Goal: Task Accomplishment & Management: Manage account settings

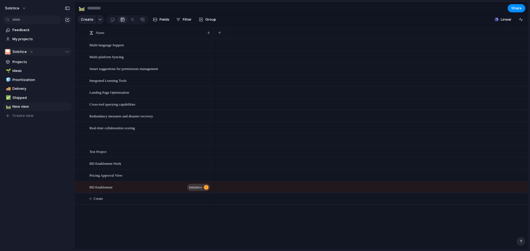
click at [29, 52] on div "Solstice" at bounding box center [19, 52] width 28 height 6
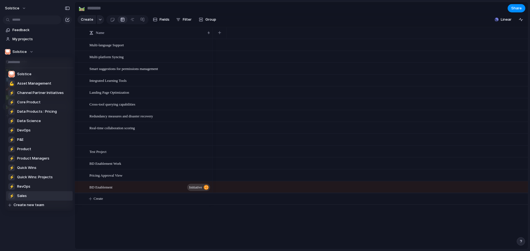
click at [33, 189] on li "⚡ RevOps" at bounding box center [39, 186] width 66 height 9
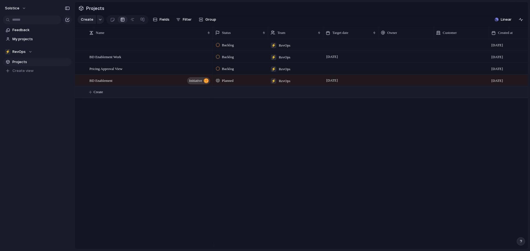
click at [96, 95] on span "Create" at bounding box center [98, 92] width 9 height 6
type textarea "**********"
click at [205, 96] on div at bounding box center [205, 92] width 9 height 7
click at [101, 95] on span "Pricing Engine v2" at bounding box center [102, 92] width 26 height 6
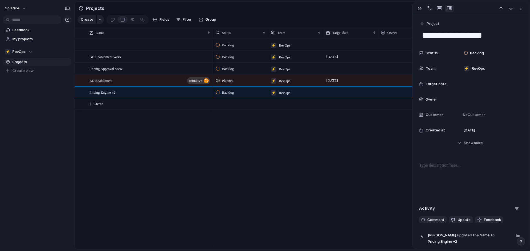
scroll to position [40, 0]
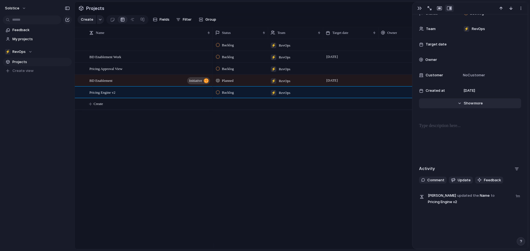
click at [467, 106] on span "Show" at bounding box center [469, 104] width 10 height 6
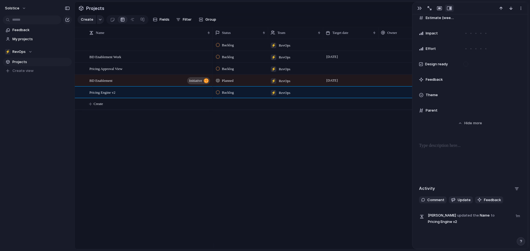
scroll to position [195, 0]
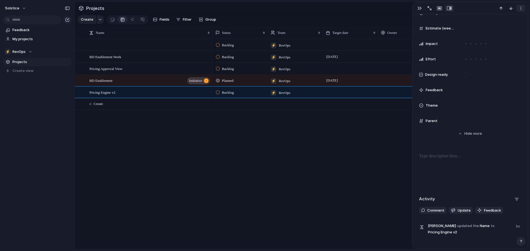
click at [522, 9] on div "button" at bounding box center [520, 8] width 4 height 4
click at [521, 100] on div "Mark as duplicate Delete" at bounding box center [265, 125] width 530 height 251
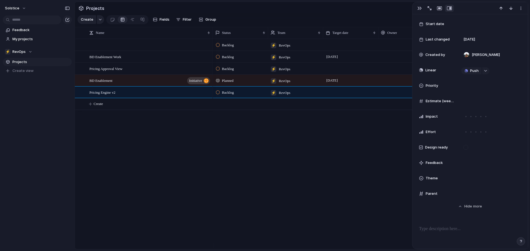
scroll to position [126, 0]
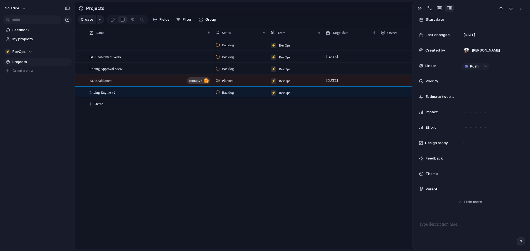
click at [434, 174] on span "Theme" at bounding box center [431, 174] width 12 height 6
click at [434, 174] on div "🌱 Experiment 🔮 Magic 🔨 Infrastructure 🚀 Scale" at bounding box center [265, 125] width 530 height 251
click at [437, 170] on div "Theme" at bounding box center [470, 174] width 102 height 11
click at [435, 174] on div "🌱 Experiment 🔮 Magic 🔨 Infrastructure 🚀 Scale" at bounding box center [265, 125] width 530 height 251
click at [431, 190] on span "Parent" at bounding box center [431, 190] width 12 height 6
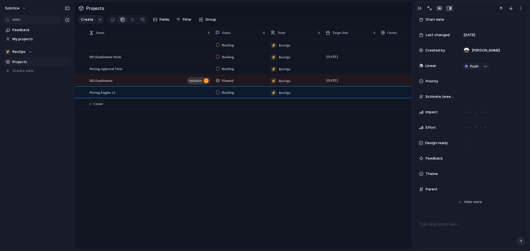
click at [433, 96] on span "Estimate (weeks)" at bounding box center [439, 97] width 29 height 6
click at [432, 80] on span "Priority" at bounding box center [431, 82] width 12 height 6
click at [432, 80] on div "Urgent High Medium Low No Priority" at bounding box center [265, 125] width 530 height 251
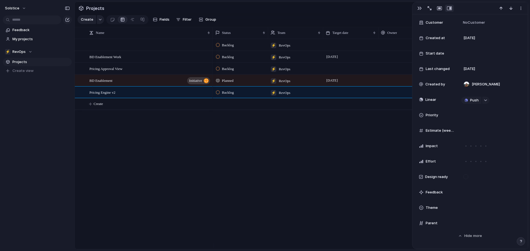
click at [522, 94] on div "**********" at bounding box center [469, 132] width 115 height 420
drag, startPoint x: 522, startPoint y: 94, endPoint x: 525, endPoint y: 81, distance: 13.9
click at [525, 83] on div "**********" at bounding box center [469, 131] width 115 height 235
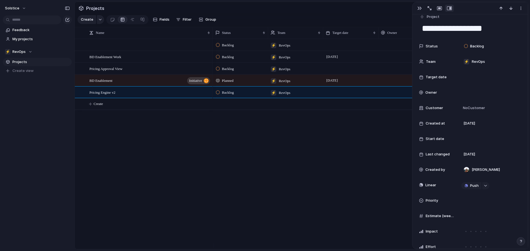
scroll to position [0, 0]
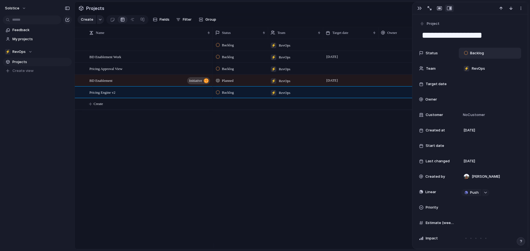
click at [477, 54] on span "Backlog" at bounding box center [477, 53] width 14 height 6
click at [505, 48] on div "Backlog To Do Planned In Progress Done Canceled" at bounding box center [265, 125] width 530 height 251
click at [483, 68] on span "RevOps" at bounding box center [478, 69] width 13 height 6
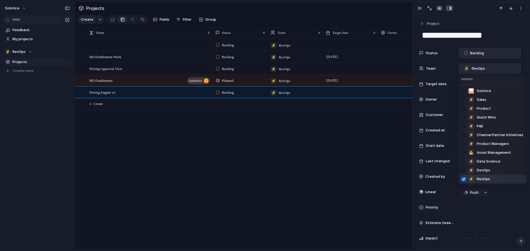
click at [513, 50] on div "Solstice ⚡ Sales ⚡ Product ⚡ Quick Wins ⚡ P&E ⚡ Channel Partner Initiatives ⚡ P…" at bounding box center [265, 125] width 530 height 251
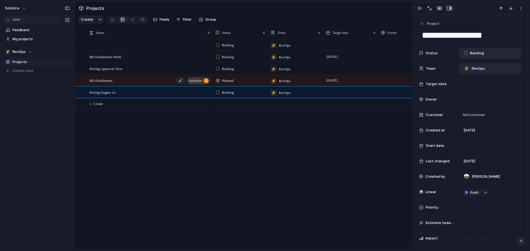
click at [159, 86] on div "BD Enablement initiative" at bounding box center [149, 80] width 121 height 11
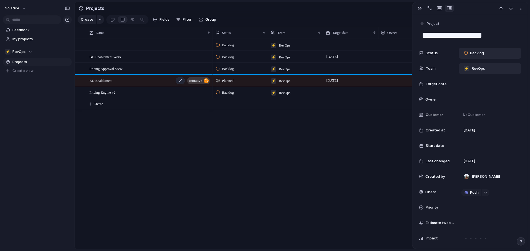
type textarea "**********"
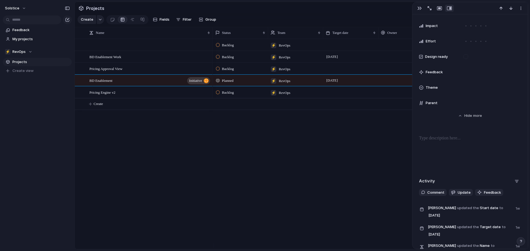
scroll to position [225, 0]
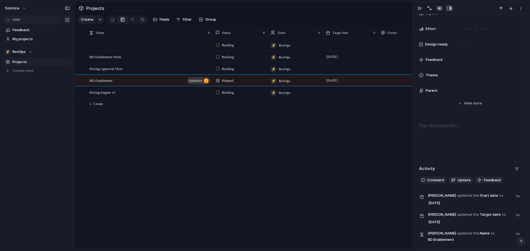
click at [529, 207] on div "Projects Create Fields Filter Group Zoom Collapse Linear Name Status Team Targe…" at bounding box center [301, 125] width 455 height 251
drag, startPoint x: 529, startPoint y: 207, endPoint x: 512, endPoint y: 145, distance: 64.8
click at [529, 207] on div "Projects Create Fields Filter Group Zoom Collapse Linear Name Status Team Targe…" at bounding box center [301, 125] width 455 height 251
click at [478, 105] on span "more" at bounding box center [477, 104] width 9 height 6
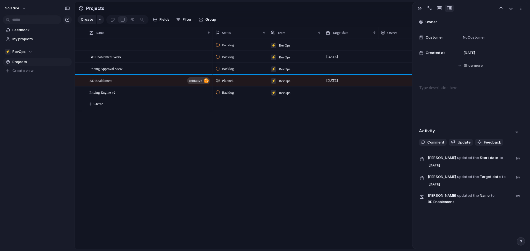
scroll to position [78, 0]
click at [476, 61] on button "Hide Show more" at bounding box center [470, 66] width 102 height 10
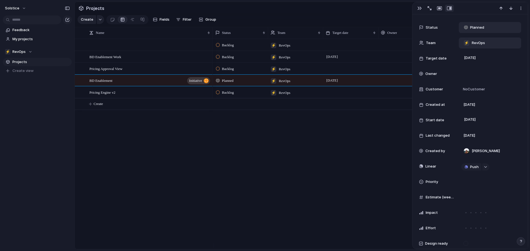
scroll to position [0, 0]
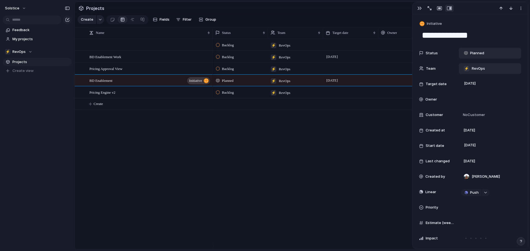
click at [185, 141] on div "BD Enablement Work Pricing Approval View BD Enablement initiative Pricing Engin…" at bounding box center [301, 144] width 453 height 211
click at [97, 22] on button "button" at bounding box center [100, 19] width 7 height 9
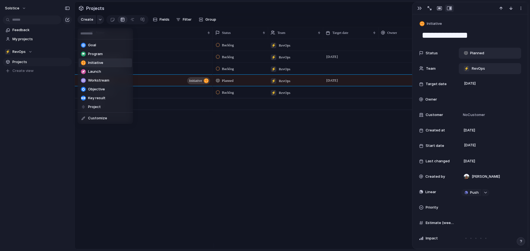
click at [106, 64] on li "Initiative" at bounding box center [105, 62] width 53 height 9
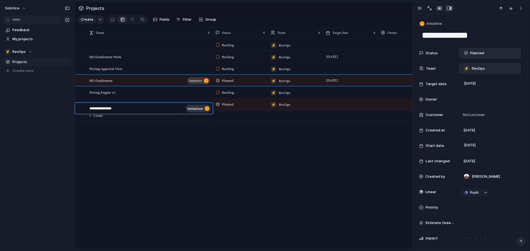
type textarea "**********"
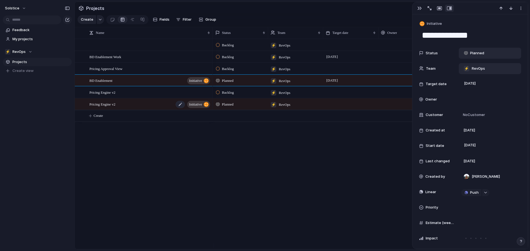
click at [167, 109] on div "Pricing Engine v2 initiative" at bounding box center [149, 104] width 121 height 11
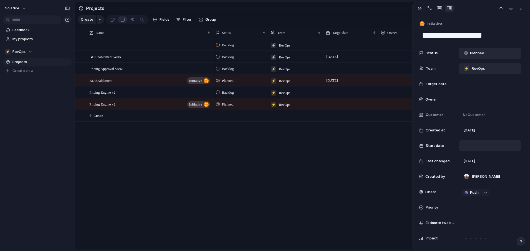
click at [478, 144] on div at bounding box center [489, 146] width 57 height 6
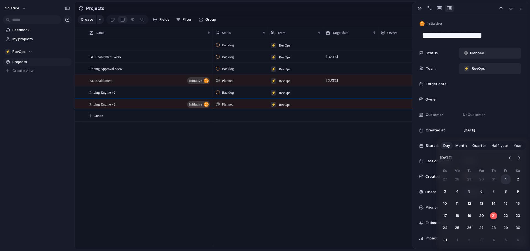
click at [506, 181] on button "1" at bounding box center [506, 180] width 10 height 10
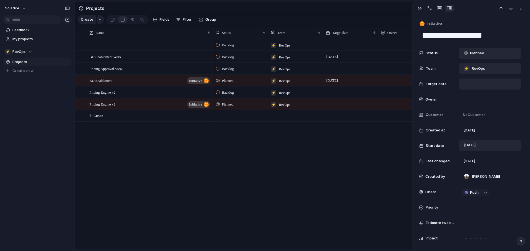
click at [475, 83] on div at bounding box center [489, 84] width 57 height 6
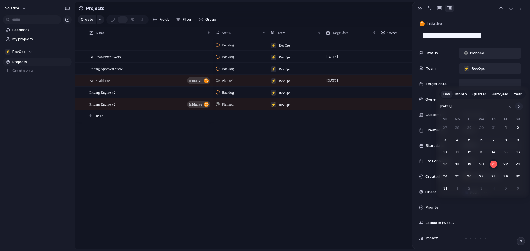
click at [517, 108] on button "Go to the Next Month" at bounding box center [519, 107] width 8 height 8
click at [471, 175] on button "30" at bounding box center [469, 177] width 10 height 10
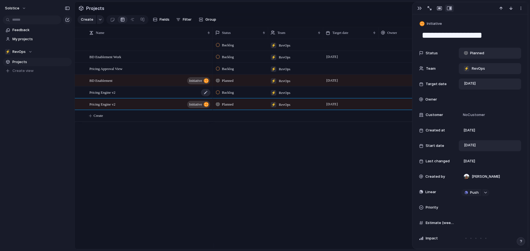
click at [161, 96] on div "Pricing Engine v2" at bounding box center [149, 92] width 121 height 11
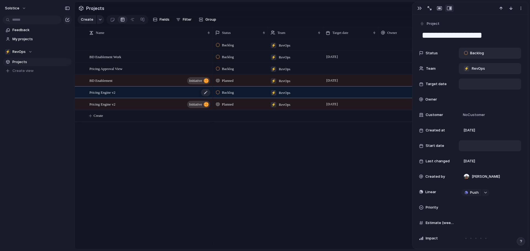
click at [118, 97] on div "Pricing Engine v2" at bounding box center [149, 92] width 121 height 11
click at [459, 34] on textarea "**********" at bounding box center [470, 36] width 98 height 12
click at [478, 81] on div at bounding box center [489, 84] width 57 height 6
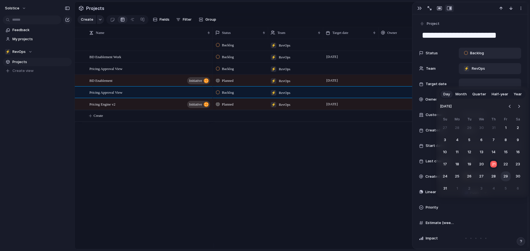
click at [507, 177] on button "29" at bounding box center [506, 177] width 10 height 10
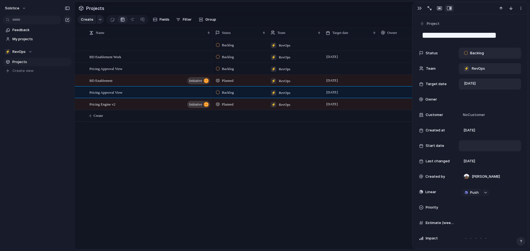
click at [467, 145] on div at bounding box center [489, 146] width 57 height 6
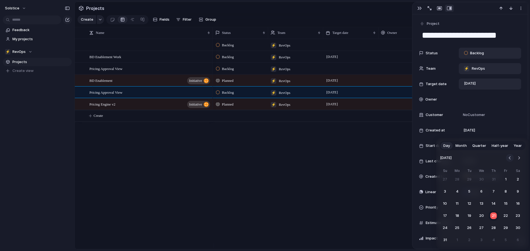
click at [510, 157] on button "Go to the Previous Month" at bounding box center [510, 158] width 8 height 8
click at [509, 156] on button "Go to the Previous Month" at bounding box center [510, 158] width 8 height 8
click at [445, 179] on button "1" at bounding box center [445, 180] width 10 height 10
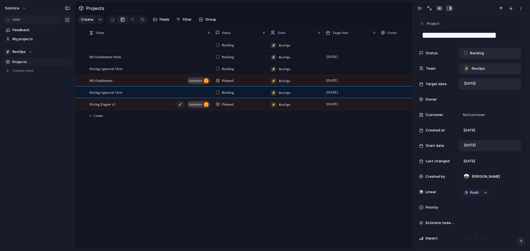
click at [136, 107] on div "Pricing Engine v2 initiative" at bounding box center [149, 104] width 121 height 11
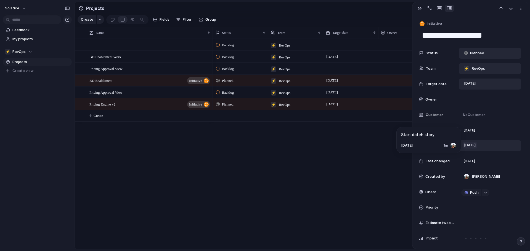
click at [477, 148] on span "[DATE]" at bounding box center [469, 145] width 15 height 7
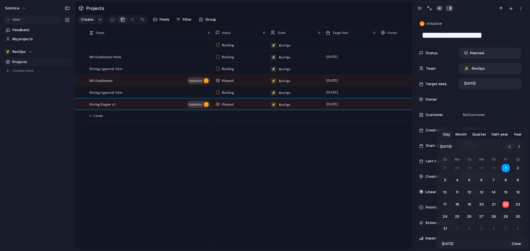
click at [509, 148] on button "Go to the Previous Month" at bounding box center [510, 147] width 8 height 8
click at [494, 169] on button "1" at bounding box center [493, 168] width 10 height 10
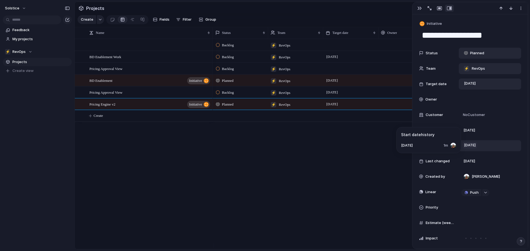
click at [472, 144] on span "[DATE]" at bounding box center [469, 145] width 15 height 7
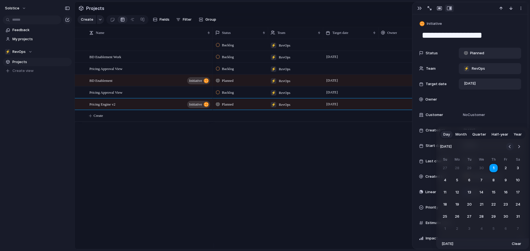
click at [510, 147] on button "Go to the Previous Month" at bounding box center [510, 147] width 8 height 8
click at [467, 166] on button "1" at bounding box center [469, 168] width 10 height 10
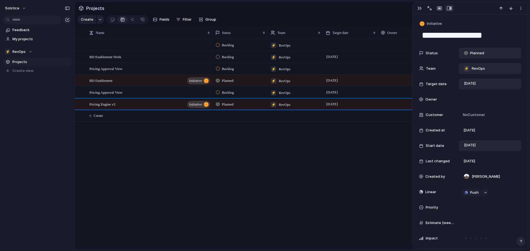
click at [351, 173] on div "Backlog ⚡ RevOps [DATE] Backlog ⚡ RevOps [DATE] August Backlog ⚡ RevOps [DATE] …" at bounding box center [370, 144] width 315 height 211
click at [137, 98] on div "Pricing Approval View" at bounding box center [149, 92] width 121 height 11
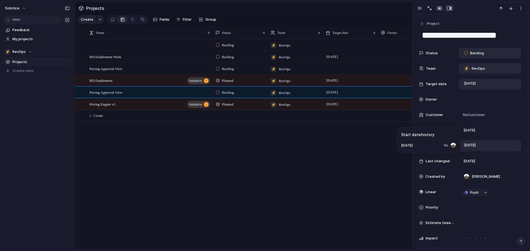
click at [467, 146] on span "[DATE]" at bounding box center [469, 145] width 15 height 7
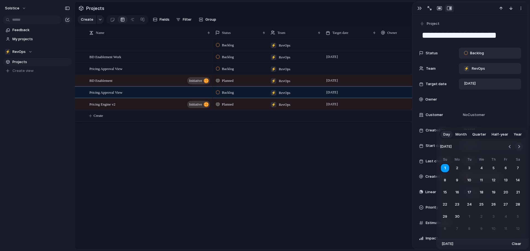
click at [518, 146] on button "Go to the Next Month" at bounding box center [519, 147] width 8 height 8
click at [468, 164] on button "1" at bounding box center [469, 168] width 10 height 10
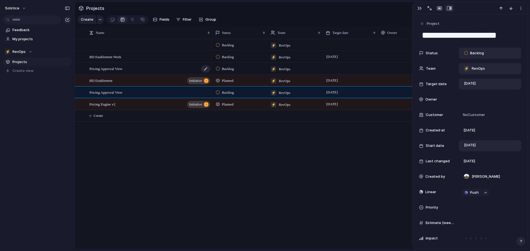
click at [158, 73] on div "Pricing Approval View" at bounding box center [149, 68] width 121 height 11
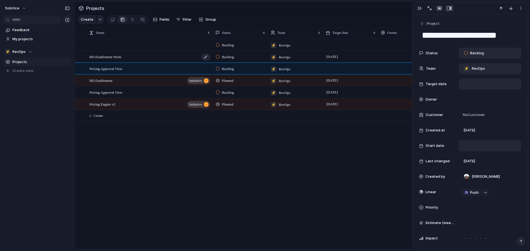
click at [128, 62] on div "BD Enablement Work" at bounding box center [149, 56] width 121 height 11
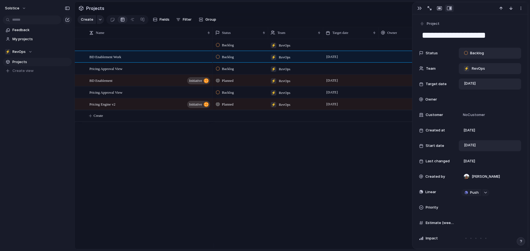
click at [486, 55] on div "Backlog" at bounding box center [474, 53] width 27 height 8
click at [484, 110] on li "Done" at bounding box center [488, 114] width 53 height 9
click at [133, 73] on div "Pricing Approval View" at bounding box center [149, 68] width 121 height 11
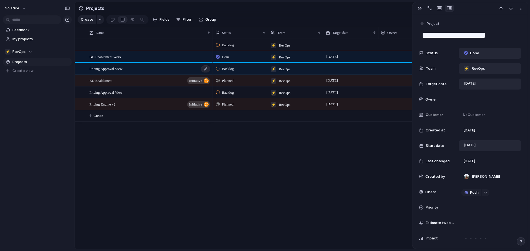
type textarea "**********"
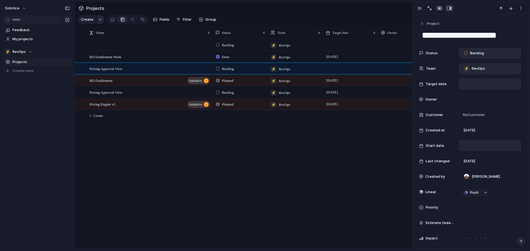
click at [97, 20] on button "button" at bounding box center [100, 19] width 7 height 9
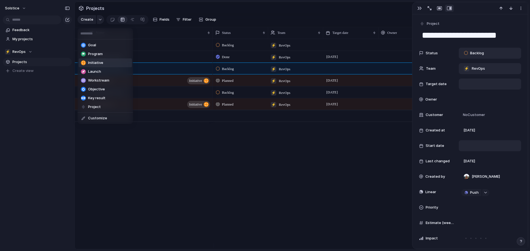
click at [99, 63] on span "Initiative" at bounding box center [95, 63] width 15 height 6
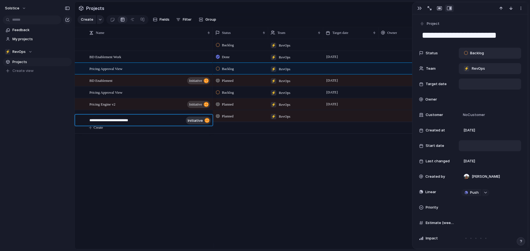
type textarea "**********"
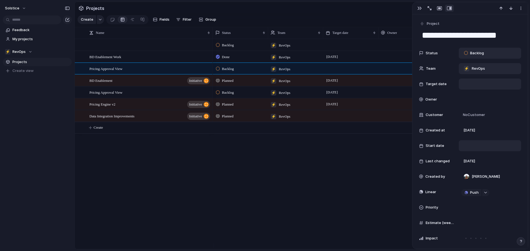
click at [100, 17] on div "Create Fields Filter Group Zoom Collapse" at bounding box center [148, 19] width 141 height 11
click at [100, 19] on button "button" at bounding box center [100, 19] width 7 height 9
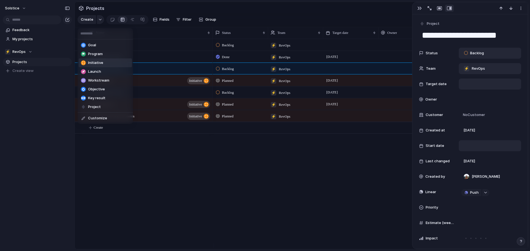
click at [102, 62] on span "Initiative" at bounding box center [95, 63] width 15 height 6
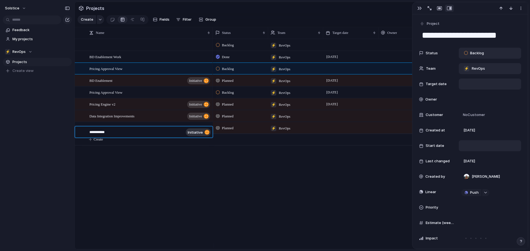
type textarea "**********"
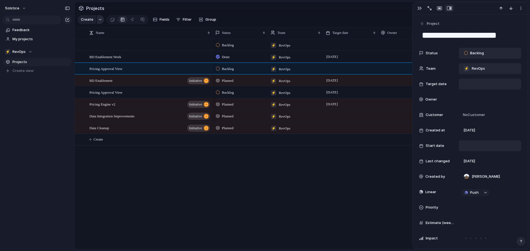
click at [100, 20] on button "button" at bounding box center [100, 19] width 7 height 9
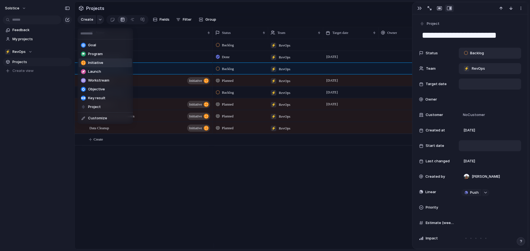
click at [99, 63] on span "Initiative" at bounding box center [95, 63] width 15 height 6
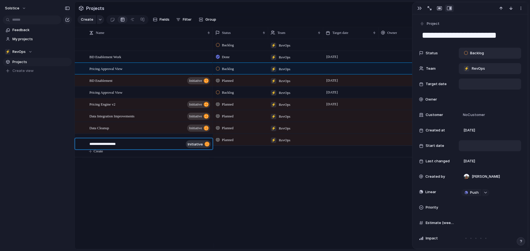
type textarea "**********"
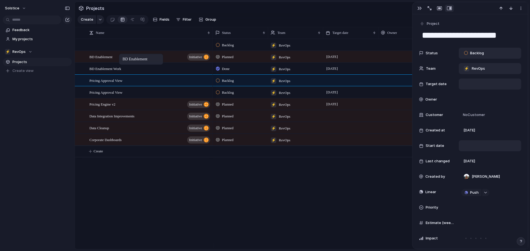
drag, startPoint x: 116, startPoint y: 85, endPoint x: 122, endPoint y: 55, distance: 30.8
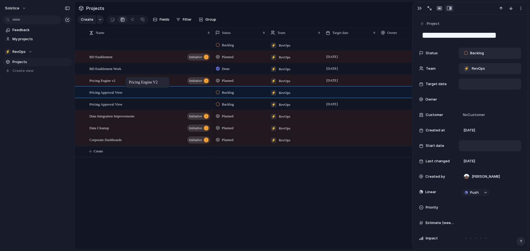
drag, startPoint x: 123, startPoint y: 110, endPoint x: 128, endPoint y: 78, distance: 32.2
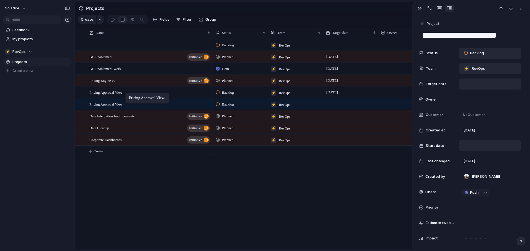
drag, startPoint x: 119, startPoint y: 109, endPoint x: 128, endPoint y: 94, distance: 17.7
click at [153, 110] on div "Pricing Approval View" at bounding box center [149, 104] width 121 height 11
click at [203, 108] on div at bounding box center [205, 104] width 9 height 7
click at [184, 109] on textarea "**********" at bounding box center [148, 109] width 119 height 6
click at [123, 107] on span "Pricing Approval View" at bounding box center [105, 104] width 33 height 6
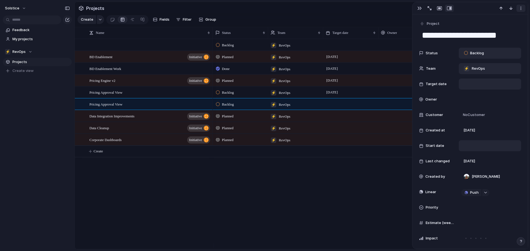
click at [521, 7] on div "button" at bounding box center [520, 8] width 4 height 4
click at [508, 27] on li "Delete" at bounding box center [503, 28] width 41 height 9
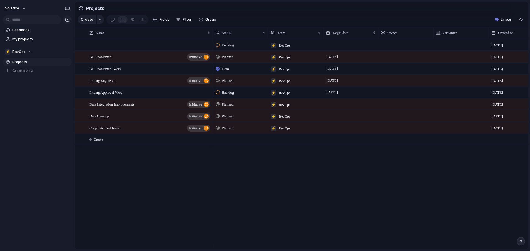
click at [151, 172] on div "BD Enablement Work BD Enablement initiative Pricing Approval View Pricing Engin…" at bounding box center [301, 144] width 453 height 211
click at [98, 142] on span "Create" at bounding box center [98, 140] width 9 height 6
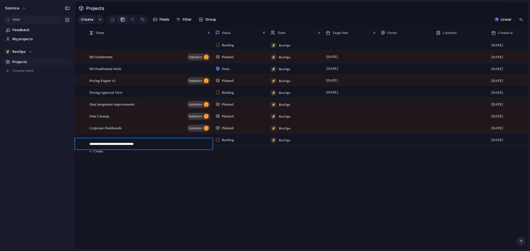
type textarea "**********"
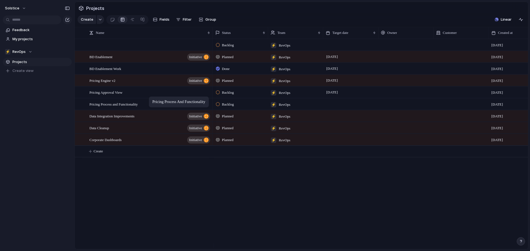
drag, startPoint x: 134, startPoint y: 147, endPoint x: 151, endPoint y: 98, distance: 51.9
click at [99, 154] on span "Create" at bounding box center [98, 152] width 9 height 6
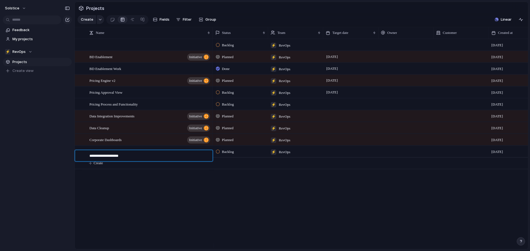
type textarea "**********"
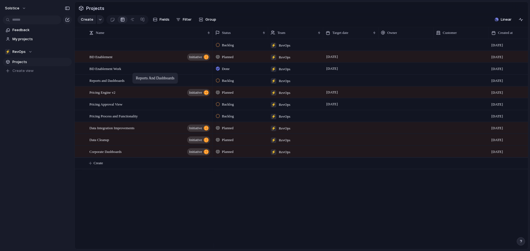
drag, startPoint x: 125, startPoint y: 157, endPoint x: 135, endPoint y: 74, distance: 83.6
click at [183, 82] on div "Reports and Dashboards" at bounding box center [149, 80] width 121 height 11
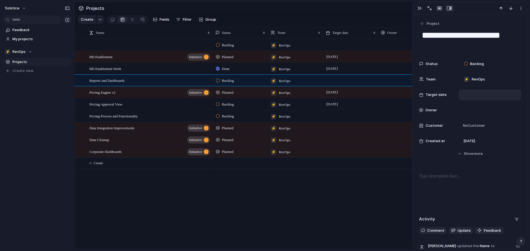
click at [469, 96] on div at bounding box center [489, 95] width 57 height 6
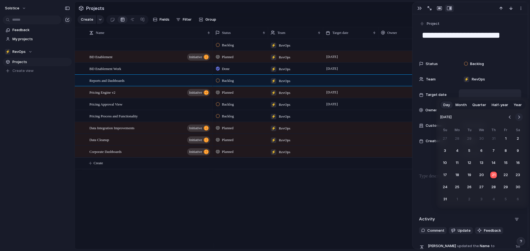
click at [520, 117] on button "Go to the Next Month" at bounding box center [519, 117] width 8 height 8
click at [467, 186] on button "30" at bounding box center [469, 187] width 10 height 10
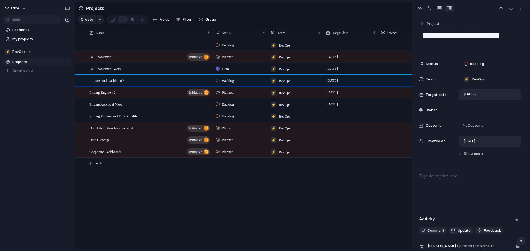
click at [475, 139] on span "[DATE]" at bounding box center [469, 142] width 12 height 6
click at [439, 162] on div "Status Backlog Team ⚡ RevOps Target date [DATE] Owner Customer No Customer Crea…" at bounding box center [470, 112] width 102 height 108
click at [464, 156] on span "Show" at bounding box center [469, 154] width 10 height 6
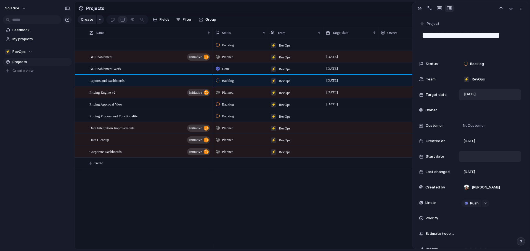
click at [483, 155] on div at bounding box center [489, 157] width 57 height 6
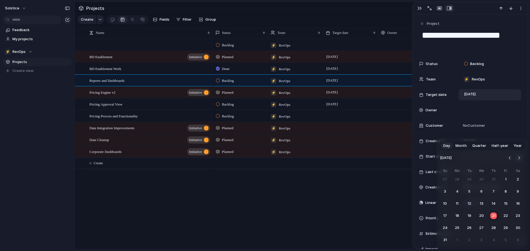
click at [519, 157] on button "Go to the Next Month" at bounding box center [519, 158] width 8 height 8
click at [457, 204] on button "15" at bounding box center [457, 204] width 10 height 10
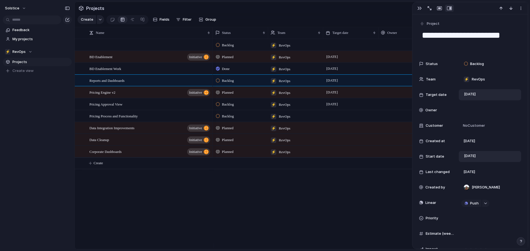
click at [311, 186] on div "Backlog ⚡ RevOps [DATE] Done ⚡ RevOps [DATE] August Planned ⚡ RevOps [DATE] Aug…" at bounding box center [370, 144] width 315 height 211
click at [375, 205] on div "Backlog ⚡ RevOps [DATE] Done ⚡ RevOps [DATE] August Planned ⚡ RevOps [DATE] Aug…" at bounding box center [370, 144] width 315 height 211
click at [417, 6] on div "button" at bounding box center [419, 8] width 4 height 4
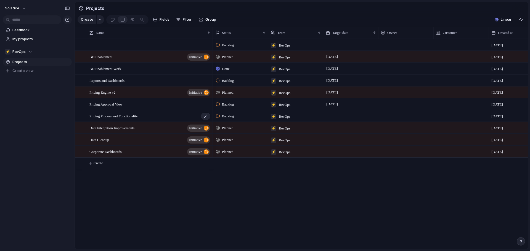
click at [168, 121] on div "Pricing Process and Functionality" at bounding box center [149, 116] width 121 height 11
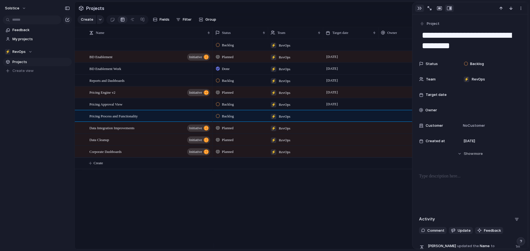
click at [421, 8] on div "button" at bounding box center [419, 8] width 4 height 4
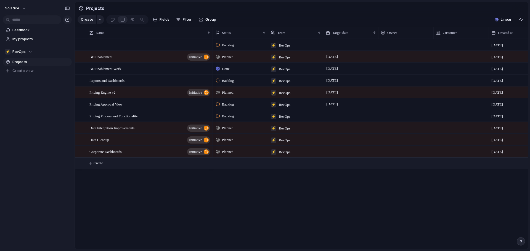
click at [102, 166] on span "Create" at bounding box center [98, 164] width 9 height 6
type textarea "**********"
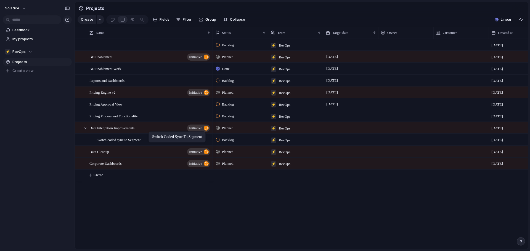
drag, startPoint x: 139, startPoint y: 169, endPoint x: 151, endPoint y: 133, distance: 38.1
click at [151, 133] on div "Data Integration Improvements initiative" at bounding box center [149, 128] width 121 height 11
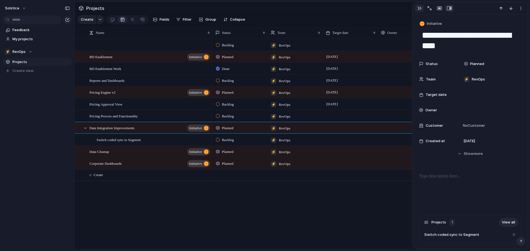
click at [417, 6] on button "button" at bounding box center [419, 8] width 9 height 7
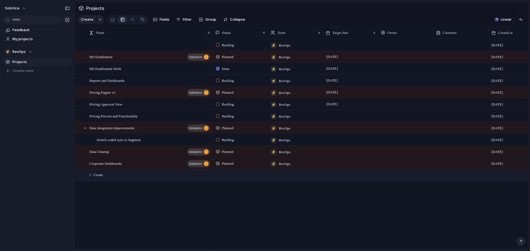
click at [102, 181] on button "Create" at bounding box center [308, 175] width 456 height 11
type textarea "**********"
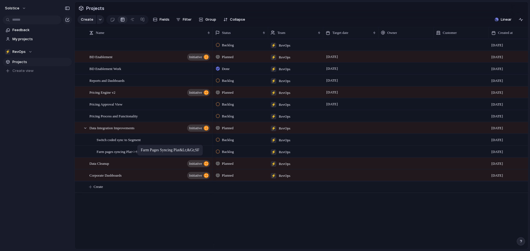
drag, startPoint x: 118, startPoint y: 182, endPoint x: 140, endPoint y: 146, distance: 42.6
click at [105, 190] on button "Create" at bounding box center [308, 187] width 456 height 11
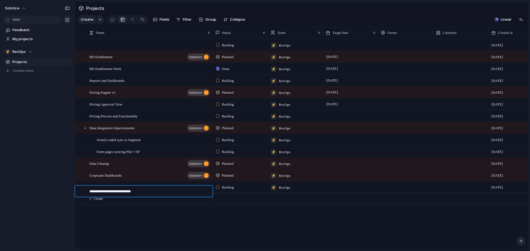
type textarea "**********"
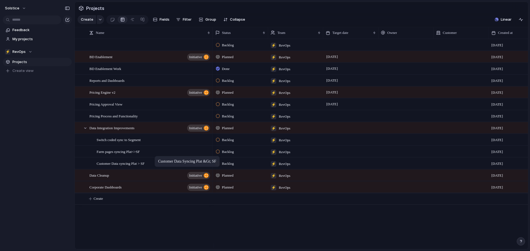
drag, startPoint x: 142, startPoint y: 190, endPoint x: 157, endPoint y: 157, distance: 36.2
click at [99, 202] on span "Create" at bounding box center [98, 199] width 9 height 6
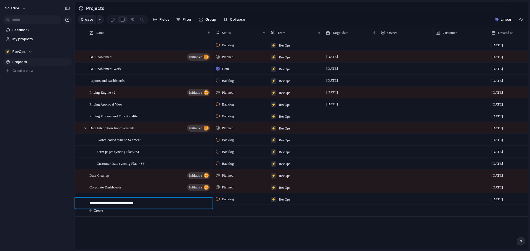
type textarea "**********"
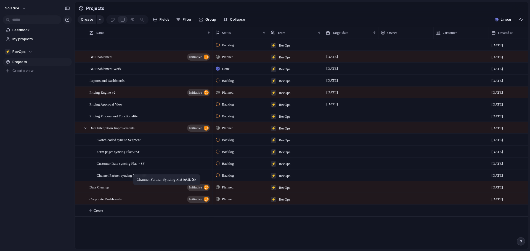
drag, startPoint x: 125, startPoint y: 204, endPoint x: 136, endPoint y: 175, distance: 30.2
click at [140, 227] on div "BD Enablement Work BD Enablement initiative Pricing Approval View Pricing Engin…" at bounding box center [301, 144] width 453 height 211
click at [103, 214] on span "Create" at bounding box center [98, 211] width 9 height 6
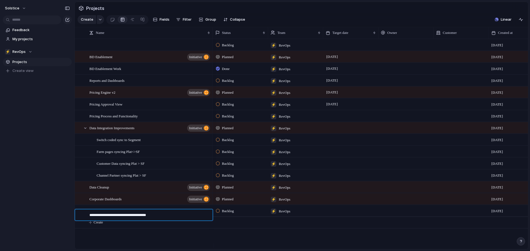
type textarea "**********"
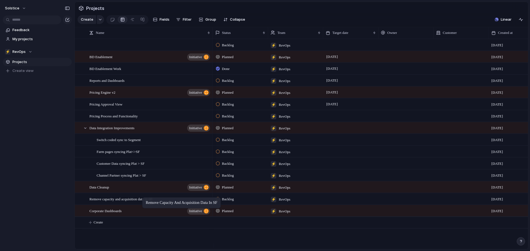
drag, startPoint x: 137, startPoint y: 217, endPoint x: 145, endPoint y: 199, distance: 20.0
drag, startPoint x: 113, startPoint y: 110, endPoint x: 153, endPoint y: 104, distance: 39.6
click at [101, 225] on span "Create" at bounding box center [98, 223] width 9 height 6
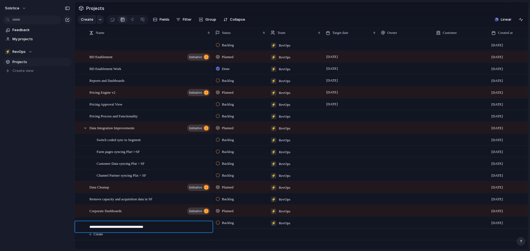
type textarea "**********"
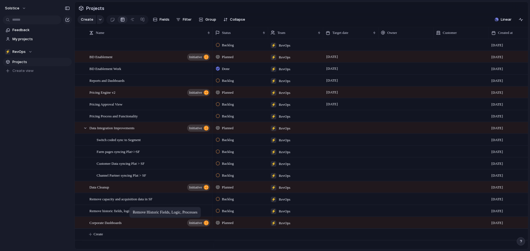
drag, startPoint x: 113, startPoint y: 229, endPoint x: 132, endPoint y: 208, distance: 27.7
click at [132, 214] on span "Remove historic fields, logic, processes" at bounding box center [117, 211] width 57 height 6
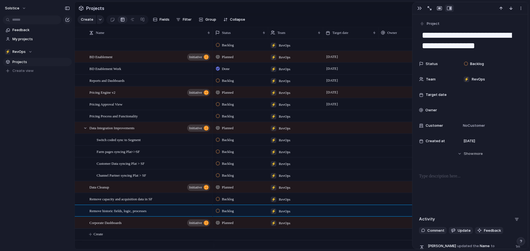
click at [442, 47] on textarea "**********" at bounding box center [470, 41] width 98 height 22
type textarea "**********"
click at [417, 8] on div "button" at bounding box center [419, 8] width 4 height 4
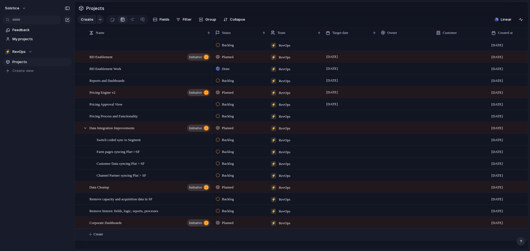
click at [102, 237] on span "Create" at bounding box center [98, 235] width 9 height 6
type textarea "*"
type textarea "**********"
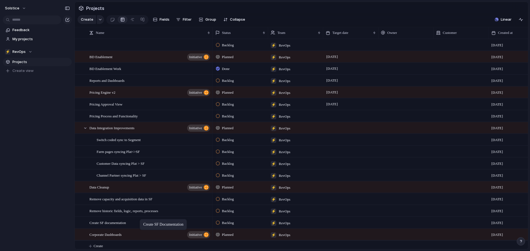
drag, startPoint x: 124, startPoint y: 240, endPoint x: 142, endPoint y: 220, distance: 26.9
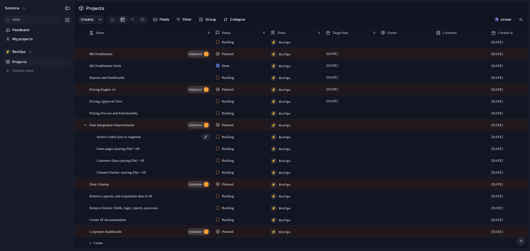
click at [134, 140] on span "Switch coded sync to Segment" at bounding box center [119, 137] width 44 height 6
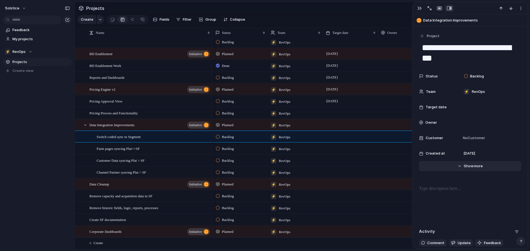
click at [473, 162] on button "Hide Show more" at bounding box center [470, 166] width 102 height 10
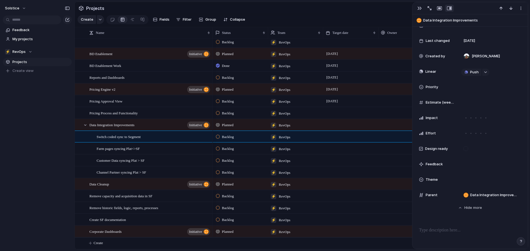
scroll to position [174, 0]
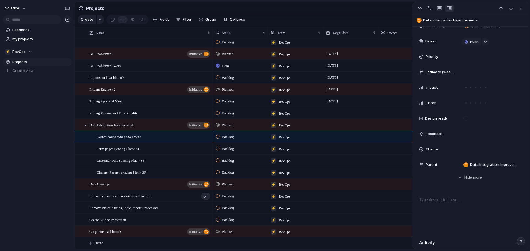
click at [123, 198] on span "Remove capacity and acquisition data in SF" at bounding box center [120, 196] width 63 height 6
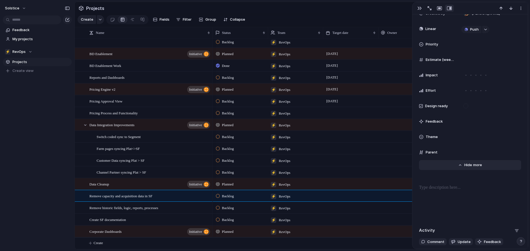
click at [480, 167] on button "Hide Show more" at bounding box center [470, 165] width 102 height 10
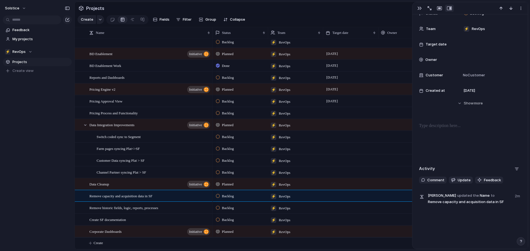
scroll to position [50, 0]
drag, startPoint x: 468, startPoint y: 97, endPoint x: 469, endPoint y: 100, distance: 2.8
click at [468, 98] on div "Status Backlog Team ⚡ RevOps Target date Owner Customer No Customer Created at …" at bounding box center [470, 57] width 102 height 98
click at [469, 103] on span "Show" at bounding box center [469, 104] width 10 height 6
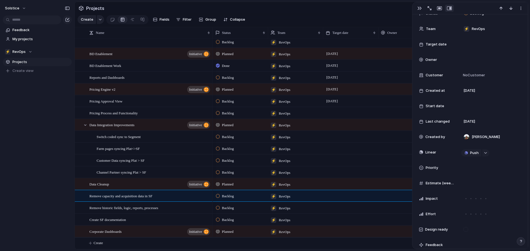
scroll to position [236, 0]
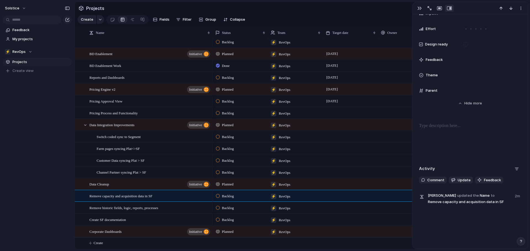
click at [448, 89] on div "Parent" at bounding box center [436, 91] width 35 height 6
click at [434, 91] on span "Parent" at bounding box center [431, 91] width 12 height 6
click at [465, 91] on div at bounding box center [489, 91] width 57 height 6
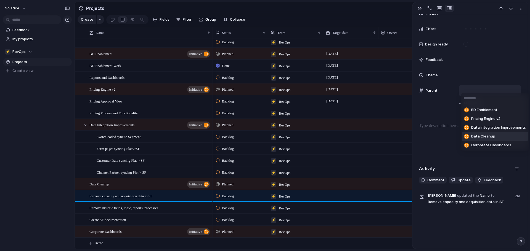
click at [483, 134] on span "Data Cleanup" at bounding box center [483, 137] width 24 height 6
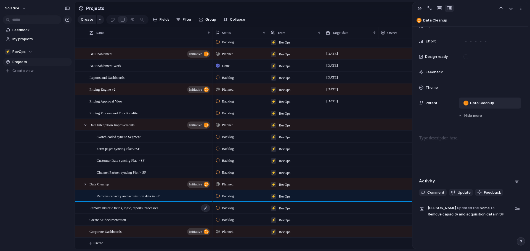
click at [142, 209] on span "Remove historic fields, logic, reports, processes" at bounding box center [123, 208] width 69 height 6
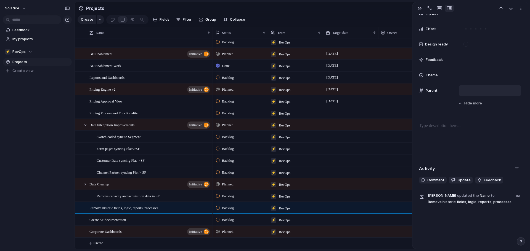
click at [479, 90] on div at bounding box center [489, 91] width 57 height 6
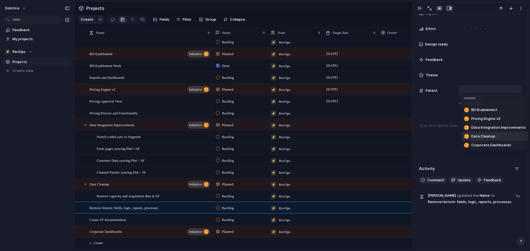
click at [485, 134] on span "Data Cleanup" at bounding box center [483, 137] width 24 height 6
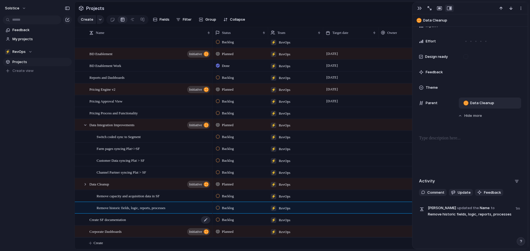
click at [121, 221] on span "Create SF documentation" at bounding box center [107, 220] width 36 height 6
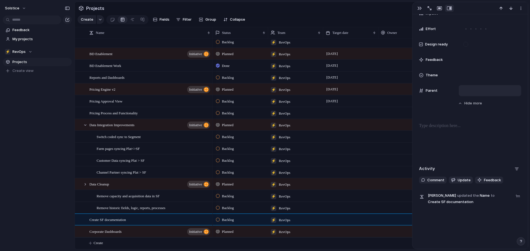
click at [470, 91] on div at bounding box center [489, 91] width 57 height 6
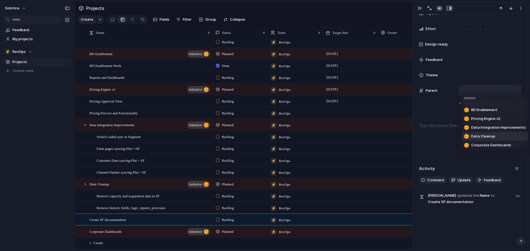
click at [491, 137] on span "Data Cleanup" at bounding box center [483, 137] width 24 height 6
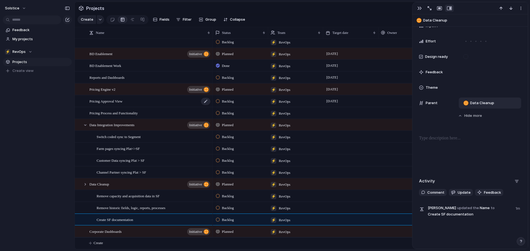
click at [117, 102] on span "Pricing Approval View" at bounding box center [105, 101] width 33 height 6
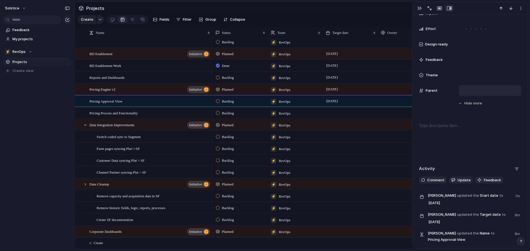
scroll to position [225, 0]
click at [464, 88] on div at bounding box center [489, 91] width 57 height 6
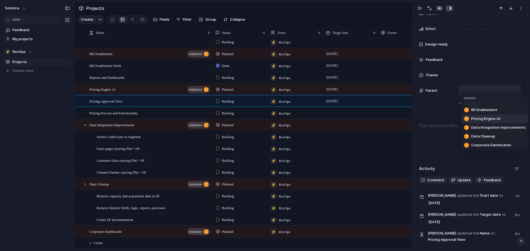
click at [490, 117] on span "Pricing Engine v2" at bounding box center [485, 119] width 29 height 6
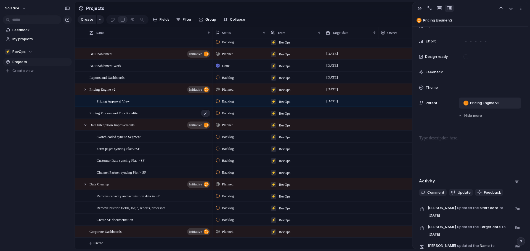
click at [108, 111] on span "Pricing Process and Functionality" at bounding box center [113, 113] width 48 height 6
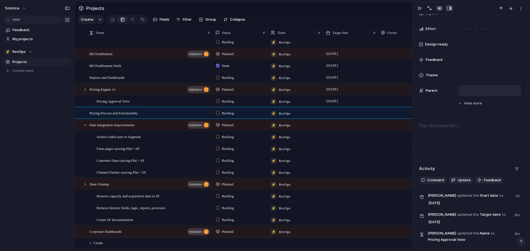
scroll to position [236, 0]
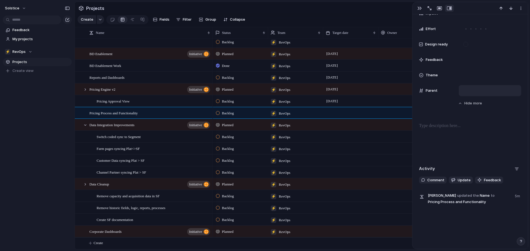
click at [472, 89] on div at bounding box center [489, 91] width 57 height 6
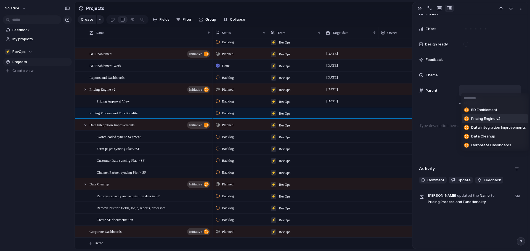
click at [482, 120] on span "Pricing Engine v2" at bounding box center [485, 119] width 29 height 6
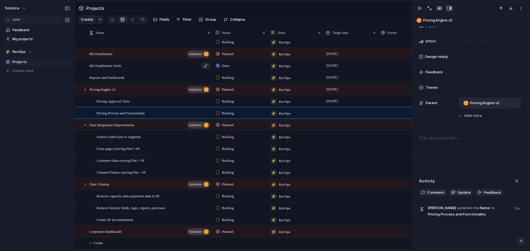
click at [136, 63] on div "BD Enablement Work" at bounding box center [149, 65] width 121 height 11
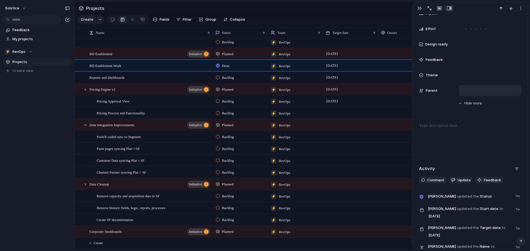
click at [481, 92] on div at bounding box center [489, 91] width 57 height 6
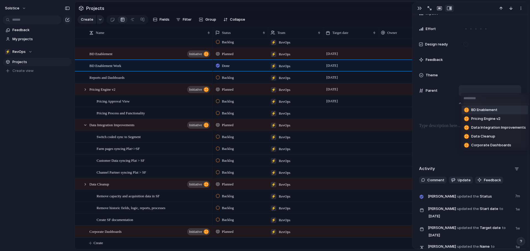
click at [488, 113] on li "BD Enablement" at bounding box center [495, 110] width 66 height 9
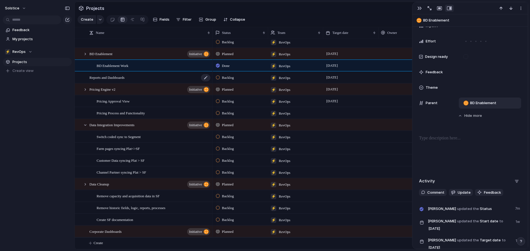
click at [161, 78] on div "Reports and Dashboards" at bounding box center [149, 77] width 121 height 11
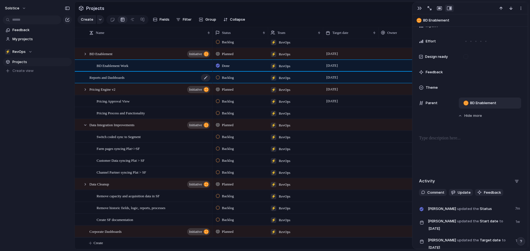
scroll to position [236, 0]
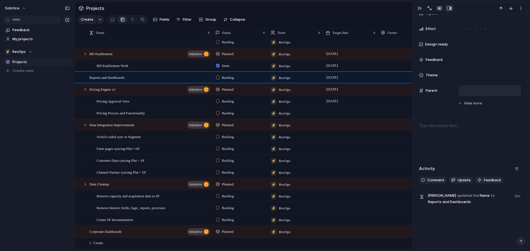
click at [462, 90] on div at bounding box center [489, 91] width 57 height 6
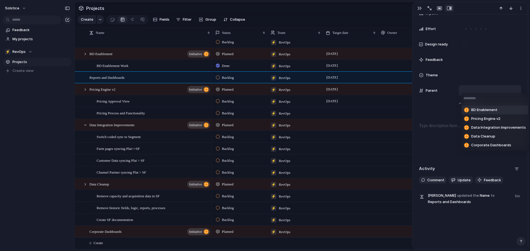
click at [475, 110] on span "BD Enablement" at bounding box center [484, 110] width 26 height 6
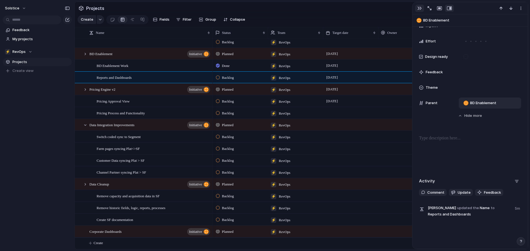
click at [422, 8] on button "button" at bounding box center [419, 8] width 9 height 7
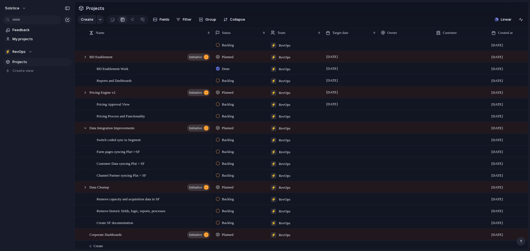
scroll to position [7, 0]
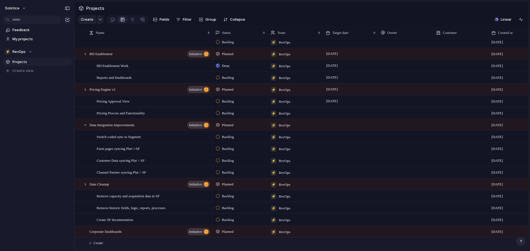
click at [95, 245] on span "Create" at bounding box center [98, 244] width 9 height 6
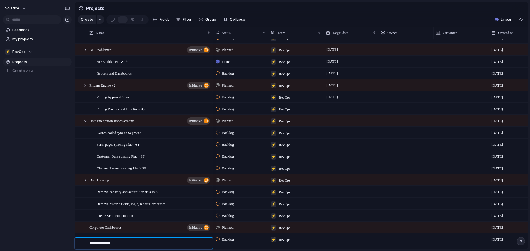
type textarea "**********"
click at [169, 244] on div "Solstice Metrics" at bounding box center [149, 238] width 121 height 11
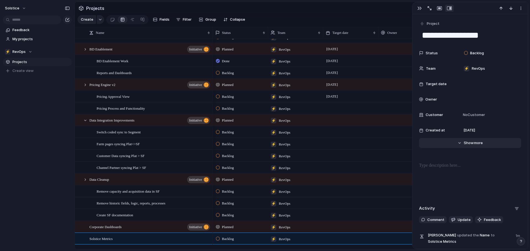
click at [465, 142] on span "Show" at bounding box center [469, 143] width 10 height 6
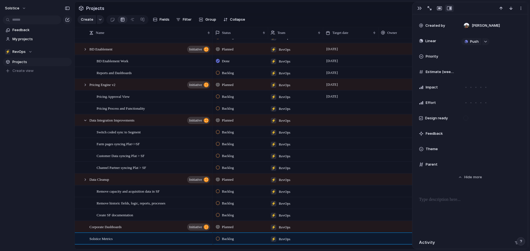
scroll to position [152, 0]
click at [472, 163] on div at bounding box center [489, 164] width 57 height 6
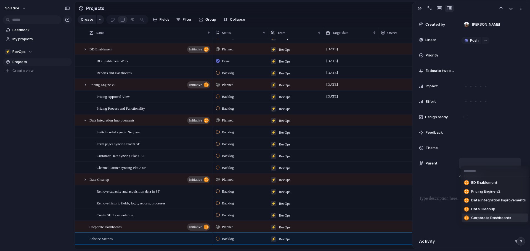
click at [479, 216] on span "Corporate Dashboards" at bounding box center [491, 218] width 40 height 6
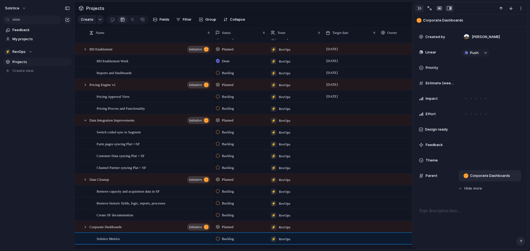
click at [419, 10] on div "button" at bounding box center [419, 8] width 4 height 4
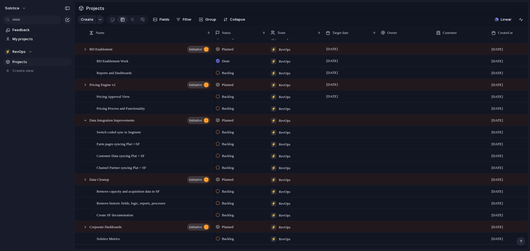
scroll to position [19, 0]
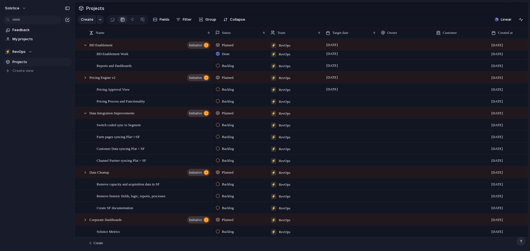
click at [106, 243] on button "Create" at bounding box center [308, 243] width 456 height 11
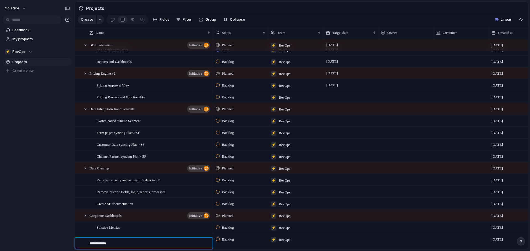
type textarea "**********"
click at [102, 242] on span "Churn Metrics" at bounding box center [99, 239] width 21 height 6
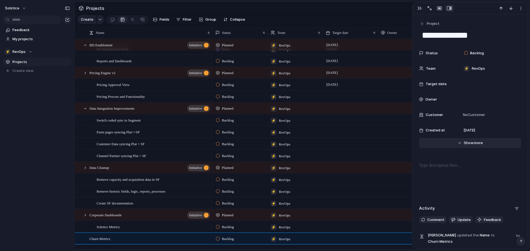
click at [474, 146] on span "more" at bounding box center [478, 143] width 9 height 6
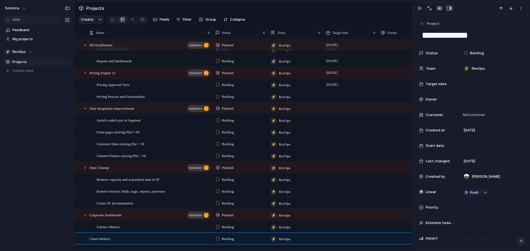
scroll to position [205, 0]
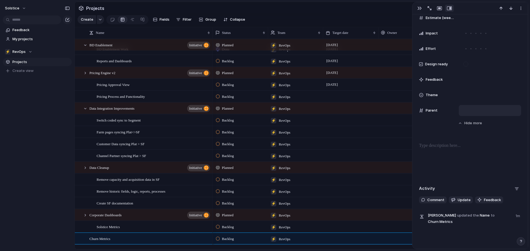
click at [468, 110] on div at bounding box center [489, 111] width 57 height 6
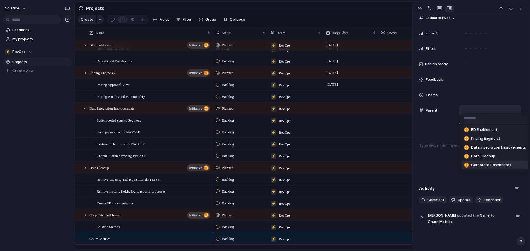
click at [482, 165] on span "Corporate Dashboards" at bounding box center [491, 166] width 40 height 6
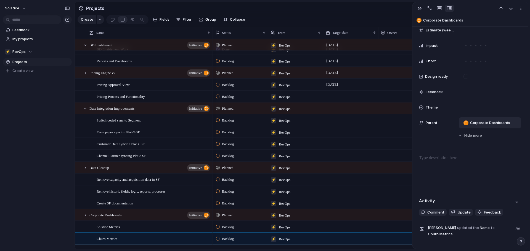
drag, startPoint x: 421, startPoint y: 9, endPoint x: 430, endPoint y: 22, distance: 15.3
click at [421, 9] on div "button" at bounding box center [419, 8] width 4 height 4
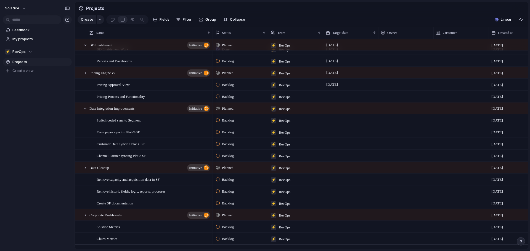
scroll to position [31, 0]
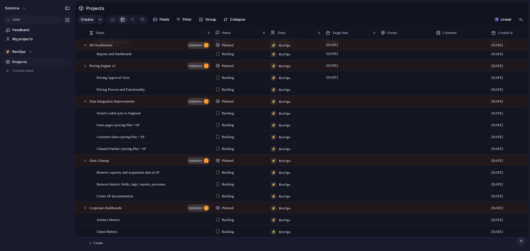
click at [100, 241] on span "Create" at bounding box center [98, 244] width 9 height 6
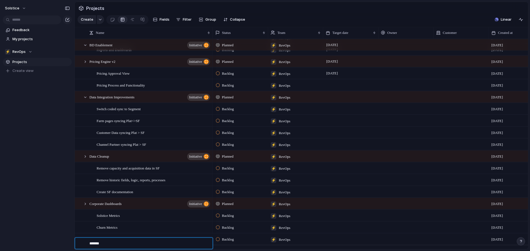
type textarea "********"
click at [116, 245] on div "BOD Deck" at bounding box center [149, 238] width 121 height 11
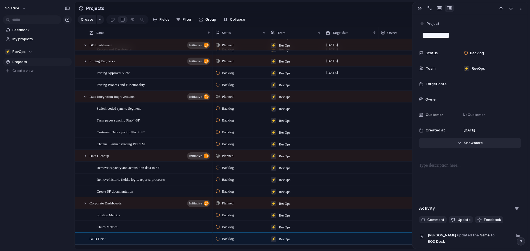
click at [460, 143] on button "Hide Show more" at bounding box center [470, 143] width 102 height 10
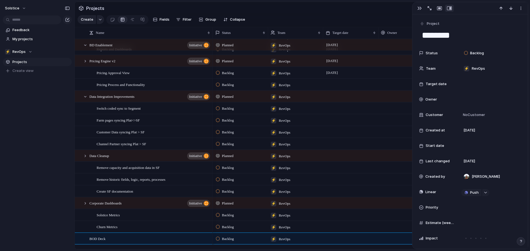
scroll to position [207, 0]
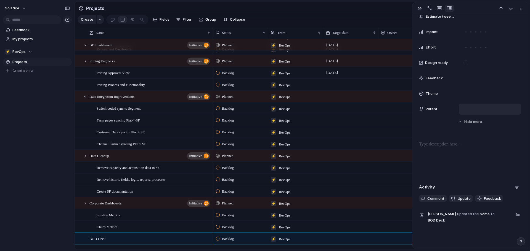
click at [479, 106] on div at bounding box center [490, 109] width 62 height 11
click at [485, 108] on div at bounding box center [489, 109] width 57 height 6
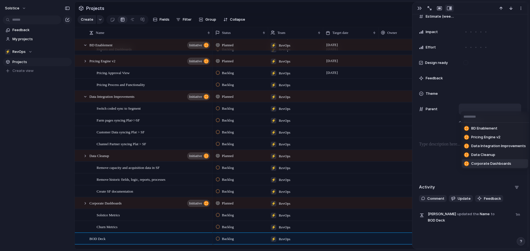
click at [486, 162] on span "Corporate Dashboards" at bounding box center [491, 164] width 40 height 6
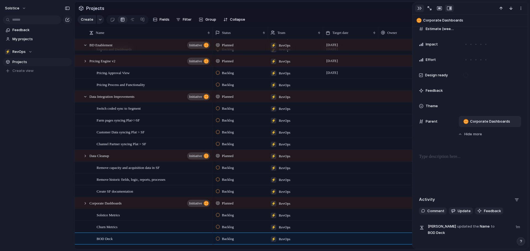
click at [421, 9] on div "button" at bounding box center [419, 8] width 4 height 4
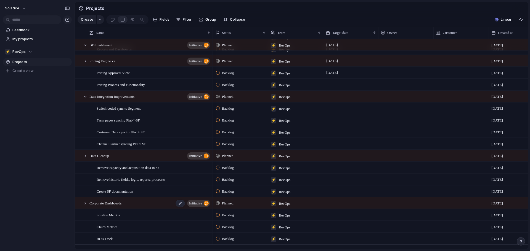
click at [166, 208] on div "Corporate Dashboards initiative" at bounding box center [149, 203] width 121 height 11
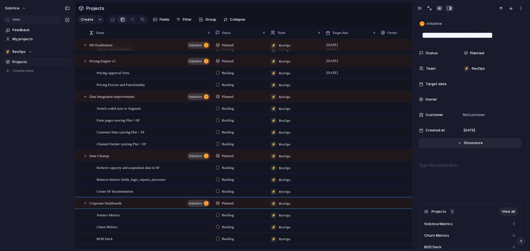
click at [468, 140] on button "Hide Show more" at bounding box center [470, 143] width 102 height 10
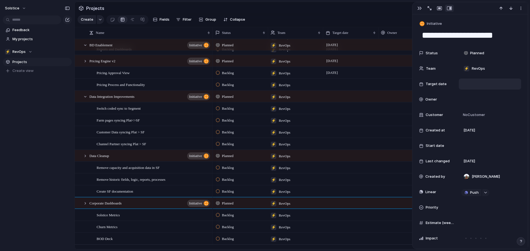
click at [478, 84] on div at bounding box center [489, 84] width 57 height 6
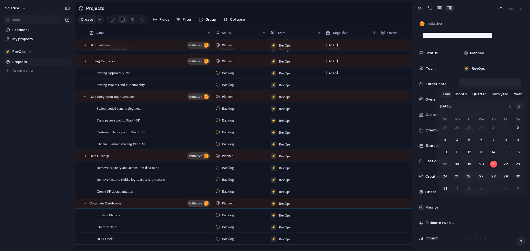
click at [519, 106] on button "Go to the Next Month" at bounding box center [519, 107] width 8 height 8
click at [482, 177] on button "31" at bounding box center [481, 177] width 10 height 10
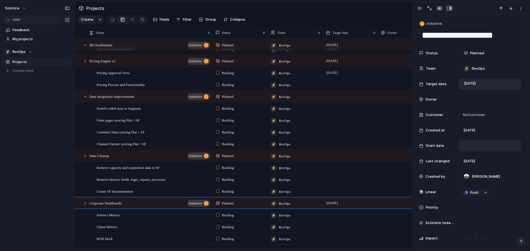
click at [477, 147] on div at bounding box center [489, 146] width 57 height 6
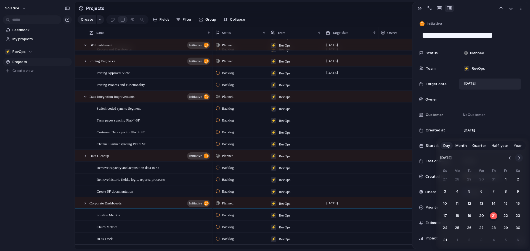
click at [520, 157] on button "Go to the Next Month" at bounding box center [519, 158] width 8 height 8
click at [457, 191] on button "3" at bounding box center [457, 192] width 10 height 10
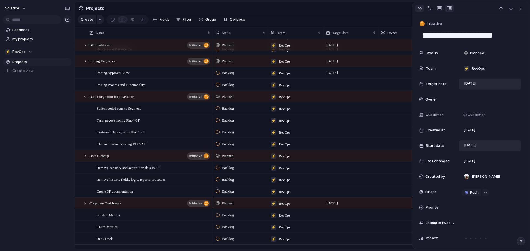
click at [418, 9] on div "button" at bounding box center [419, 8] width 4 height 4
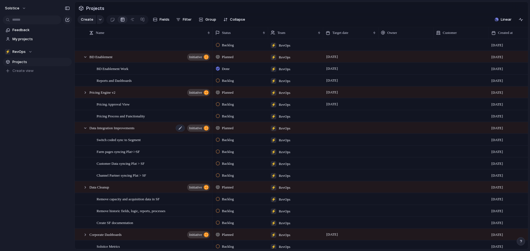
click at [159, 133] on div "Data Integration Improvements initiative" at bounding box center [149, 128] width 121 height 11
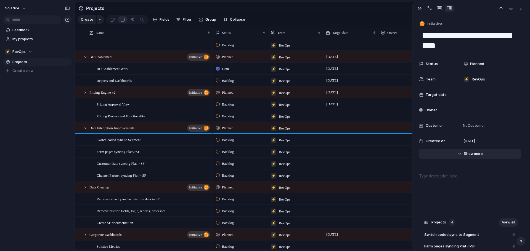
click at [465, 157] on button "Hide Show more" at bounding box center [470, 154] width 102 height 10
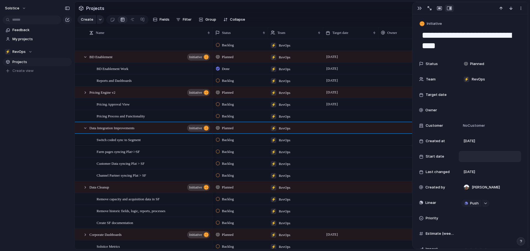
click at [476, 155] on div at bounding box center [489, 157] width 57 height 6
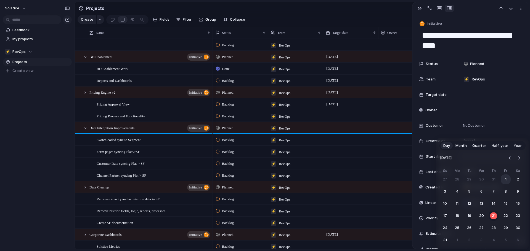
click at [504, 178] on button "1" at bounding box center [506, 180] width 10 height 10
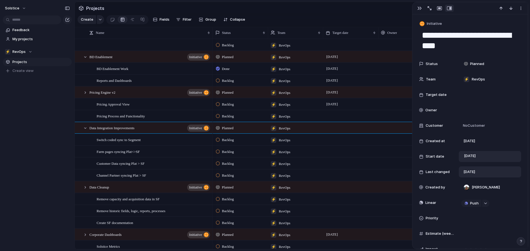
click at [469, 169] on div "[DATE]" at bounding box center [490, 172] width 62 height 11
click at [470, 153] on span "[DATE]" at bounding box center [469, 156] width 15 height 7
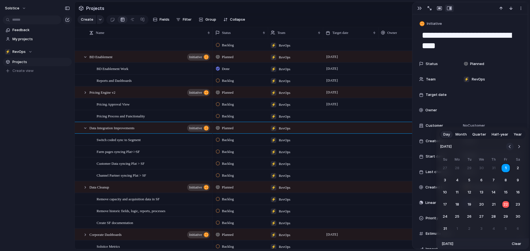
click at [511, 147] on button "Go to the Previous Month" at bounding box center [510, 147] width 8 height 8
click at [459, 218] on button "26" at bounding box center [457, 217] width 10 height 10
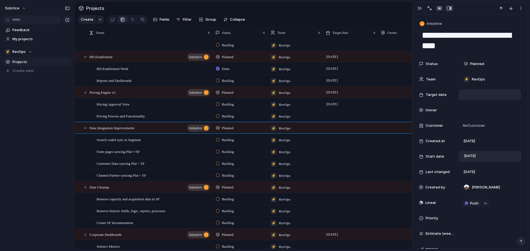
click at [475, 95] on div at bounding box center [489, 95] width 57 height 6
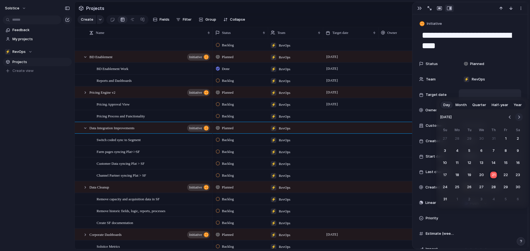
click at [519, 116] on button "Go to the Next Month" at bounding box center [519, 117] width 8 height 8
click at [509, 116] on button "Go to the Previous Month" at bounding box center [510, 117] width 8 height 8
click at [505, 189] on button "31" at bounding box center [506, 187] width 10 height 10
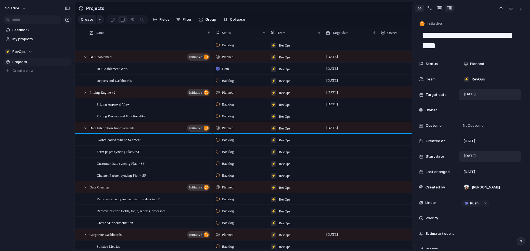
click at [420, 7] on div "button" at bounding box center [419, 8] width 4 height 4
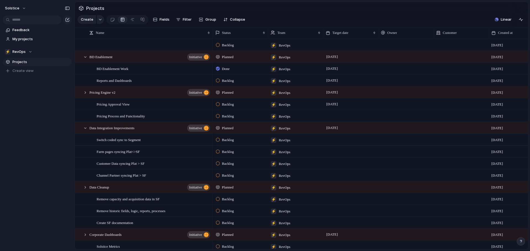
scroll to position [43, 0]
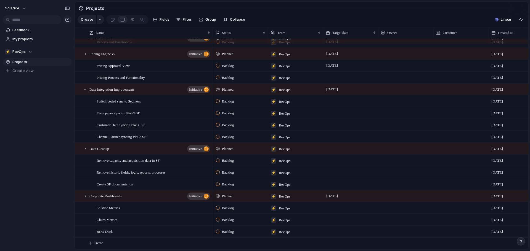
drag, startPoint x: 529, startPoint y: 170, endPoint x: 529, endPoint y: 120, distance: 50.2
click at [529, 120] on div "Projects Create Fields Filter Group Zoom Collapse Linear Name Status Team Targe…" at bounding box center [301, 125] width 455 height 251
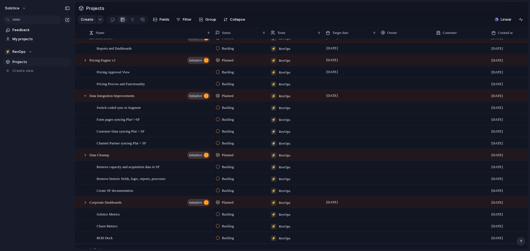
scroll to position [0, 0]
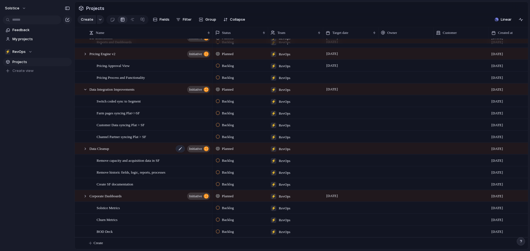
click at [167, 150] on div "Data Cleanup initiative" at bounding box center [149, 148] width 121 height 11
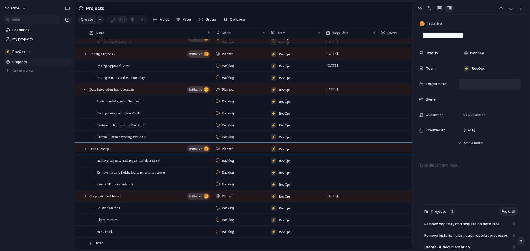
click at [470, 82] on div at bounding box center [489, 84] width 57 height 6
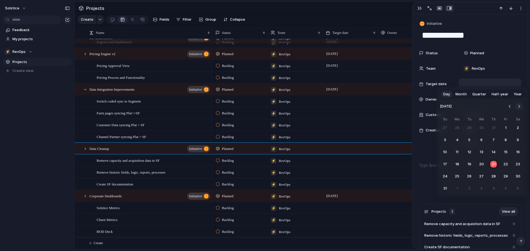
click at [519, 108] on button "Go to the Next Month" at bounding box center [519, 107] width 8 height 8
click at [481, 179] on button "31" at bounding box center [481, 177] width 10 height 10
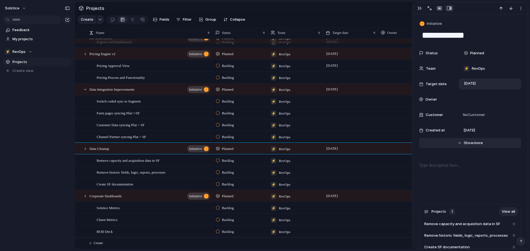
click at [468, 145] on span "Show" at bounding box center [469, 143] width 10 height 6
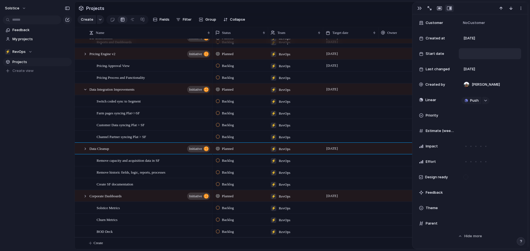
click at [480, 53] on div at bounding box center [489, 54] width 57 height 6
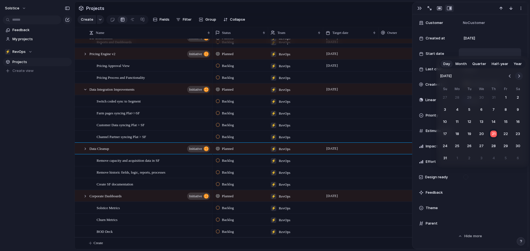
click at [518, 76] on button "Go to the Next Month" at bounding box center [519, 76] width 8 height 8
click at [482, 98] on button "1" at bounding box center [481, 98] width 10 height 10
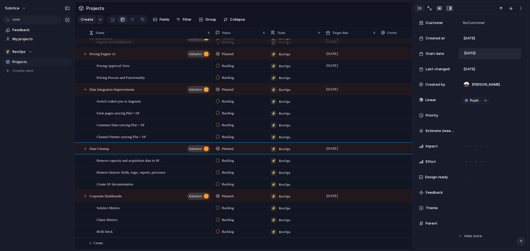
click at [419, 11] on button "button" at bounding box center [419, 8] width 9 height 7
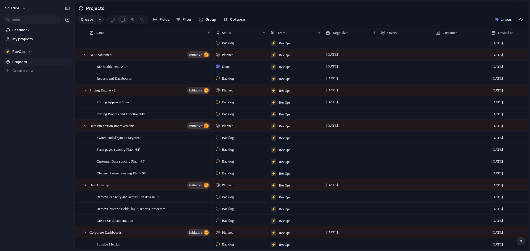
drag, startPoint x: 529, startPoint y: 67, endPoint x: 529, endPoint y: 57, distance: 9.4
click at [529, 57] on div "Projects Create Fields Filter Group Zoom Collapse Linear Name Status Team Targe…" at bounding box center [301, 125] width 455 height 251
drag, startPoint x: 529, startPoint y: 57, endPoint x: 529, endPoint y: 145, distance: 87.2
click at [529, 145] on div "Projects Create Fields Filter Group Zoom Collapse Linear Name Status Team Targe…" at bounding box center [301, 125] width 455 height 251
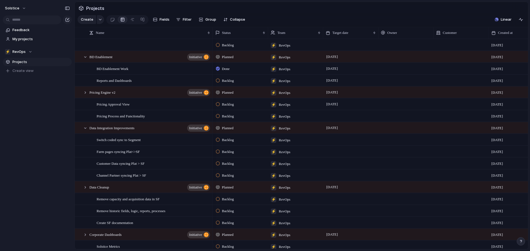
click at [334, 122] on div at bounding box center [350, 115] width 55 height 11
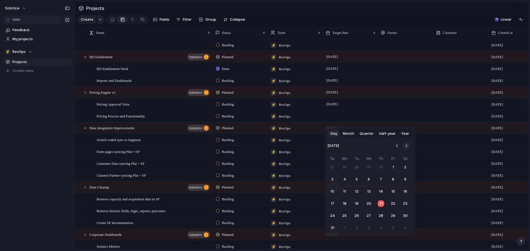
click at [408, 145] on button "Go to the Next Month" at bounding box center [406, 146] width 8 height 8
click at [359, 217] on button "30" at bounding box center [357, 216] width 10 height 10
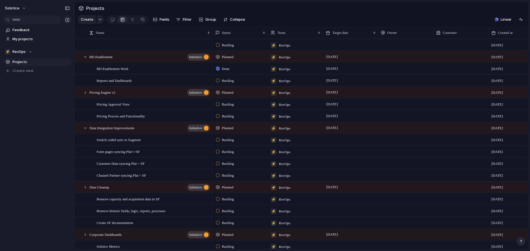
click at [339, 144] on div at bounding box center [350, 139] width 55 height 11
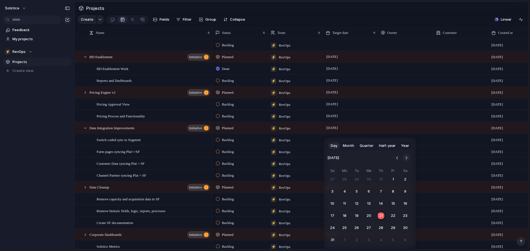
click at [407, 156] on button "Go to the Next Month" at bounding box center [406, 158] width 8 height 8
click at [163, 177] on div "Day Month Quarter Half-year Year [DATE] Su Mo Tu We Th Fr Sa 31 1 2 3 4 5 6 7 8…" at bounding box center [265, 125] width 530 height 251
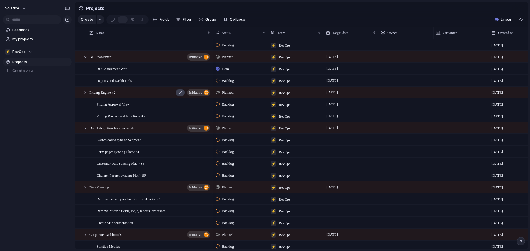
click at [180, 96] on div at bounding box center [179, 92] width 9 height 7
click at [127, 97] on div "Pricing Engine v2 initiative" at bounding box center [149, 92] width 121 height 11
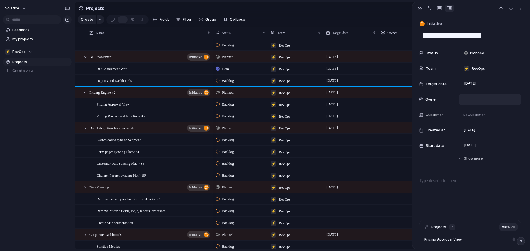
click at [470, 100] on div at bounding box center [489, 100] width 57 height 6
click at [421, 8] on div "[PERSON_NAME] [PERSON_NAME]" at bounding box center [265, 125] width 530 height 251
click at [421, 9] on div "button" at bounding box center [419, 8] width 4 height 4
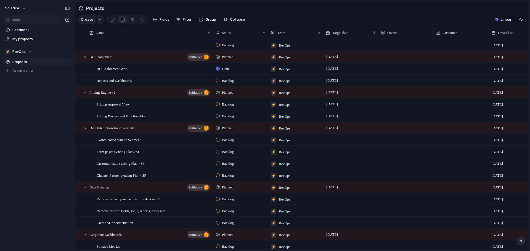
drag, startPoint x: 529, startPoint y: 88, endPoint x: 529, endPoint y: 81, distance: 7.7
click at [529, 81] on div "Projects Create Fields Filter Group Zoom Collapse Linear Name Status Team Targe…" at bounding box center [301, 125] width 455 height 251
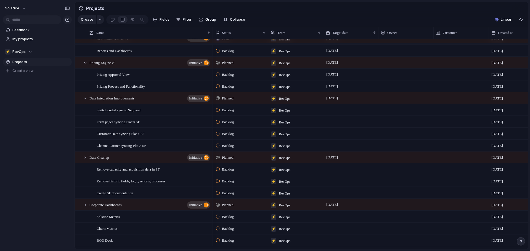
scroll to position [43, 0]
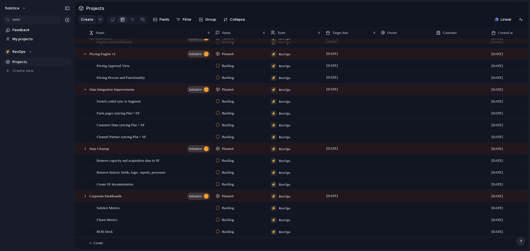
click at [339, 159] on div at bounding box center [350, 160] width 55 height 11
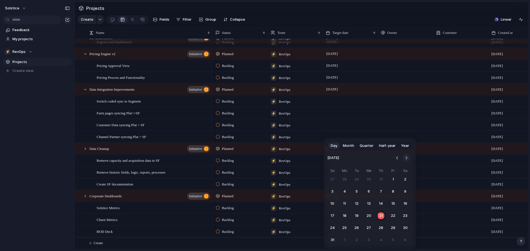
click at [408, 158] on button "Go to the Next Month" at bounding box center [406, 158] width 8 height 8
click at [351, 78] on div "Day Month Quarter Half-year Year [DATE] Su Mo Tu We Th Fr Sa 28 29 30 1 2 3 4 5…" at bounding box center [265, 125] width 530 height 251
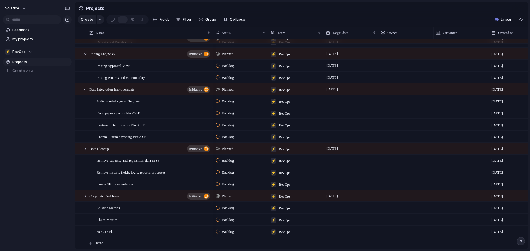
click at [354, 78] on div "[DATE]" at bounding box center [350, 76] width 55 height 9
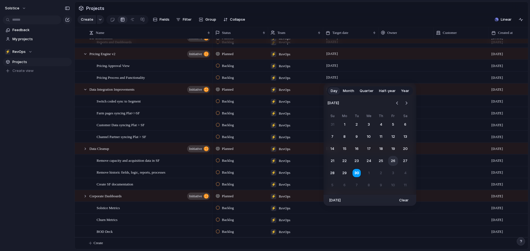
click at [392, 163] on button "26" at bounding box center [393, 161] width 10 height 10
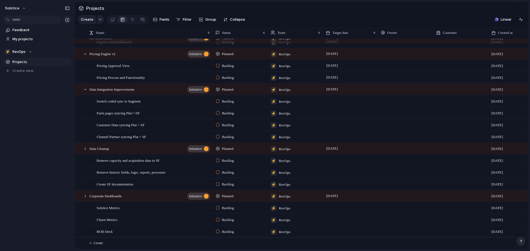
click at [352, 55] on div "[DATE]" at bounding box center [350, 52] width 55 height 9
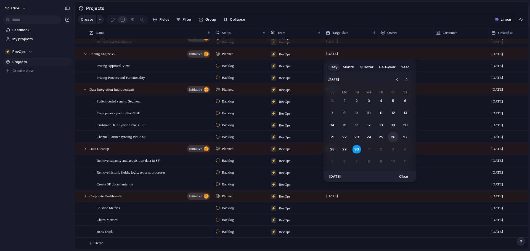
click at [394, 139] on button "26" at bounding box center [393, 137] width 10 height 10
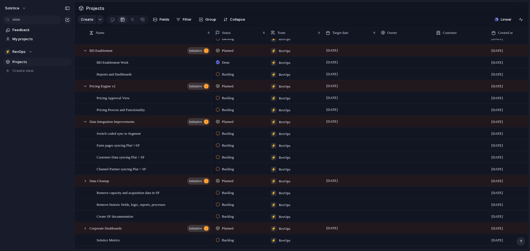
scroll to position [0, 0]
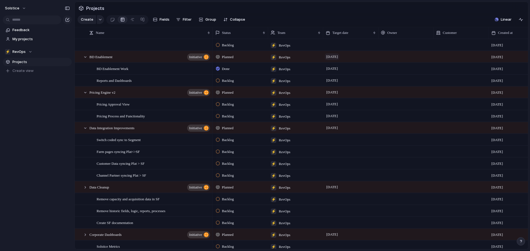
click at [339, 60] on span "[DATE]" at bounding box center [332, 57] width 14 height 7
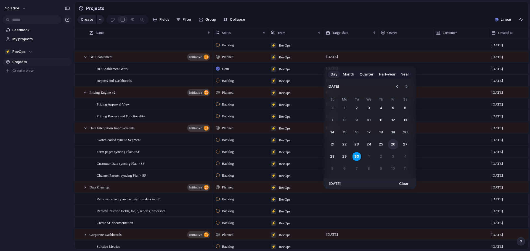
click at [393, 146] on button "26" at bounding box center [393, 145] width 10 height 10
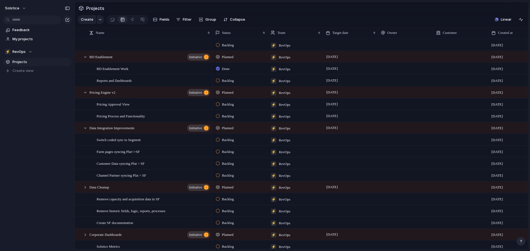
click at [352, 84] on div "[DATE]" at bounding box center [350, 79] width 55 height 9
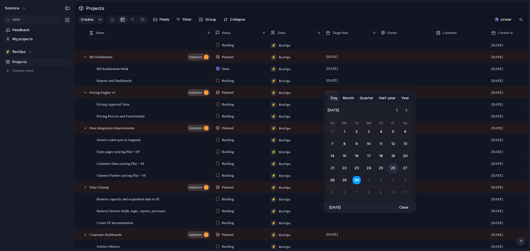
click at [392, 167] on button "26" at bounding box center [393, 168] width 10 height 10
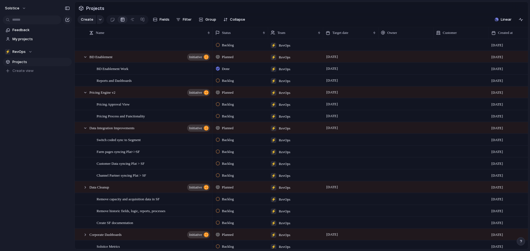
click at [221, 108] on div "Backlog" at bounding box center [226, 104] width 20 height 7
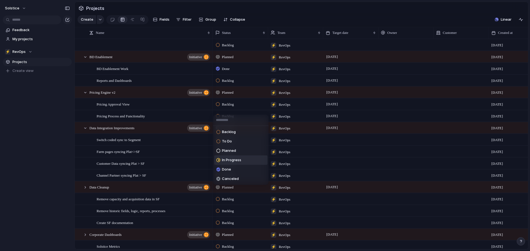
click at [234, 159] on span "In Progress" at bounding box center [231, 161] width 19 height 6
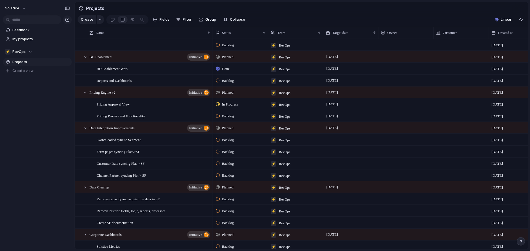
click at [225, 118] on span "Backlog" at bounding box center [228, 117] width 12 height 6
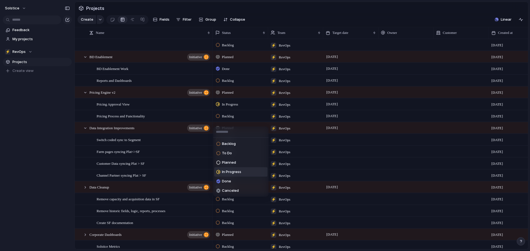
click at [235, 174] on span "In Progress" at bounding box center [231, 172] width 19 height 6
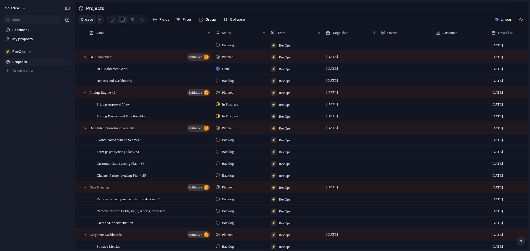
click at [227, 143] on span "Backlog" at bounding box center [228, 140] width 12 height 6
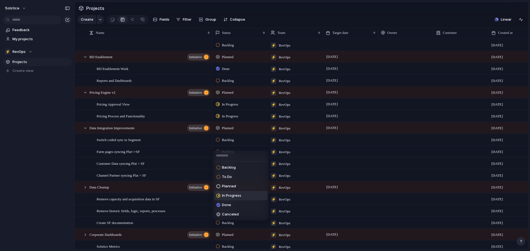
click at [232, 195] on span "In Progress" at bounding box center [231, 196] width 19 height 6
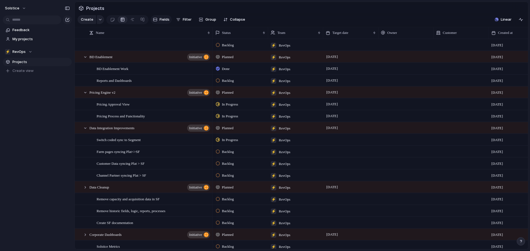
click at [155, 21] on div "button" at bounding box center [155, 19] width 4 height 4
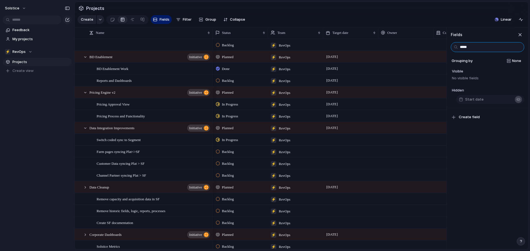
type input "*****"
click at [516, 102] on div "button" at bounding box center [518, 99] width 4 height 4
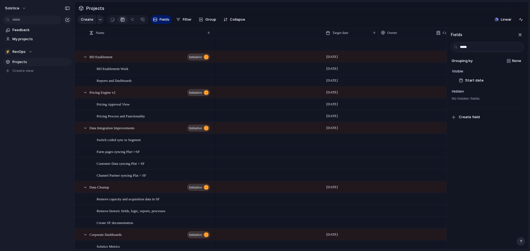
scroll to position [0, 167]
click at [453, 14] on section "Projects" at bounding box center [301, 8] width 453 height 12
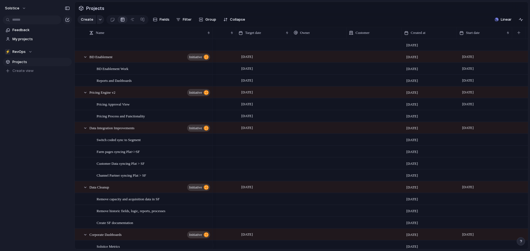
scroll to position [0, 85]
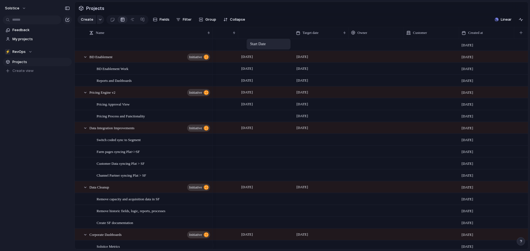
drag, startPoint x: 495, startPoint y: 36, endPoint x: 249, endPoint y: 40, distance: 246.1
drag, startPoint x: 251, startPoint y: 37, endPoint x: 310, endPoint y: 36, distance: 59.0
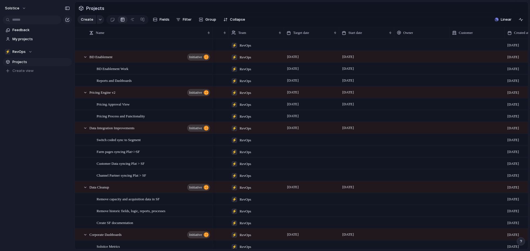
scroll to position [0, 27]
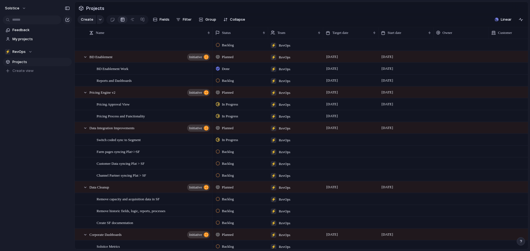
click at [386, 121] on div at bounding box center [405, 115] width 55 height 11
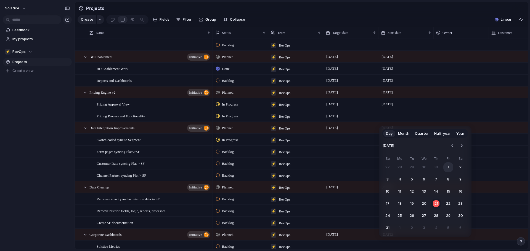
click at [450, 167] on button "1" at bounding box center [448, 168] width 10 height 10
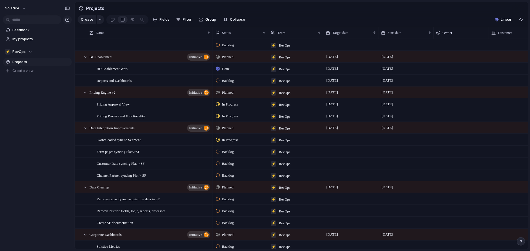
click at [338, 202] on div at bounding box center [350, 198] width 55 height 11
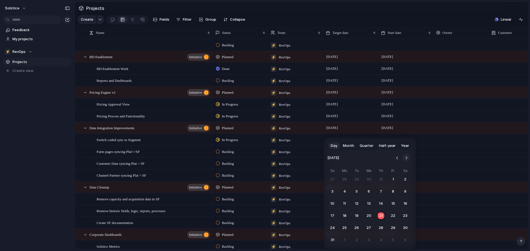
click at [403, 156] on button "Go to the Next Month" at bounding box center [406, 158] width 8 height 8
click at [347, 230] on button "29" at bounding box center [344, 228] width 10 height 10
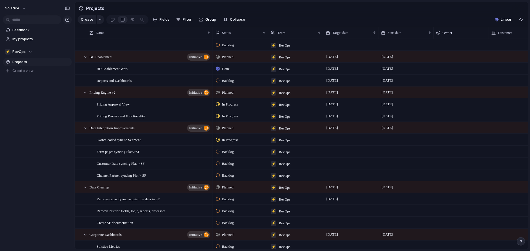
click at [390, 204] on div at bounding box center [405, 198] width 55 height 11
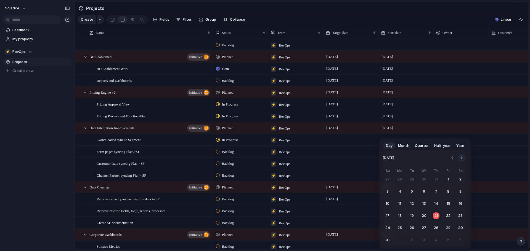
click at [462, 156] on button "Go to the Next Month" at bounding box center [461, 158] width 8 height 8
click at [400, 229] on button "29" at bounding box center [400, 228] width 10 height 10
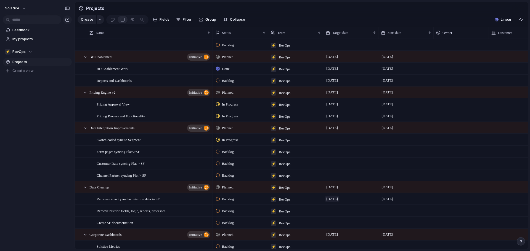
click at [339, 203] on span "[DATE]" at bounding box center [332, 199] width 14 height 7
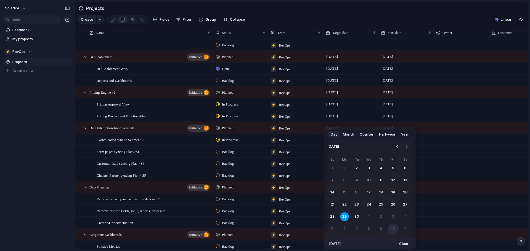
click at [390, 230] on button "10" at bounding box center [393, 229] width 10 height 10
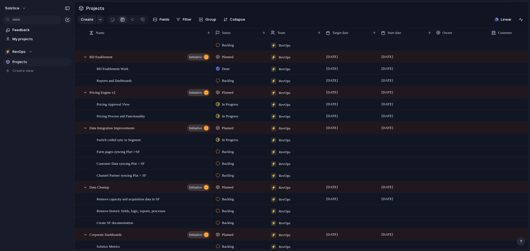
click at [391, 214] on div at bounding box center [405, 210] width 55 height 11
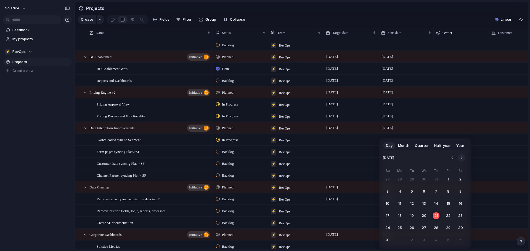
click at [461, 161] on button "Go to the Next Month" at bounding box center [461, 158] width 8 height 8
click at [401, 203] on button "13" at bounding box center [400, 204] width 10 height 10
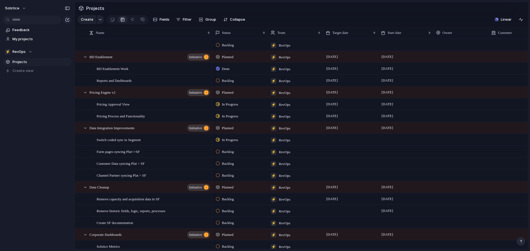
click at [335, 215] on div at bounding box center [350, 210] width 55 height 11
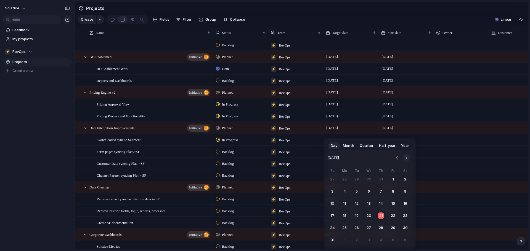
click at [404, 157] on button "Go to the Next Month" at bounding box center [406, 158] width 8 height 8
click at [305, 204] on div "Day Month Quarter Half-year Year [DATE] Su Mo Tu We Th Fr Sa 28 29 30 1 2 3 4 5…" at bounding box center [265, 125] width 530 height 251
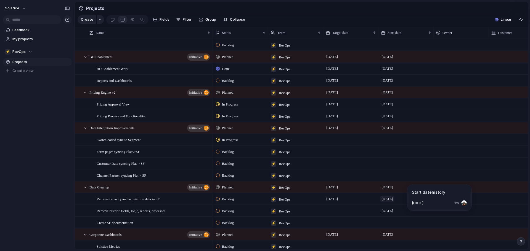
click at [392, 202] on span "[DATE]" at bounding box center [387, 199] width 14 height 7
click at [338, 214] on div at bounding box center [350, 210] width 55 height 11
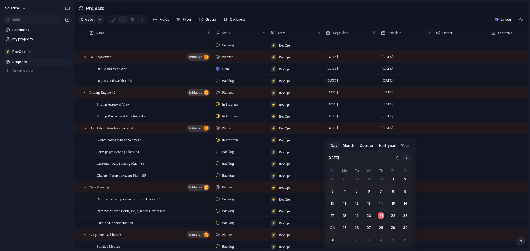
click at [405, 159] on button "Go to the Next Month" at bounding box center [406, 158] width 8 height 8
click at [391, 216] on button "24" at bounding box center [393, 216] width 10 height 10
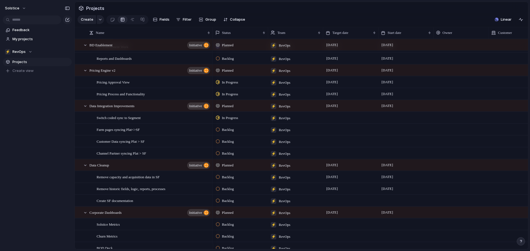
scroll to position [26, 0]
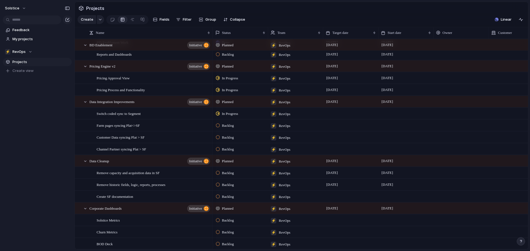
click at [383, 200] on div at bounding box center [405, 196] width 55 height 11
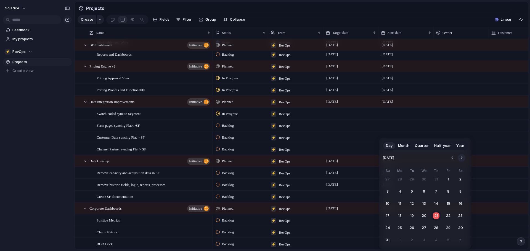
click at [460, 159] on button "Go to the Next Month" at bounding box center [461, 158] width 8 height 8
click at [400, 227] on button "29" at bounding box center [400, 228] width 10 height 10
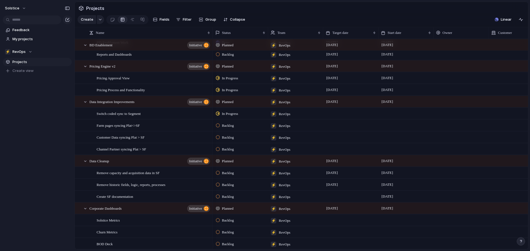
click at [331, 202] on div at bounding box center [350, 196] width 55 height 11
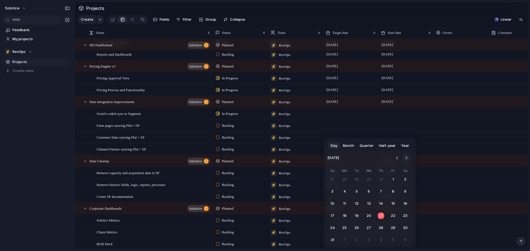
click at [406, 156] on button "Go to the Next Month" at bounding box center [406, 158] width 8 height 8
click at [395, 227] on button "31" at bounding box center [393, 228] width 10 height 10
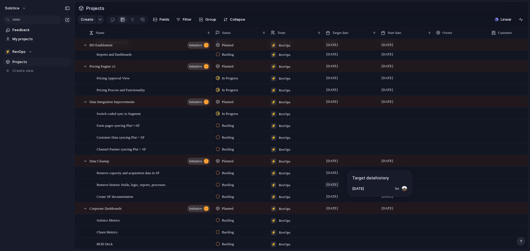
click at [339, 188] on span "[DATE]" at bounding box center [332, 185] width 14 height 7
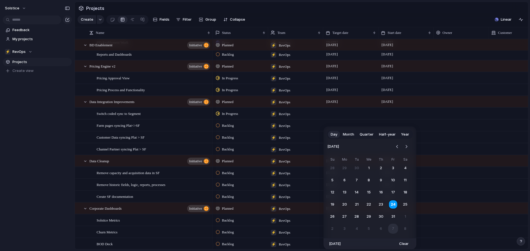
click at [391, 230] on button "7" at bounding box center [393, 229] width 10 height 10
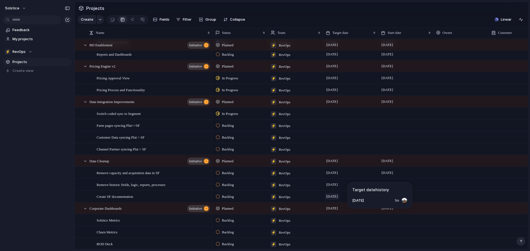
click at [337, 200] on span "[DATE]" at bounding box center [332, 196] width 14 height 7
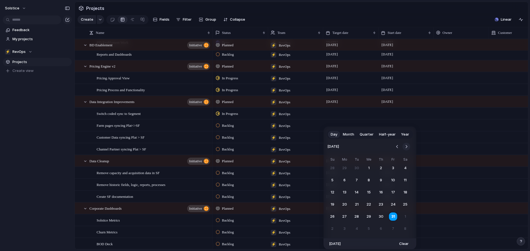
click at [403, 148] on button "Go to the Next Month" at bounding box center [406, 147] width 8 height 8
click at [390, 183] on button "7" at bounding box center [393, 180] width 10 height 10
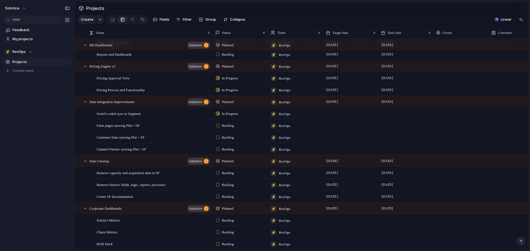
scroll to position [43, 0]
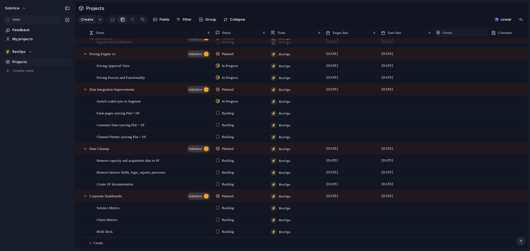
click at [448, 36] on span "Owner" at bounding box center [447, 33] width 10 height 6
click at [452, 56] on span "Hide" at bounding box center [449, 58] width 8 height 6
click at [166, 22] on span "Fields" at bounding box center [164, 20] width 10 height 6
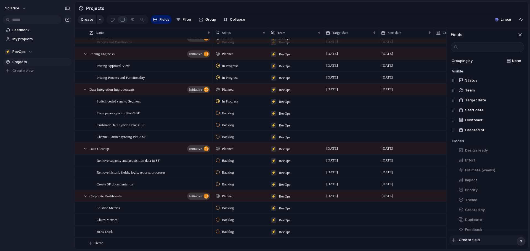
click at [465, 239] on span "Create field" at bounding box center [469, 241] width 21 height 6
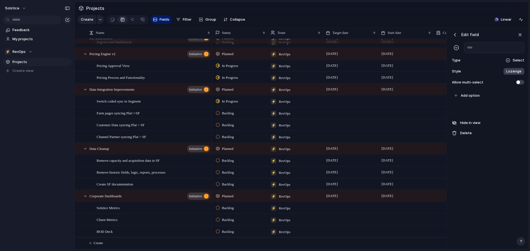
scroll to position [0, 167]
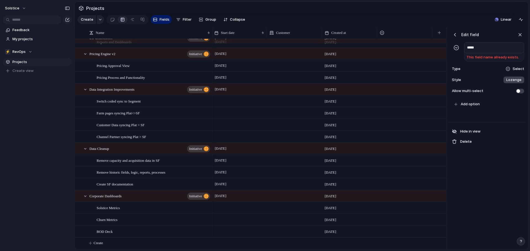
click at [467, 52] on input "*****" at bounding box center [494, 47] width 60 height 11
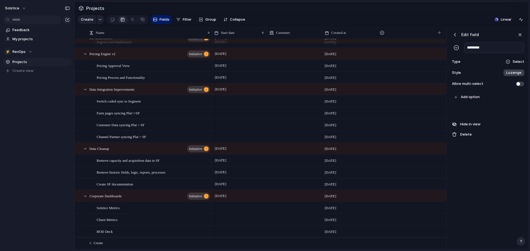
type input "*********"
click at [512, 65] on div "Select" at bounding box center [514, 62] width 19 height 6
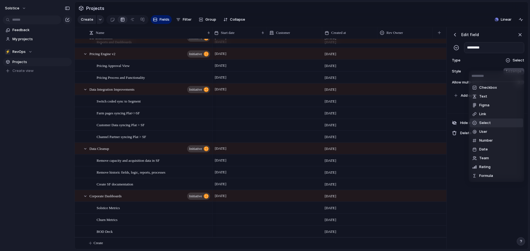
click at [495, 123] on li "Select" at bounding box center [496, 123] width 53 height 9
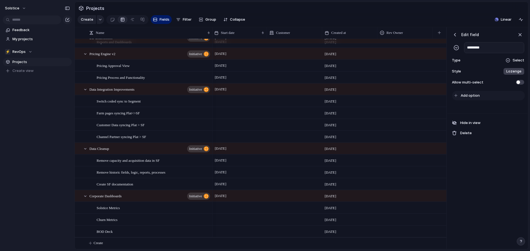
click at [469, 99] on span "Add option" at bounding box center [469, 96] width 19 height 6
type input "****"
click at [467, 107] on button "Add option" at bounding box center [488, 105] width 73 height 9
type input "****"
click at [471, 116] on button "Add option" at bounding box center [488, 115] width 73 height 9
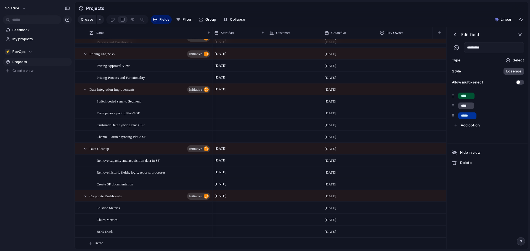
type input "*****"
click at [491, 185] on div "Edit field ********* Type Select Style Lozenge Allow multi-select **** **** ***…" at bounding box center [487, 138] width 80 height 222
click at [520, 38] on div "button" at bounding box center [520, 35] width 6 height 6
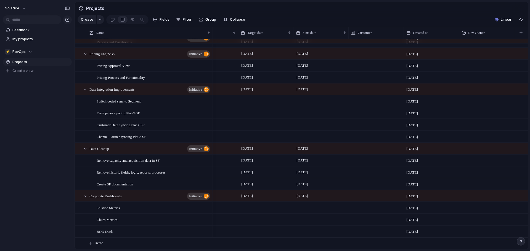
scroll to position [0, 0]
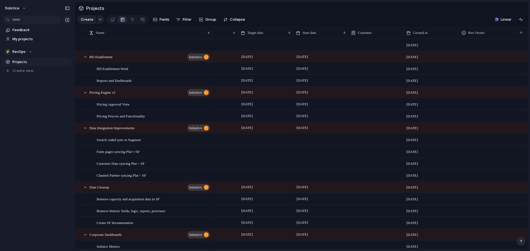
click at [486, 55] on div at bounding box center [486, 56] width 55 height 11
click at [485, 63] on div "[PERSON_NAME] [PERSON_NAME]" at bounding box center [265, 125] width 530 height 251
click at [485, 60] on div at bounding box center [486, 55] width 55 height 9
click at [481, 82] on div "[PERSON_NAME]" at bounding box center [486, 84] width 34 height 7
click at [476, 95] on div at bounding box center [486, 91] width 55 height 9
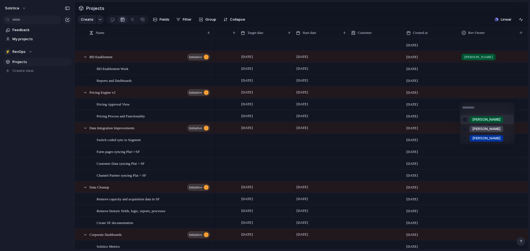
click at [477, 120] on span "[PERSON_NAME]" at bounding box center [486, 120] width 28 height 6
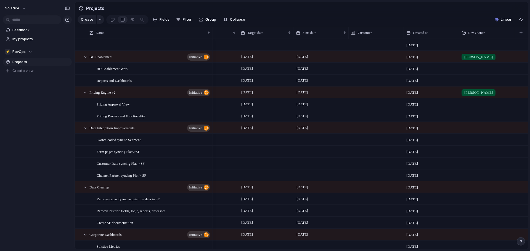
click at [477, 131] on div at bounding box center [486, 127] width 55 height 9
click at [480, 164] on div "[PERSON_NAME]" at bounding box center [486, 164] width 34 height 7
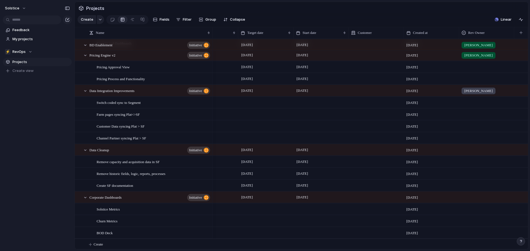
scroll to position [43, 0]
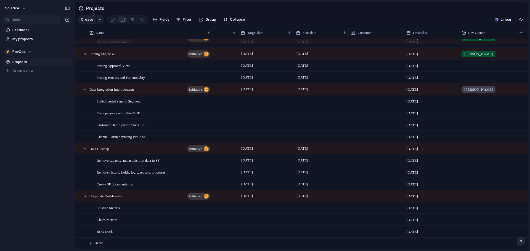
click at [524, 220] on div "⚡ RevOps [DATE] Backlog" at bounding box center [328, 220] width 400 height 12
click at [463, 196] on div at bounding box center [486, 195] width 55 height 9
click at [475, 226] on span "[PERSON_NAME]" at bounding box center [486, 229] width 28 height 6
click at [471, 148] on div at bounding box center [486, 147] width 55 height 9
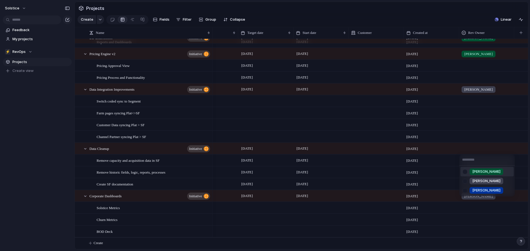
click at [479, 172] on span "[PERSON_NAME]" at bounding box center [486, 172] width 28 height 6
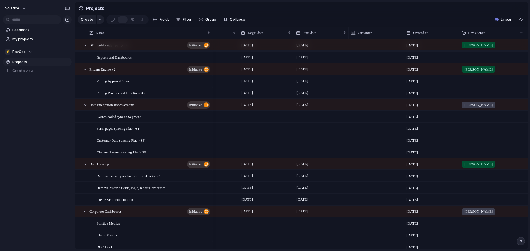
scroll to position [0, 0]
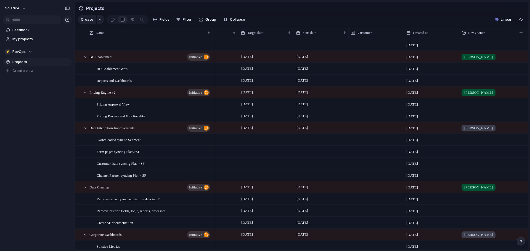
click at [477, 131] on div "[PERSON_NAME]" at bounding box center [486, 127] width 55 height 9
click at [483, 154] on li "[PERSON_NAME]" at bounding box center [486, 155] width 53 height 9
click at [484, 60] on div "[PERSON_NAME]" at bounding box center [486, 55] width 55 height 9
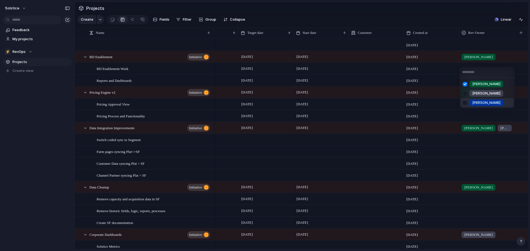
click at [488, 101] on li "[PERSON_NAME]" at bounding box center [486, 102] width 53 height 9
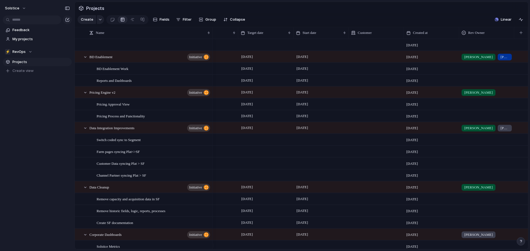
click at [488, 96] on div "[PERSON_NAME]" at bounding box center [486, 91] width 55 height 9
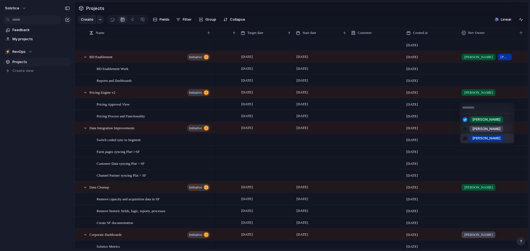
click at [483, 137] on div "[PERSON_NAME]" at bounding box center [486, 138] width 34 height 7
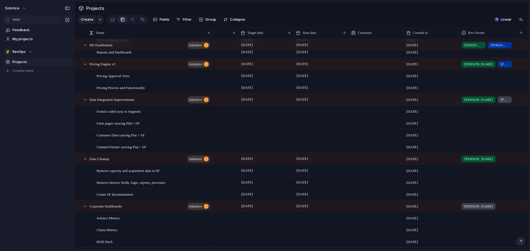
scroll to position [43, 0]
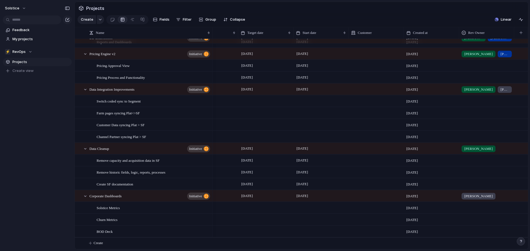
click at [485, 149] on div "[PERSON_NAME]" at bounding box center [486, 147] width 55 height 9
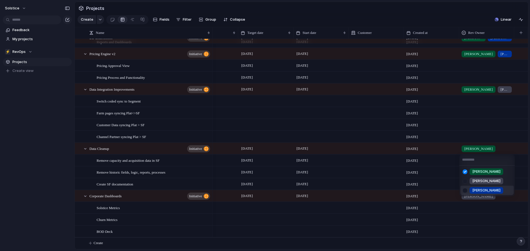
click at [485, 189] on div "[PERSON_NAME]" at bounding box center [486, 190] width 34 height 7
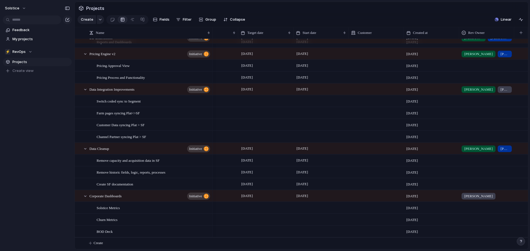
click at [486, 197] on div "[PERSON_NAME]" at bounding box center [486, 195] width 55 height 9
click at [480, 218] on span "[PERSON_NAME]" at bounding box center [486, 220] width 28 height 6
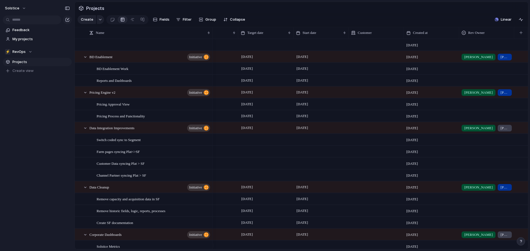
scroll to position [36, 0]
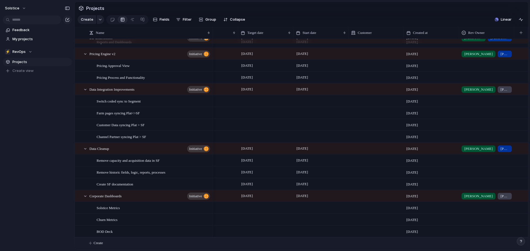
click at [104, 242] on button "Create" at bounding box center [308, 243] width 456 height 11
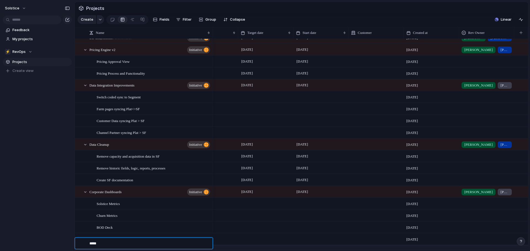
type textarea "******"
click at [99, 19] on button "button" at bounding box center [100, 19] width 7 height 9
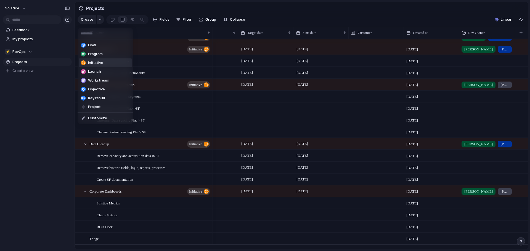
click at [108, 62] on li "Initiative" at bounding box center [105, 62] width 53 height 9
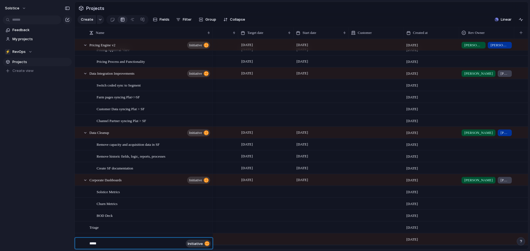
type textarea "******"
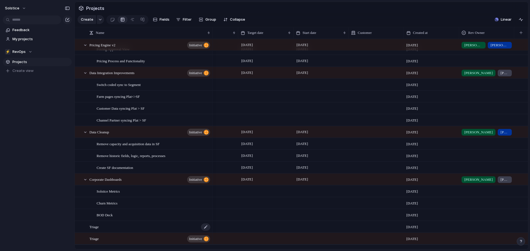
click at [172, 233] on div "Triage" at bounding box center [149, 227] width 121 height 11
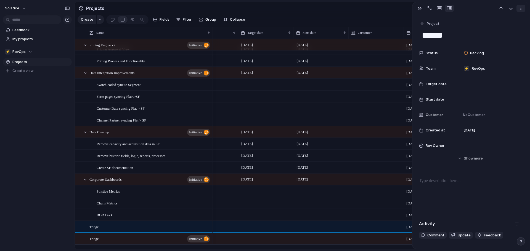
click at [519, 6] on button "button" at bounding box center [520, 8] width 9 height 7
click at [512, 28] on li "Delete" at bounding box center [503, 28] width 41 height 9
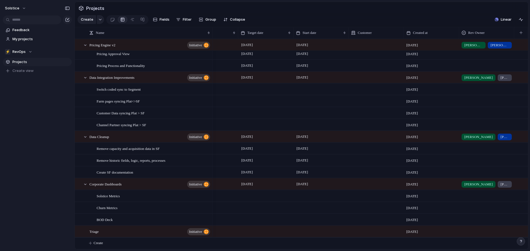
click at [304, 232] on div at bounding box center [320, 231] width 55 height 11
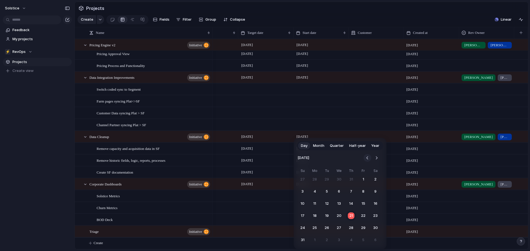
click at [368, 159] on button "Go to the Previous Month" at bounding box center [367, 158] width 8 height 8
click at [328, 179] on button "1" at bounding box center [327, 180] width 10 height 10
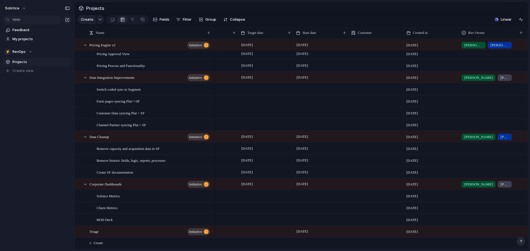
click at [247, 233] on div at bounding box center [265, 231] width 55 height 11
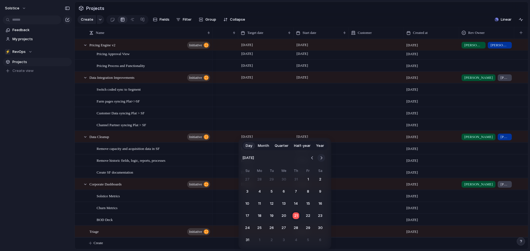
click at [323, 158] on button "Go to the Next Month" at bounding box center [321, 158] width 8 height 8
click at [285, 231] on button "31" at bounding box center [284, 228] width 10 height 10
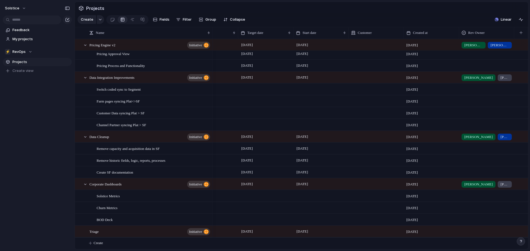
click at [475, 232] on div at bounding box center [486, 230] width 55 height 9
click at [478, 225] on span "[PERSON_NAME]" at bounding box center [486, 225] width 28 height 6
click at [486, 237] on div "[PERSON_NAME]" at bounding box center [486, 231] width 55 height 11
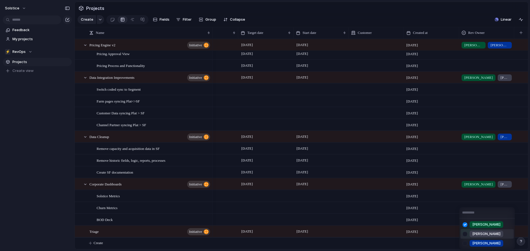
click at [486, 234] on li "[PERSON_NAME]" at bounding box center [486, 234] width 53 height 9
click at [481, 195] on div at bounding box center [486, 195] width 55 height 9
click at [481, 230] on div "[PERSON_NAME]" at bounding box center [486, 228] width 34 height 7
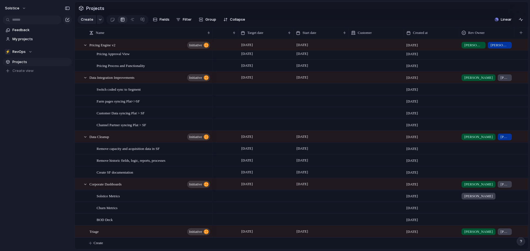
click at [477, 209] on div at bounding box center [486, 207] width 55 height 9
click at [480, 232] on div "[PERSON_NAME]" at bounding box center [486, 234] width 34 height 7
click at [479, 220] on div at bounding box center [486, 218] width 55 height 9
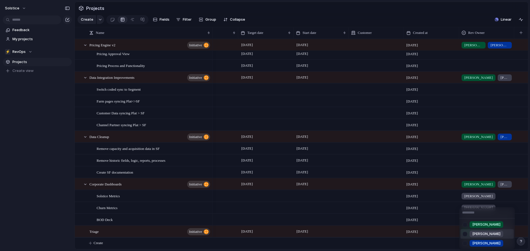
click at [481, 231] on div "[PERSON_NAME]" at bounding box center [482, 234] width 41 height 7
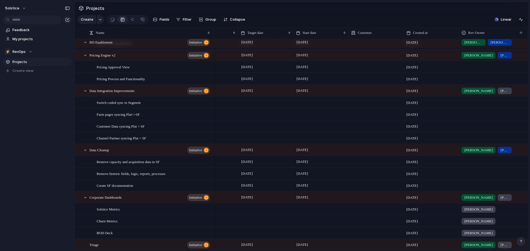
scroll to position [44, 0]
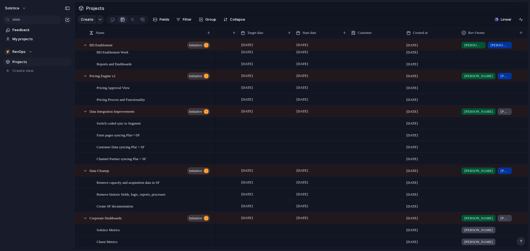
click at [483, 139] on div at bounding box center [486, 134] width 55 height 9
click at [527, 133] on div "[PERSON_NAME] [PERSON_NAME]" at bounding box center [265, 125] width 530 height 251
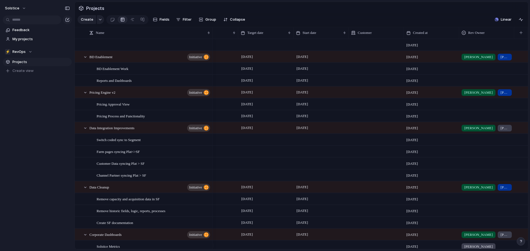
click at [478, 69] on div at bounding box center [486, 67] width 55 height 9
click at [478, 94] on span "[PERSON_NAME]" at bounding box center [486, 96] width 28 height 6
click at [487, 72] on div "[PERSON_NAME]" at bounding box center [486, 67] width 55 height 9
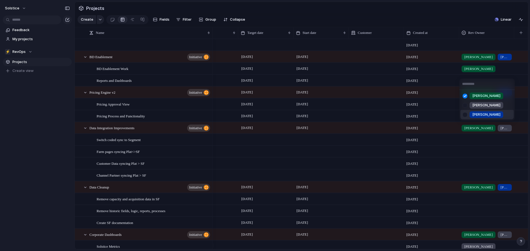
click at [485, 113] on li "[PERSON_NAME]" at bounding box center [486, 114] width 53 height 9
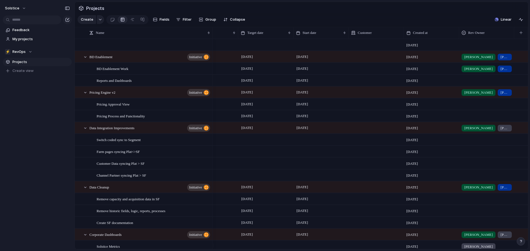
click at [475, 84] on div at bounding box center [486, 79] width 55 height 9
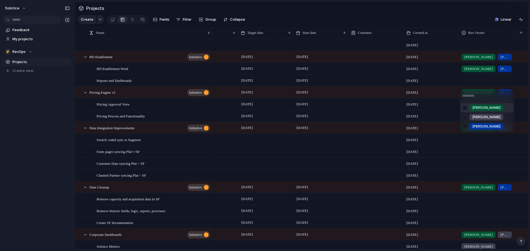
click at [456, 16] on div "[PERSON_NAME] [PERSON_NAME]" at bounding box center [265, 125] width 530 height 251
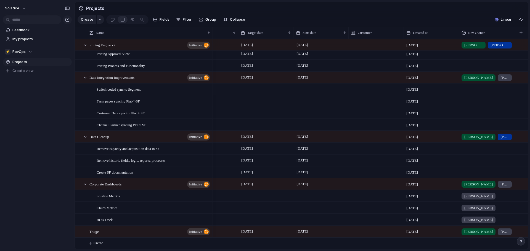
click at [308, 90] on div at bounding box center [320, 89] width 55 height 11
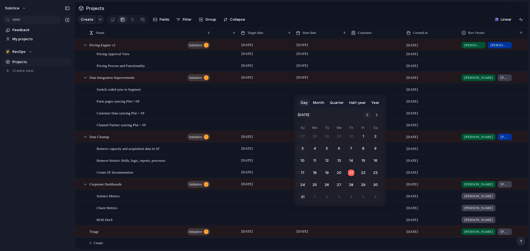
click at [367, 114] on button "Go to the Previous Month" at bounding box center [367, 115] width 8 height 8
click at [315, 186] on button "26" at bounding box center [315, 185] width 10 height 10
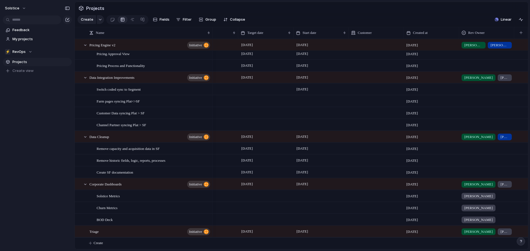
click at [255, 89] on div at bounding box center [265, 89] width 55 height 11
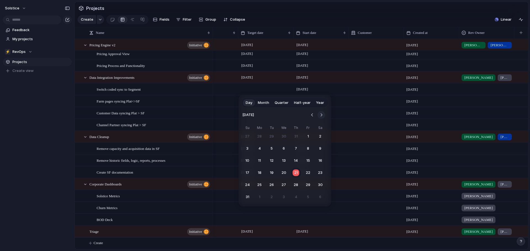
click at [322, 112] on button "Go to the Next Month" at bounding box center [321, 115] width 8 height 8
click at [190, 89] on div "Day Month Quarter Half-year Year [DATE] Su Mo Tu We Th Fr Sa 31 1 2 3 4 5 6 7 8…" at bounding box center [265, 125] width 530 height 251
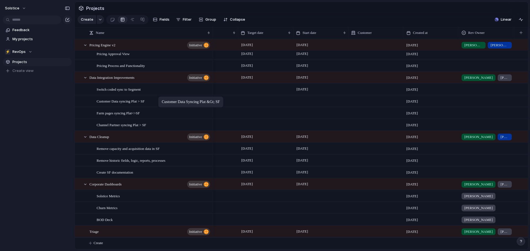
drag, startPoint x: 158, startPoint y: 114, endPoint x: 161, endPoint y: 98, distance: 16.8
click at [305, 100] on div at bounding box center [320, 100] width 55 height 11
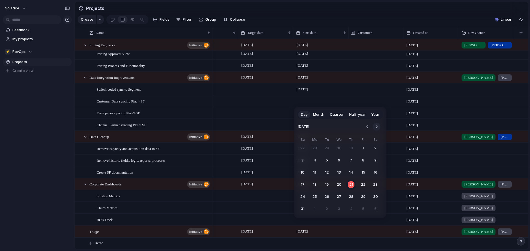
click at [377, 125] on button "Go to the Next Month" at bounding box center [376, 127] width 8 height 8
click at [368, 126] on button "Go to the Previous Month" at bounding box center [367, 127] width 8 height 8
click at [378, 128] on button "Go to the Next Month" at bounding box center [376, 127] width 8 height 8
click at [312, 147] on button "1" at bounding box center [315, 148] width 10 height 10
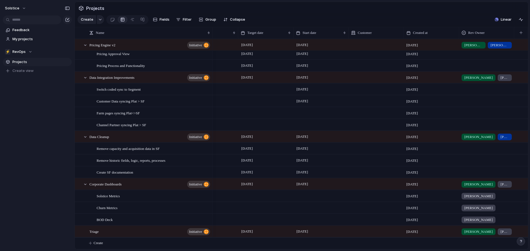
click at [262, 102] on div at bounding box center [265, 100] width 55 height 11
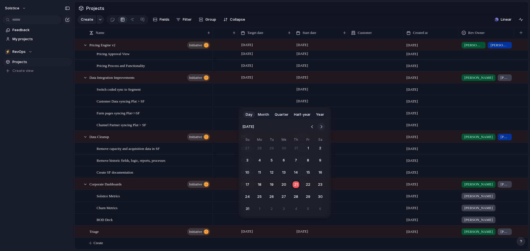
click at [323, 126] on button "Go to the Next Month" at bounding box center [321, 127] width 8 height 8
click at [306, 162] on button "12" at bounding box center [308, 161] width 10 height 10
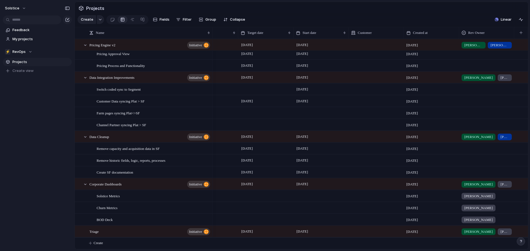
click at [317, 115] on div at bounding box center [320, 112] width 55 height 11
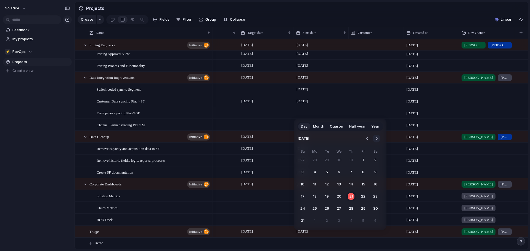
click at [373, 138] on button "Go to the Next Month" at bounding box center [376, 139] width 8 height 8
click at [313, 183] on button "15" at bounding box center [315, 185] width 10 height 10
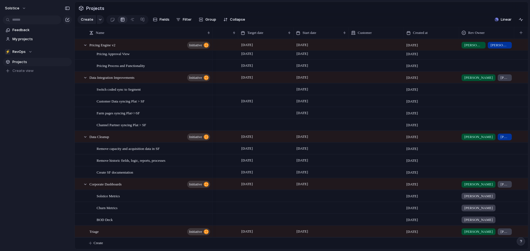
click at [250, 113] on div at bounding box center [265, 112] width 55 height 11
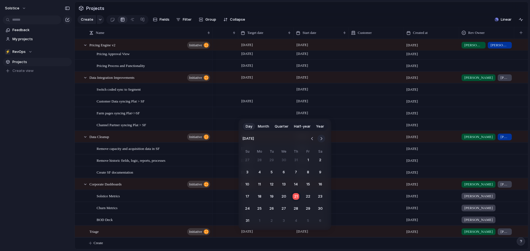
click at [324, 140] on button "Go to the Next Month" at bounding box center [321, 139] width 8 height 8
click at [305, 196] on button "26" at bounding box center [308, 197] width 10 height 10
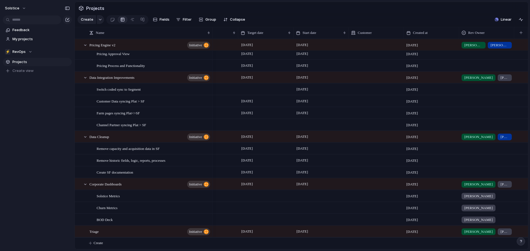
click at [252, 90] on div at bounding box center [265, 89] width 55 height 11
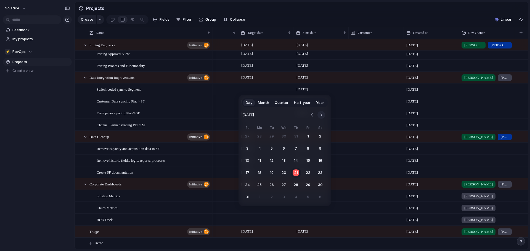
click at [321, 113] on button "Go to the Next Month" at bounding box center [321, 115] width 8 height 8
click at [307, 184] on button "31" at bounding box center [308, 185] width 10 height 10
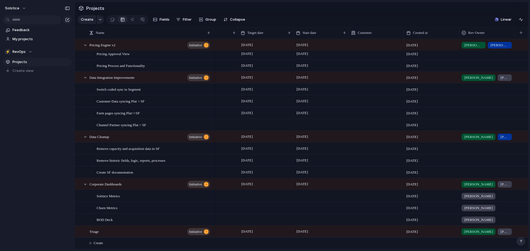
click at [312, 123] on div at bounding box center [320, 124] width 55 height 11
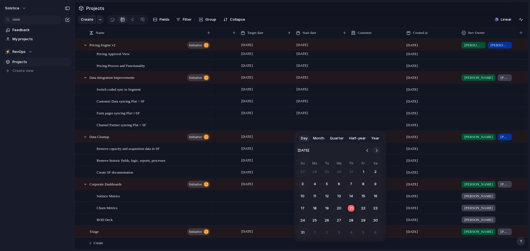
click at [379, 151] on button "Go to the Next Month" at bounding box center [376, 151] width 8 height 8
click at [315, 219] on button "29" at bounding box center [315, 221] width 10 height 10
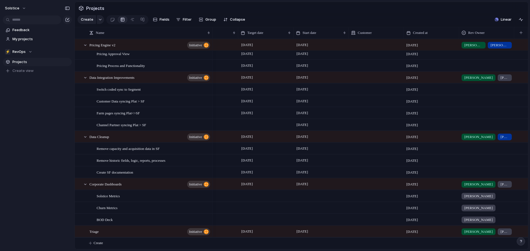
click at [256, 123] on div at bounding box center [265, 124] width 55 height 11
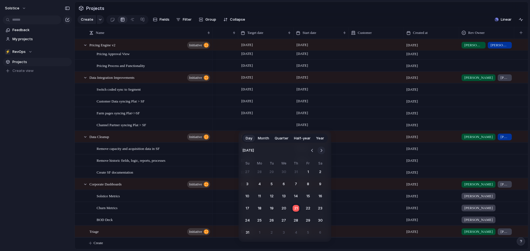
click at [323, 150] on button "Go to the Next Month" at bounding box center [321, 151] width 8 height 8
click at [306, 185] on button "10" at bounding box center [308, 184] width 10 height 10
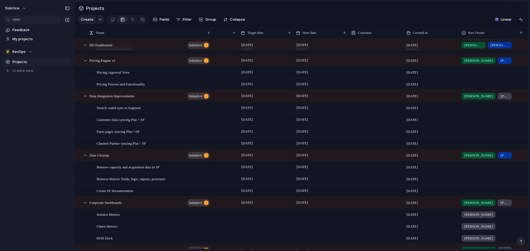
scroll to position [38, 0]
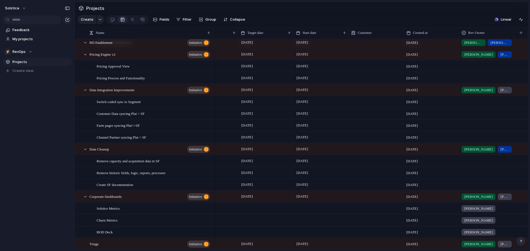
drag, startPoint x: 529, startPoint y: 137, endPoint x: 527, endPoint y: 76, distance: 61.3
click at [527, 76] on div "Projects Create Fields Filter Group Zoom Collapse Linear Press ENTER to sort Na…" at bounding box center [301, 125] width 455 height 251
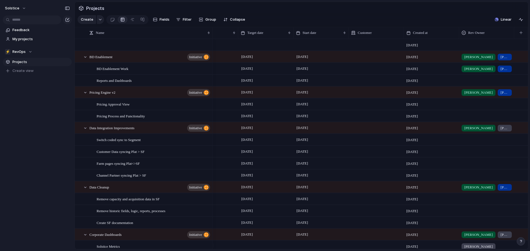
scroll to position [15, 0]
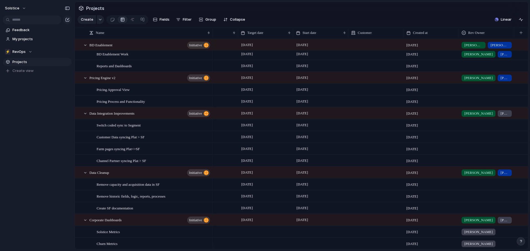
drag, startPoint x: 529, startPoint y: 85, endPoint x: 529, endPoint y: 89, distance: 3.9
click at [529, 89] on div "Projects Create Fields Filter Group Zoom Collapse Linear Press ENTER to sort Na…" at bounding box center [301, 125] width 455 height 251
click at [494, 58] on div "[PERSON_NAME]" at bounding box center [486, 53] width 55 height 9
click at [469, 80] on div at bounding box center [465, 82] width 10 height 10
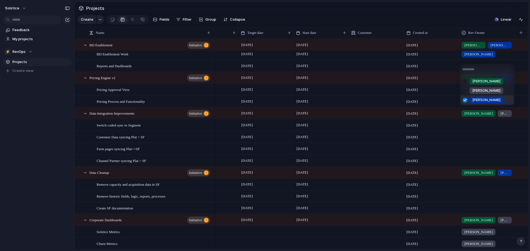
click at [472, 100] on div "[PERSON_NAME]" at bounding box center [486, 100] width 34 height 7
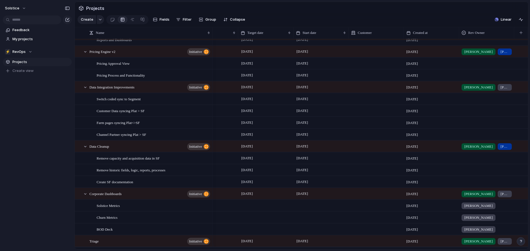
scroll to position [38, 0]
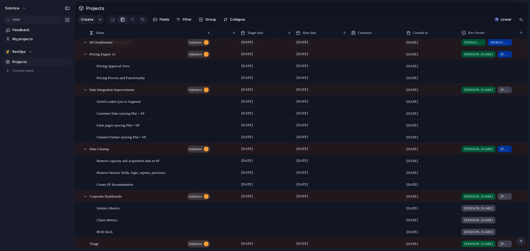
click at [473, 105] on div at bounding box center [486, 100] width 55 height 9
click at [475, 138] on span "[PERSON_NAME]" at bounding box center [486, 138] width 28 height 6
click at [473, 117] on div at bounding box center [486, 112] width 55 height 9
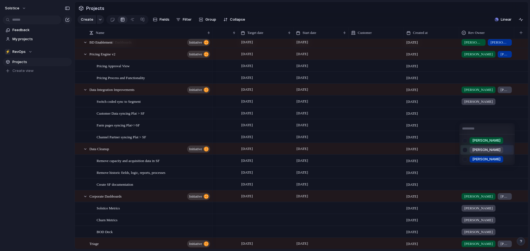
click at [477, 147] on li "[PERSON_NAME]" at bounding box center [486, 149] width 53 height 9
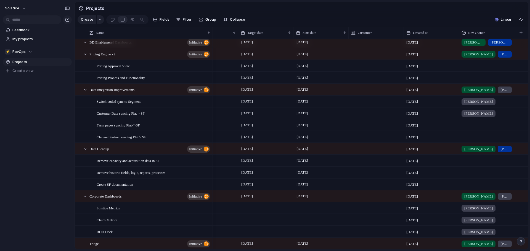
click at [472, 127] on div at bounding box center [486, 124] width 55 height 9
drag, startPoint x: 478, startPoint y: 163, endPoint x: 475, endPoint y: 152, distance: 11.1
click at [478, 163] on span "[PERSON_NAME]" at bounding box center [486, 162] width 28 height 6
click at [470, 141] on div at bounding box center [486, 136] width 55 height 9
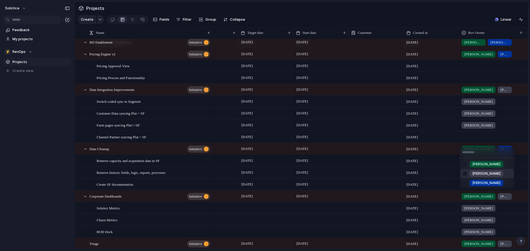
click at [478, 172] on span "[PERSON_NAME]" at bounding box center [486, 174] width 28 height 6
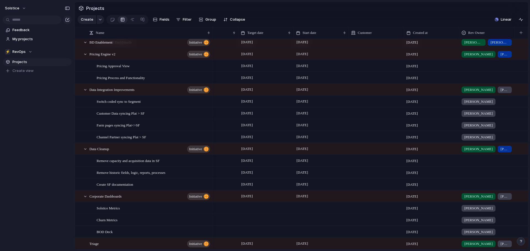
click at [483, 105] on div "[PERSON_NAME]" at bounding box center [486, 100] width 55 height 9
click at [480, 148] on span "[PERSON_NAME]" at bounding box center [486, 148] width 28 height 6
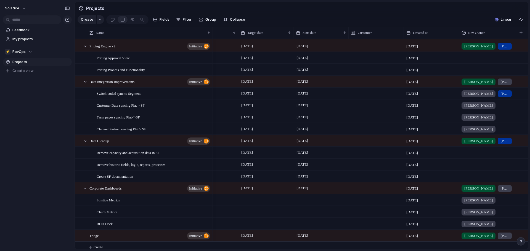
scroll to position [1, 0]
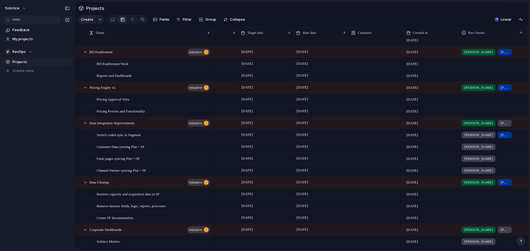
click at [493, 138] on div "[PERSON_NAME]" at bounding box center [486, 133] width 55 height 9
click at [481, 178] on div "[PERSON_NAME]" at bounding box center [486, 181] width 34 height 7
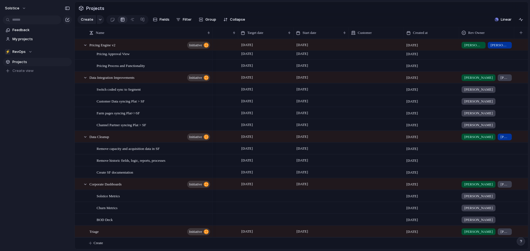
drag, startPoint x: 526, startPoint y: 135, endPoint x: 527, endPoint y: 179, distance: 43.9
click at [527, 179] on div "⚡ RevOps [DATE] [DATE] August [PERSON_NAME] Planned" at bounding box center [328, 184] width 400 height 12
click at [470, 174] on div at bounding box center [486, 171] width 55 height 9
click at [478, 196] on span "[PERSON_NAME]" at bounding box center [486, 196] width 28 height 6
click at [470, 163] on div at bounding box center [486, 159] width 55 height 9
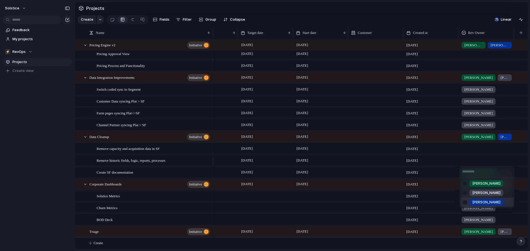
click at [479, 201] on span "[PERSON_NAME]" at bounding box center [486, 203] width 28 height 6
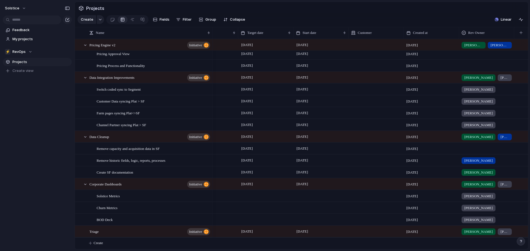
click at [474, 150] on div at bounding box center [486, 147] width 55 height 9
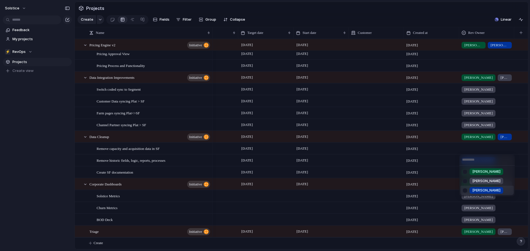
click at [484, 188] on div "[PERSON_NAME]" at bounding box center [486, 190] width 34 height 7
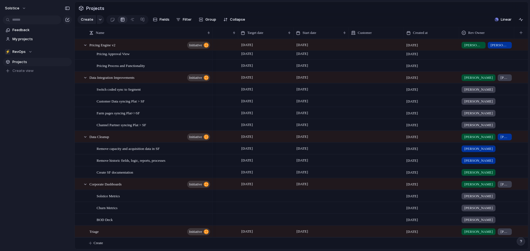
click at [483, 149] on div "[PERSON_NAME]" at bounding box center [486, 147] width 55 height 9
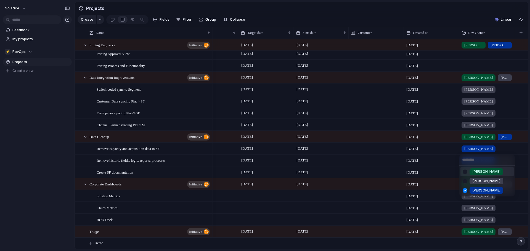
click at [474, 170] on span "[PERSON_NAME]" at bounding box center [486, 172] width 28 height 6
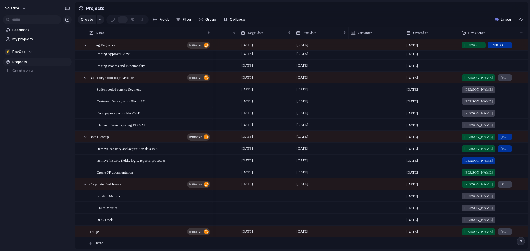
click at [496, 149] on div "[PERSON_NAME]" at bounding box center [486, 147] width 55 height 9
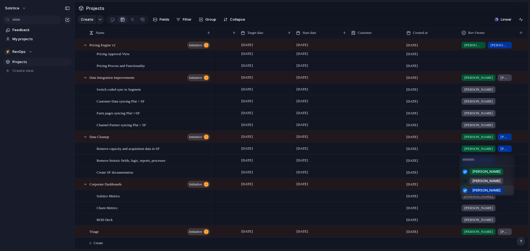
click at [481, 189] on span "[PERSON_NAME]" at bounding box center [486, 191] width 28 height 6
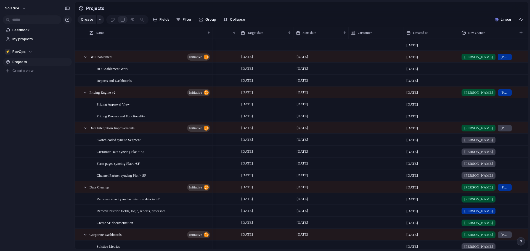
drag, startPoint x: 529, startPoint y: 94, endPoint x: 529, endPoint y: 152, distance: 58.2
click at [529, 152] on div "Projects Create Fields Filter Group Zoom Collapse Linear Press ENTER to sort Na…" at bounding box center [301, 125] width 455 height 251
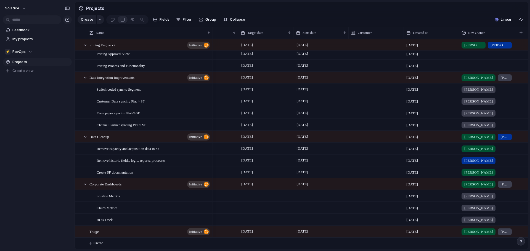
click at [489, 148] on div "[PERSON_NAME]" at bounding box center [486, 147] width 55 height 9
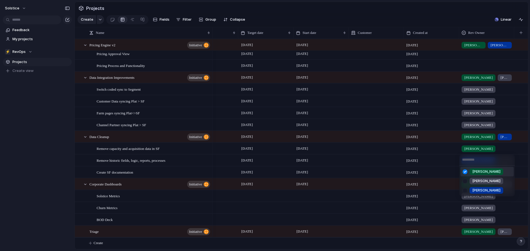
click at [483, 170] on li "[PERSON_NAME]" at bounding box center [486, 171] width 53 height 9
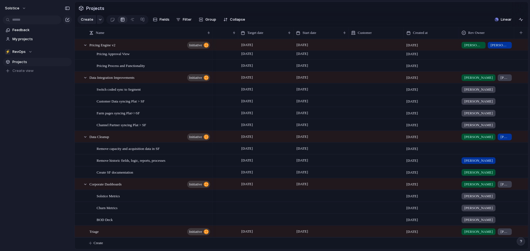
click at [488, 150] on div at bounding box center [486, 147] width 55 height 9
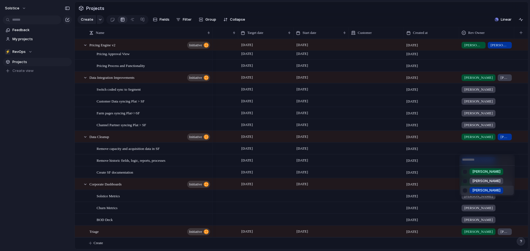
click at [488, 188] on li "[PERSON_NAME]" at bounding box center [486, 190] width 53 height 9
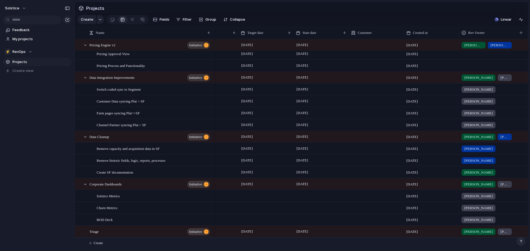
click at [89, 245] on button "Create" at bounding box center [308, 243] width 456 height 11
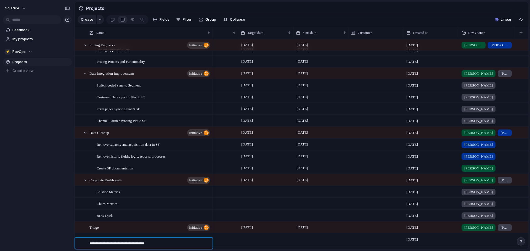
type textarea "**********"
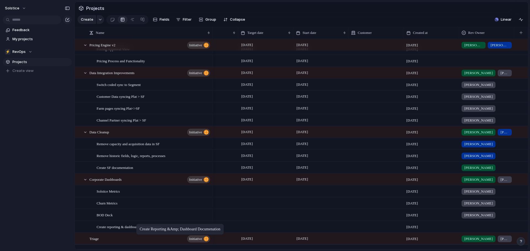
drag, startPoint x: 127, startPoint y: 244, endPoint x: 139, endPoint y: 225, distance: 22.1
click at [472, 231] on div at bounding box center [486, 226] width 55 height 9
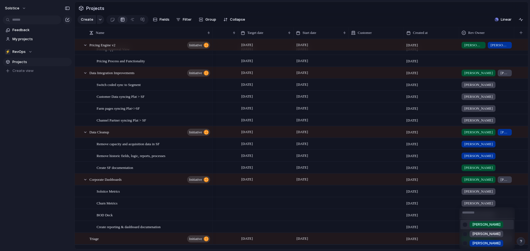
click at [475, 225] on span "[PERSON_NAME]" at bounding box center [486, 225] width 28 height 6
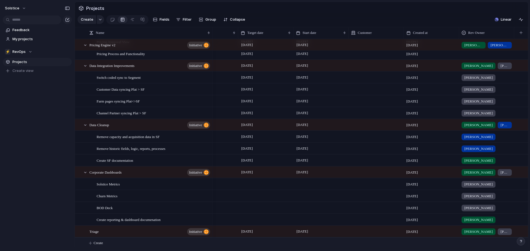
click at [97, 244] on span "Create" at bounding box center [98, 244] width 9 height 6
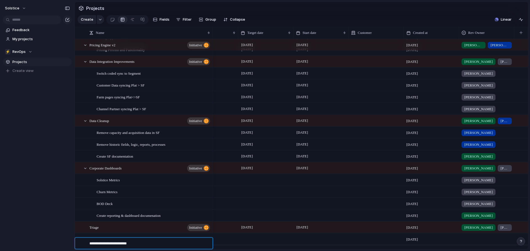
type textarea "**********"
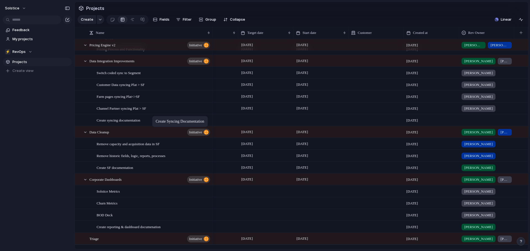
drag, startPoint x: 115, startPoint y: 242, endPoint x: 155, endPoint y: 117, distance: 131.2
click at [463, 124] on div at bounding box center [486, 119] width 55 height 9
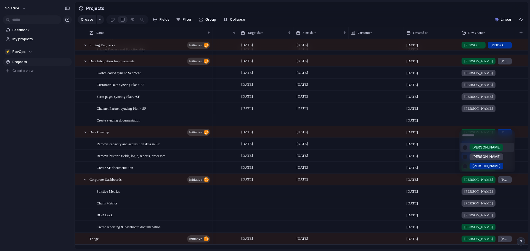
click at [471, 145] on div "[PERSON_NAME]" at bounding box center [486, 147] width 34 height 7
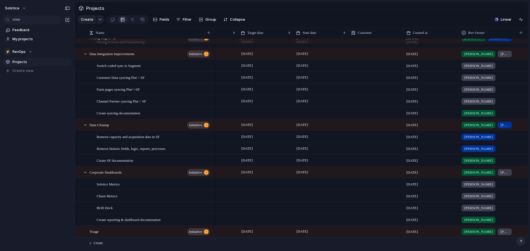
click at [94, 246] on span "Create" at bounding box center [98, 244] width 9 height 6
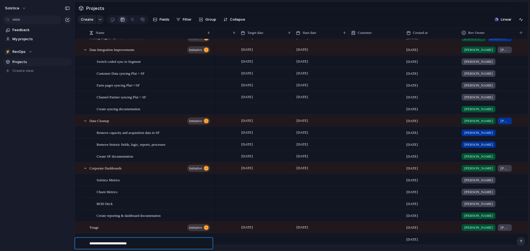
type textarea "**********"
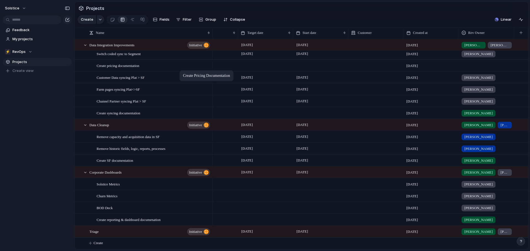
drag, startPoint x: 139, startPoint y: 245, endPoint x: 182, endPoint y: 71, distance: 178.5
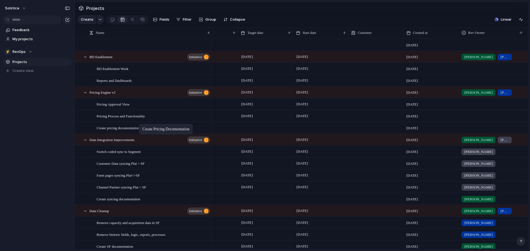
drag, startPoint x: 139, startPoint y: 156, endPoint x: 142, endPoint y: 125, distance: 31.3
click at [480, 130] on div at bounding box center [486, 127] width 55 height 9
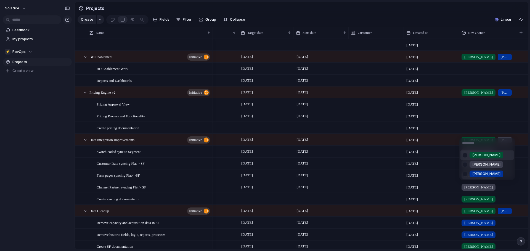
click at [479, 152] on div "[PERSON_NAME]" at bounding box center [486, 155] width 34 height 7
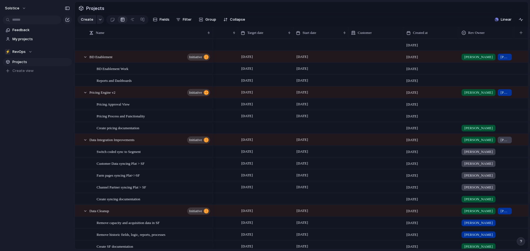
click at [474, 120] on div at bounding box center [486, 115] width 55 height 9
click at [477, 142] on span "[PERSON_NAME]" at bounding box center [486, 144] width 28 height 6
click at [484, 120] on div "[PERSON_NAME]" at bounding box center [486, 115] width 55 height 9
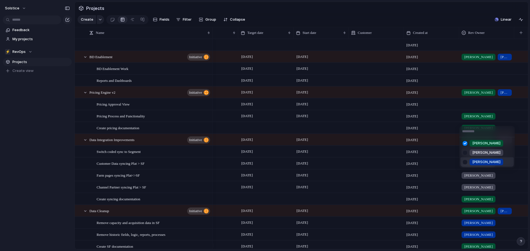
click at [483, 159] on div "[PERSON_NAME]" at bounding box center [486, 162] width 34 height 7
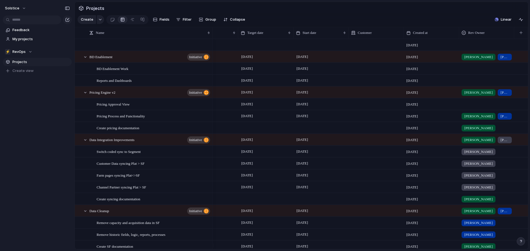
click at [475, 108] on div at bounding box center [486, 103] width 55 height 9
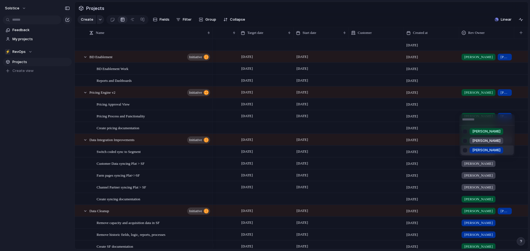
click at [479, 147] on div "[PERSON_NAME]" at bounding box center [486, 150] width 34 height 7
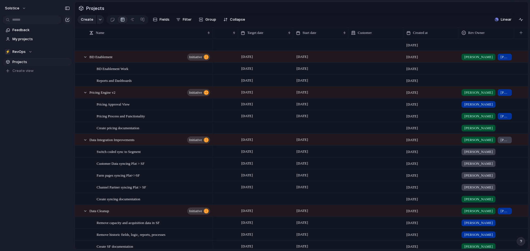
click at [492, 105] on div "[PERSON_NAME]" at bounding box center [486, 103] width 55 height 9
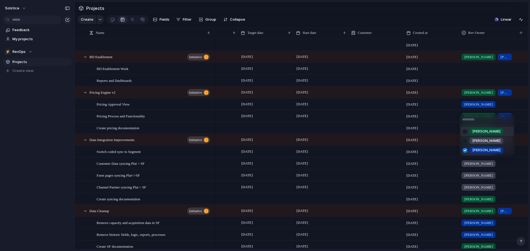
click at [478, 132] on span "[PERSON_NAME]" at bounding box center [486, 132] width 28 height 6
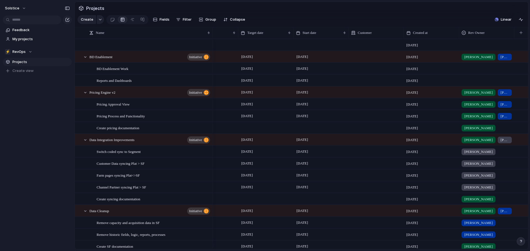
click at [470, 72] on div at bounding box center [486, 67] width 55 height 9
click at [473, 93] on div "[PERSON_NAME]" at bounding box center [486, 96] width 34 height 7
click at [482, 72] on div "[PERSON_NAME]" at bounding box center [486, 67] width 55 height 9
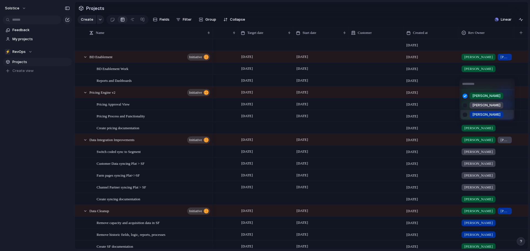
click at [482, 111] on div "[PERSON_NAME]" at bounding box center [486, 114] width 34 height 7
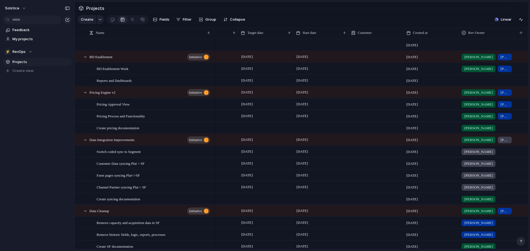
click at [472, 84] on div at bounding box center [486, 79] width 55 height 9
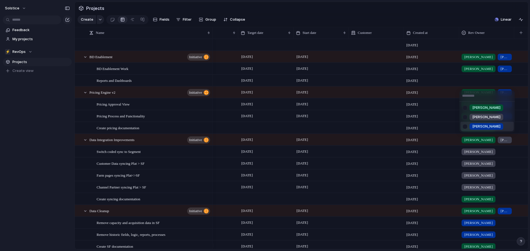
click at [483, 126] on div "[PERSON_NAME]" at bounding box center [486, 126] width 34 height 7
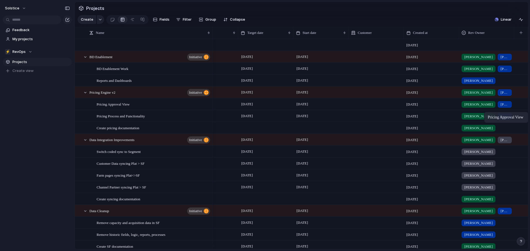
drag, startPoint x: 527, startPoint y: 107, endPoint x: 504, endPoint y: 113, distance: 23.9
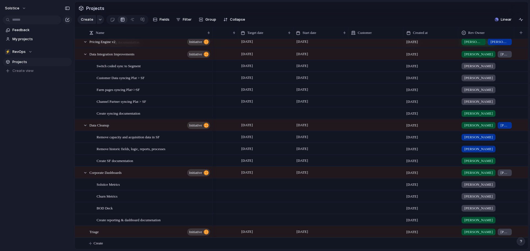
scroll to position [88, 0]
click at [247, 114] on div at bounding box center [265, 112] width 55 height 11
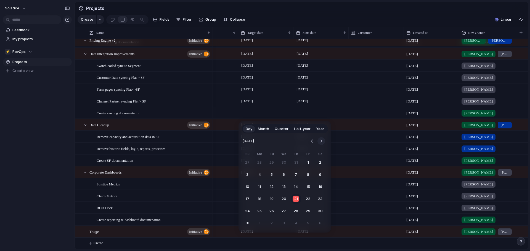
click at [320, 138] on button "Go to the Next Month" at bounding box center [321, 141] width 8 height 8
click at [307, 211] on button "31" at bounding box center [308, 211] width 10 height 10
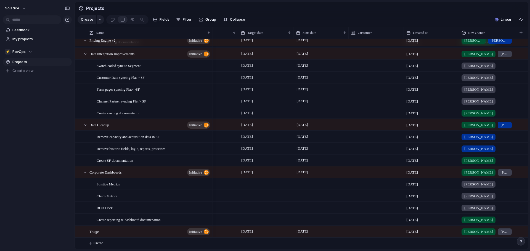
click at [309, 114] on div at bounding box center [320, 112] width 55 height 11
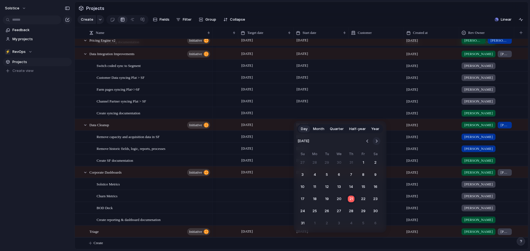
click at [377, 141] on button "Go to the Next Month" at bounding box center [376, 141] width 8 height 8
click at [316, 164] on button "29" at bounding box center [315, 163] width 10 height 10
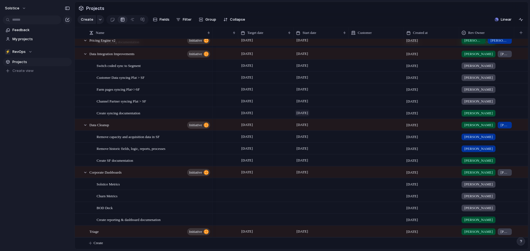
click at [307, 116] on span "[DATE]" at bounding box center [302, 113] width 14 height 7
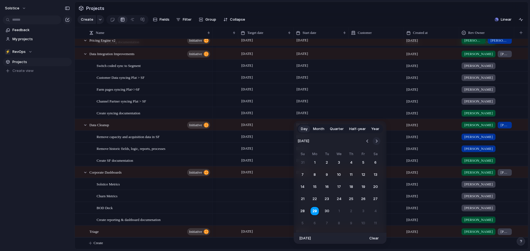
click at [375, 141] on button "Go to the Next Month" at bounding box center [376, 141] width 8 height 8
drag, startPoint x: 313, startPoint y: 211, endPoint x: 307, endPoint y: 204, distance: 9.0
click at [314, 211] on button "27" at bounding box center [315, 211] width 10 height 10
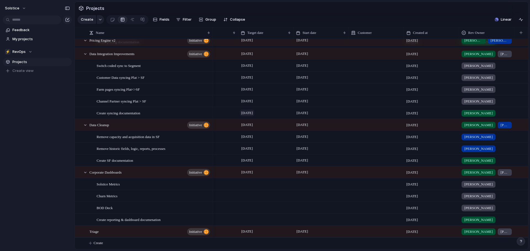
click at [254, 116] on span "[DATE]" at bounding box center [247, 113] width 14 height 7
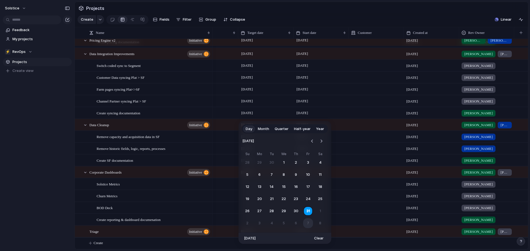
click at [308, 226] on button "7" at bounding box center [308, 224] width 10 height 10
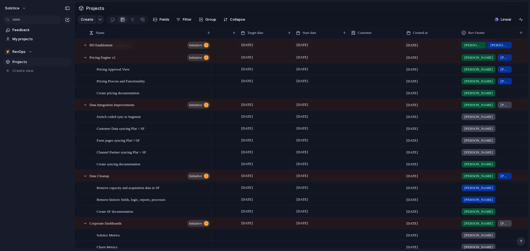
scroll to position [0, 0]
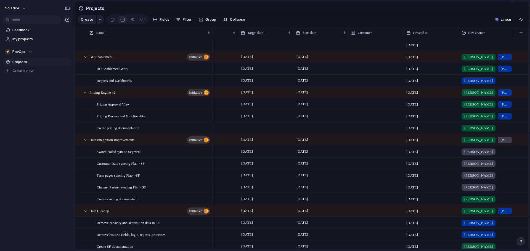
click at [253, 131] on div at bounding box center [265, 127] width 55 height 11
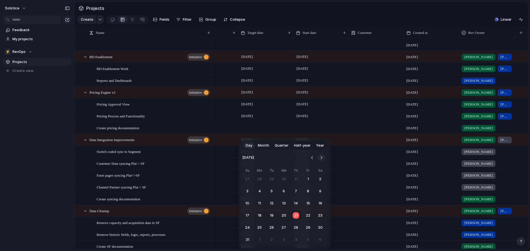
click at [318, 158] on button "Go to the Next Month" at bounding box center [321, 158] width 8 height 8
click at [311, 217] on button "26" at bounding box center [308, 216] width 10 height 10
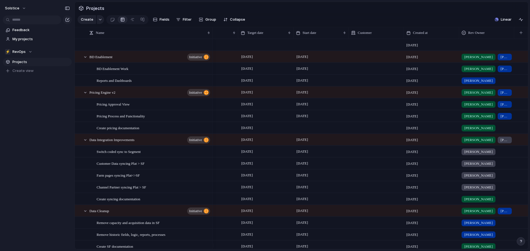
click at [310, 132] on div at bounding box center [320, 127] width 55 height 11
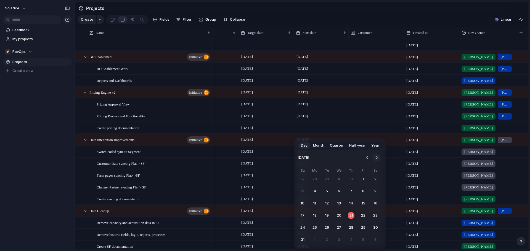
click at [376, 160] on button "Go to the Next Month" at bounding box center [376, 158] width 8 height 8
click at [312, 204] on button "15" at bounding box center [315, 204] width 10 height 10
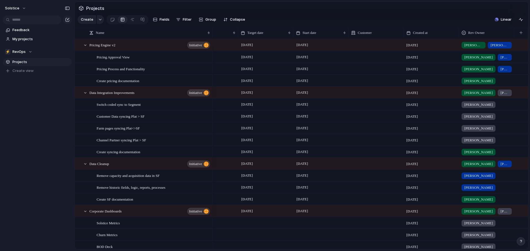
scroll to position [90, 0]
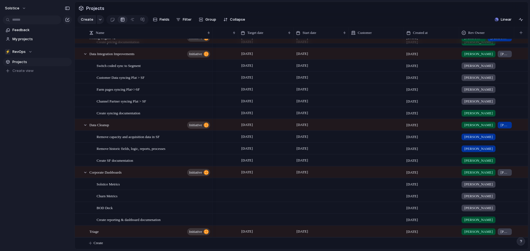
click at [310, 184] on div at bounding box center [320, 184] width 55 height 11
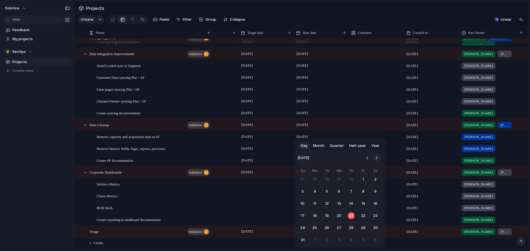
click at [374, 156] on button "Go to the Next Month" at bounding box center [376, 158] width 8 height 8
click at [315, 239] on button "3" at bounding box center [315, 240] width 10 height 10
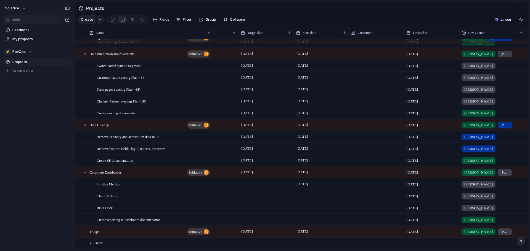
click at [256, 184] on div at bounding box center [265, 184] width 55 height 11
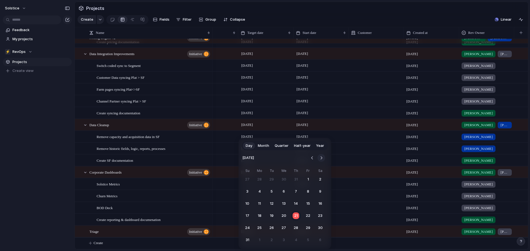
click at [322, 157] on button "Go to the Next Month" at bounding box center [321, 158] width 8 height 8
click at [313, 159] on button "Go to the Previous Month" at bounding box center [312, 158] width 8 height 8
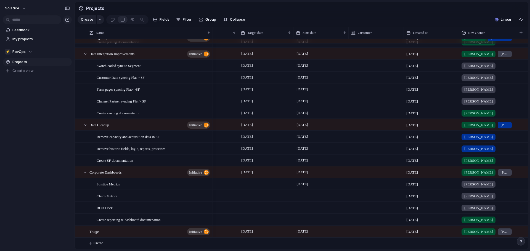
click at [346, 161] on div "Day Month Quarter Half-year Year [DATE] Su Mo Tu We Th Fr Sa 28 29 30 1 2 3 4 5…" at bounding box center [265, 125] width 530 height 251
click at [254, 185] on div at bounding box center [265, 184] width 55 height 11
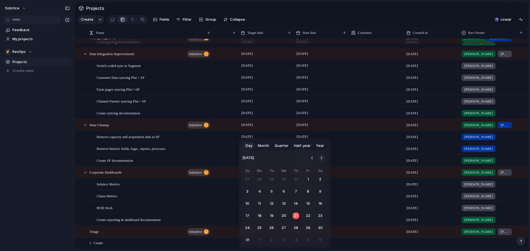
click at [320, 157] on button "Go to the Next Month" at bounding box center [321, 158] width 8 height 8
click at [320, 158] on button "Go to the Next Month" at bounding box center [321, 158] width 8 height 8
click at [304, 204] on button "14" at bounding box center [308, 204] width 10 height 10
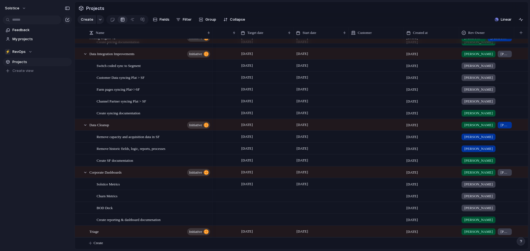
click at [309, 194] on div at bounding box center [320, 195] width 55 height 11
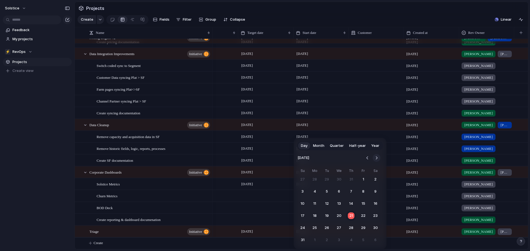
click at [375, 160] on button "Go to the Next Month" at bounding box center [376, 158] width 8 height 8
click at [315, 215] on button "17" at bounding box center [315, 216] width 10 height 10
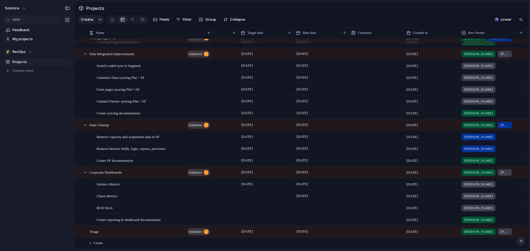
click at [244, 195] on div at bounding box center [265, 195] width 55 height 11
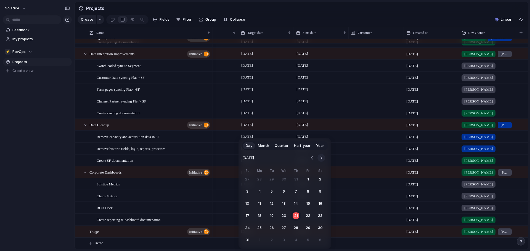
click at [322, 156] on button "Go to the Next Month" at bounding box center [321, 158] width 8 height 8
click at [307, 229] on button "28" at bounding box center [308, 228] width 10 height 10
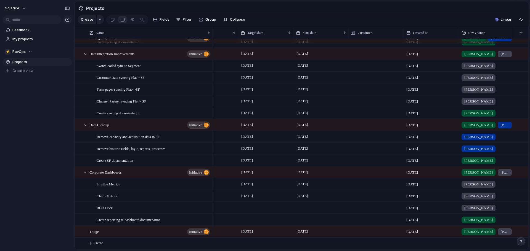
click at [311, 206] on div at bounding box center [320, 207] width 55 height 11
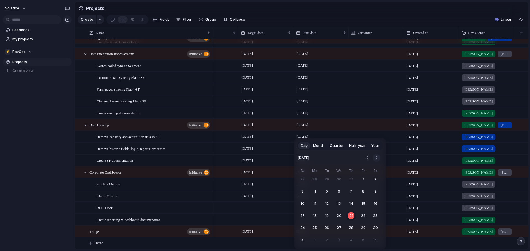
click at [378, 157] on button "Go to the Next Month" at bounding box center [376, 158] width 8 height 8
click at [366, 160] on button "Go to the Previous Month" at bounding box center [367, 158] width 8 height 8
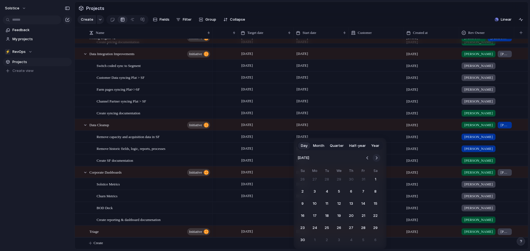
click at [376, 160] on button "Go to the Next Month" at bounding box center [376, 158] width 8 height 8
click at [316, 179] on button "1" at bounding box center [315, 180] width 10 height 10
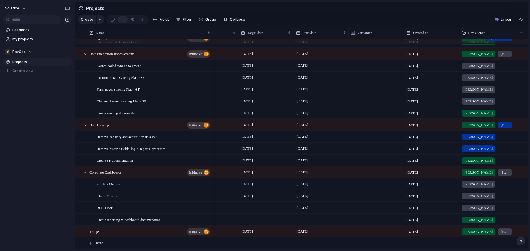
click at [256, 207] on div at bounding box center [265, 207] width 55 height 11
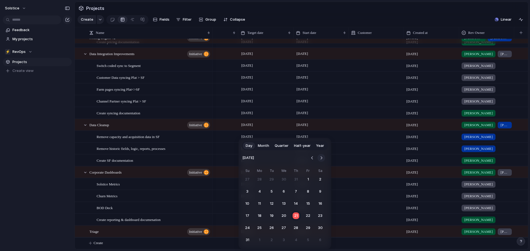
click at [323, 156] on button "Go to the Next Month" at bounding box center [321, 158] width 8 height 8
click at [310, 193] on button "12" at bounding box center [308, 192] width 10 height 10
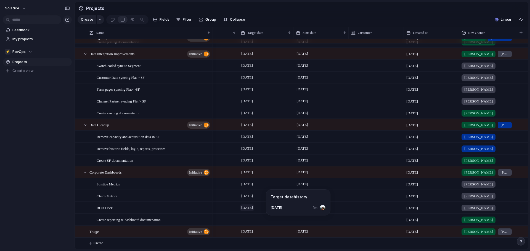
click at [254, 208] on span "[DATE]" at bounding box center [247, 208] width 14 height 7
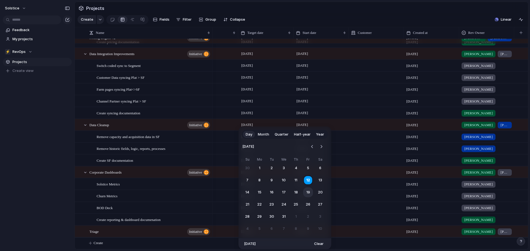
click at [309, 194] on button "19" at bounding box center [308, 193] width 10 height 10
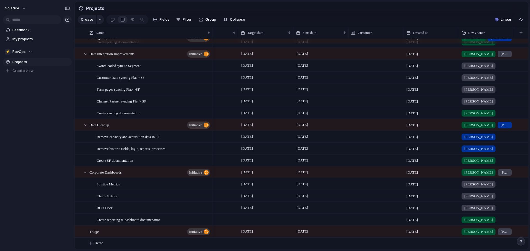
click at [257, 219] on div at bounding box center [265, 219] width 55 height 11
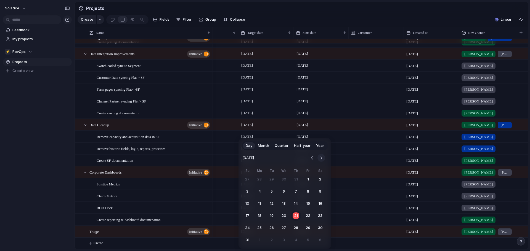
click at [322, 158] on button "Go to the Next Month" at bounding box center [321, 158] width 8 height 8
click at [310, 204] on button "19" at bounding box center [308, 204] width 10 height 10
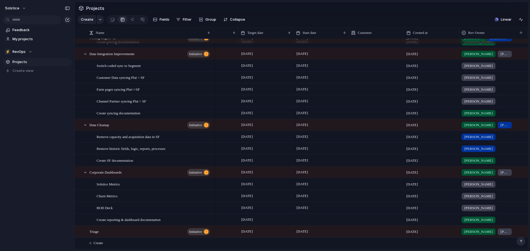
click at [310, 218] on div at bounding box center [320, 219] width 55 height 11
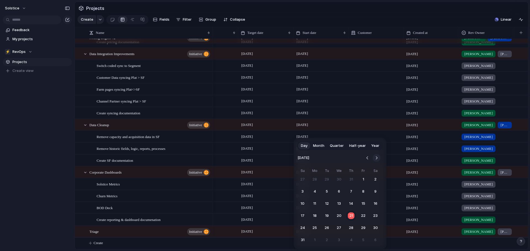
click at [378, 157] on button "Go to the Next Month" at bounding box center [376, 158] width 8 height 8
click at [317, 178] on button "1" at bounding box center [315, 180] width 10 height 10
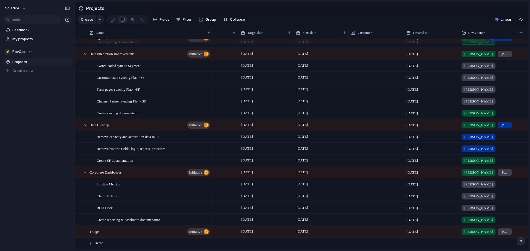
scroll to position [0, 0]
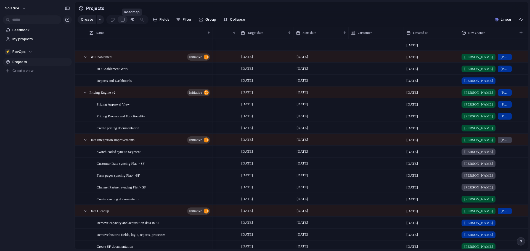
click at [131, 22] on div at bounding box center [132, 19] width 4 height 9
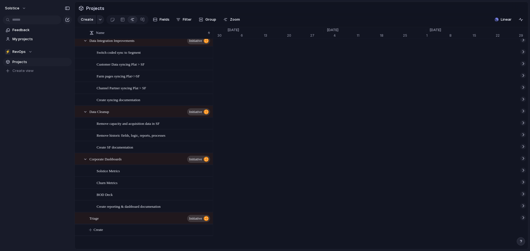
scroll to position [0, 1502]
click at [114, 18] on link at bounding box center [112, 19] width 10 height 9
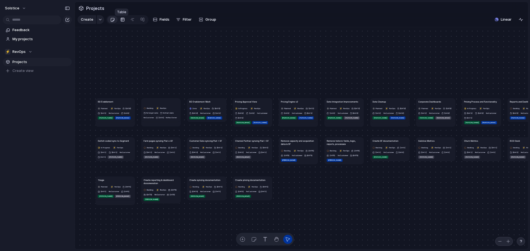
click at [121, 21] on div at bounding box center [122, 19] width 4 height 9
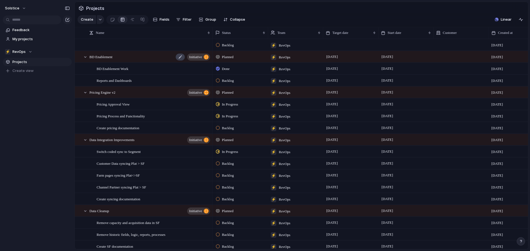
click at [178, 61] on div at bounding box center [179, 57] width 9 height 7
click at [137, 58] on div "BD Enablement initiative" at bounding box center [149, 56] width 121 height 11
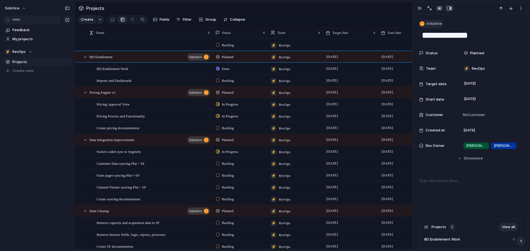
click at [420, 24] on div "button" at bounding box center [421, 23] width 5 height 5
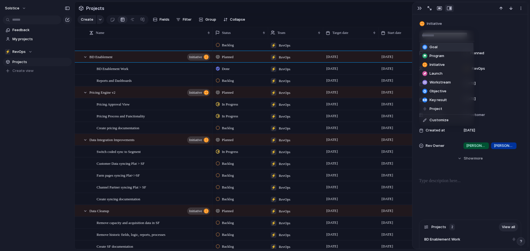
click at [484, 22] on div "Goal Program Initiative Launch Workstream Objective Key result Project Customize" at bounding box center [265, 125] width 530 height 251
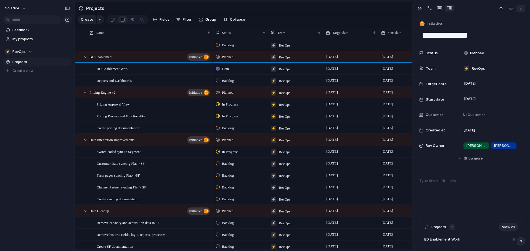
click at [521, 10] on button "button" at bounding box center [520, 8] width 9 height 7
click at [464, 15] on div "Mark as duplicate Delete" at bounding box center [265, 125] width 530 height 251
click at [388, 16] on section "Create Fields Filter Group Zoom Collapse Linear" at bounding box center [301, 20] width 453 height 13
click at [356, 14] on section "Projects" at bounding box center [301, 8] width 453 height 12
click at [420, 10] on div "button" at bounding box center [419, 8] width 4 height 4
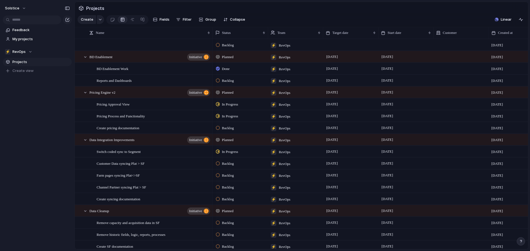
drag, startPoint x: 527, startPoint y: 144, endPoint x: 526, endPoint y: 158, distance: 13.5
click at [526, 158] on main "Projects Create Fields Filter Group Zoom Collapse Linear Name Status Team Targe…" at bounding box center [301, 126] width 454 height 248
click at [165, 22] on span "Fields" at bounding box center [164, 20] width 10 height 6
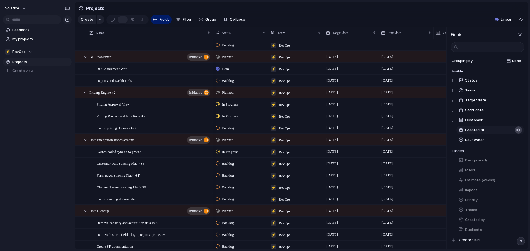
click at [516, 132] on div "button" at bounding box center [518, 130] width 4 height 4
click at [415, 12] on section "Projects" at bounding box center [301, 8] width 453 height 12
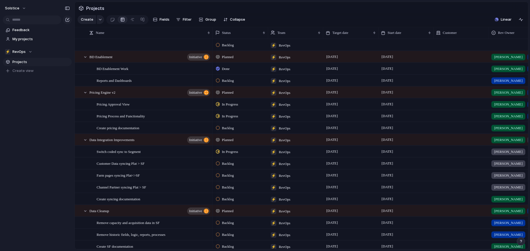
click at [449, 58] on div at bounding box center [460, 56] width 55 height 11
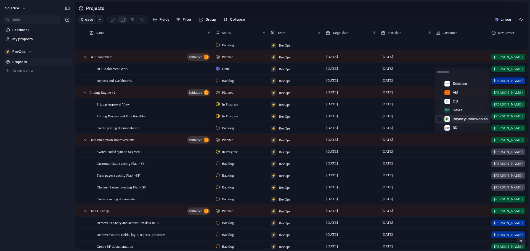
click at [443, 60] on div "Solstice AM CS Sales Royalty Renewables BD" at bounding box center [265, 125] width 530 height 251
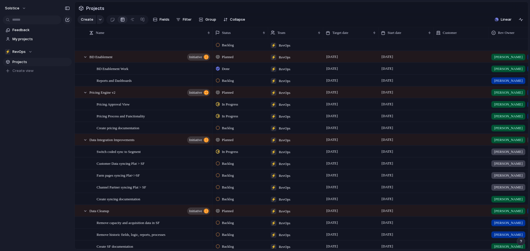
click at [443, 60] on div at bounding box center [460, 56] width 55 height 11
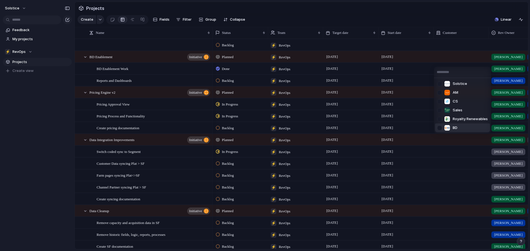
click at [440, 128] on div at bounding box center [440, 128] width 10 height 10
click at [423, 97] on div "Solstice AM CS Sales Royalty Renewables BD" at bounding box center [265, 125] width 530 height 251
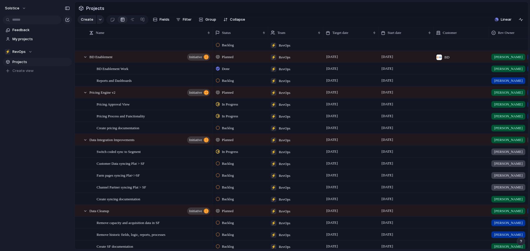
click at [449, 97] on div at bounding box center [460, 92] width 55 height 11
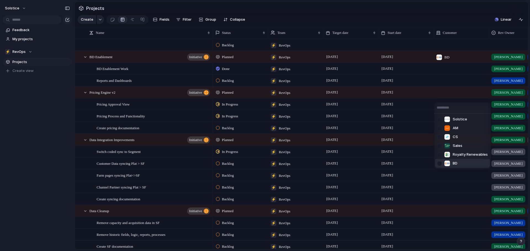
click at [438, 163] on div at bounding box center [440, 164] width 10 height 10
click at [424, 144] on div "Solstice AM CS Sales Royalty Renewables BD" at bounding box center [265, 125] width 530 height 251
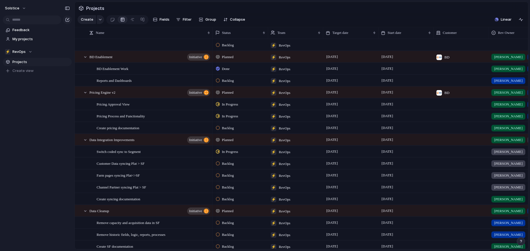
click at [442, 144] on div at bounding box center [460, 139] width 55 height 11
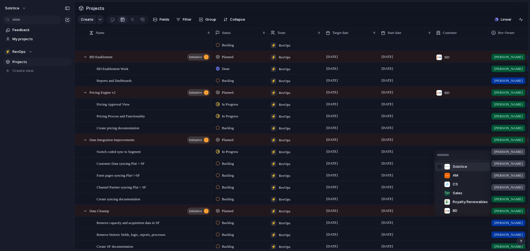
click at [439, 167] on div at bounding box center [440, 167] width 10 height 10
click at [427, 216] on div "Solstice AM CS Sales Royalty Renewables BD" at bounding box center [265, 125] width 530 height 251
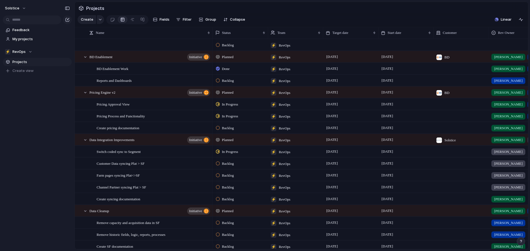
click at [439, 214] on div at bounding box center [460, 210] width 55 height 11
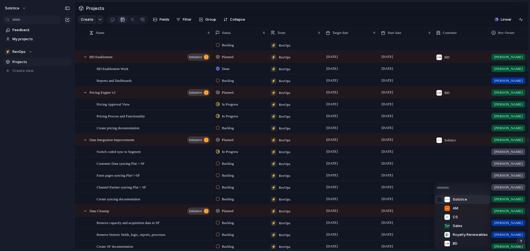
click at [440, 199] on div at bounding box center [440, 200] width 10 height 10
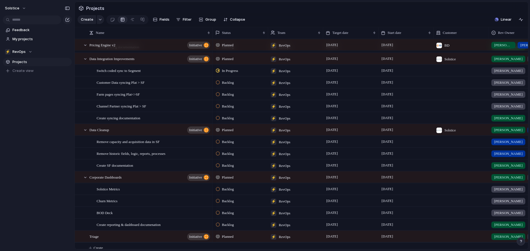
scroll to position [90, 0]
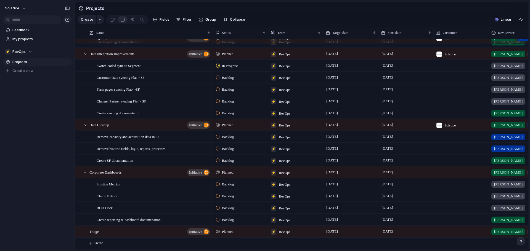
click at [448, 172] on div at bounding box center [460, 172] width 55 height 11
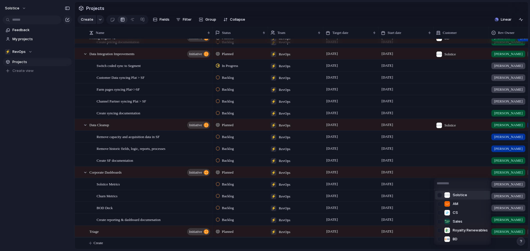
click at [440, 195] on div at bounding box center [440, 196] width 10 height 10
click at [428, 233] on div "Solstice AM CS Sales Royalty Renewables BD" at bounding box center [265, 125] width 530 height 251
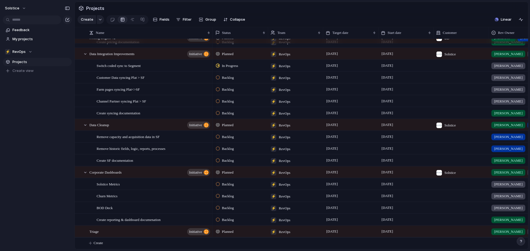
click at [447, 231] on div at bounding box center [460, 231] width 55 height 11
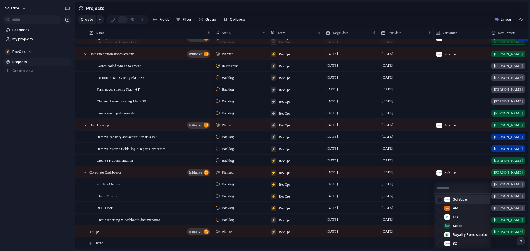
click at [441, 198] on div at bounding box center [440, 200] width 10 height 10
click at [423, 15] on div "Solstice AM CS Sales Royalty Renewables BD" at bounding box center [265, 125] width 530 height 251
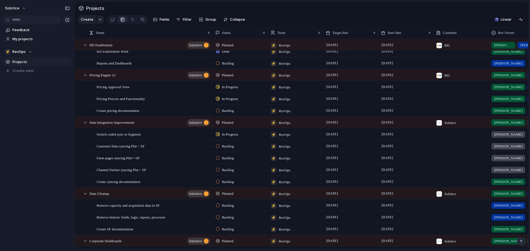
scroll to position [0, 0]
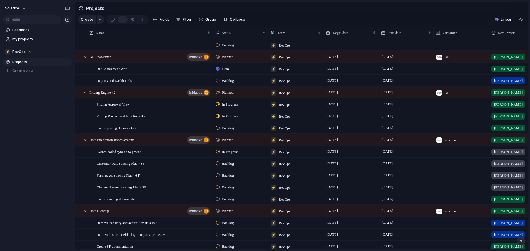
click at [228, 214] on span "Planned" at bounding box center [228, 212] width 12 height 6
click at [311, 10] on div "Planned Active Completed" at bounding box center [265, 125] width 530 height 251
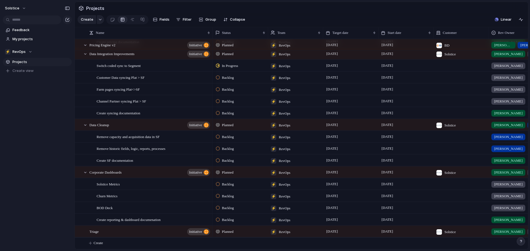
scroll to position [12, 0]
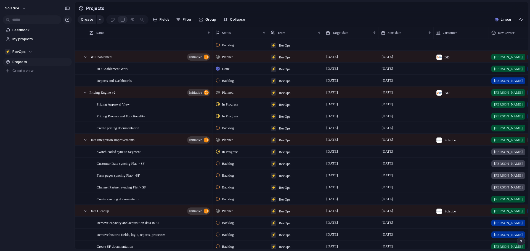
click at [96, 6] on span "Projects" at bounding box center [95, 8] width 20 height 10
drag, startPoint x: 21, startPoint y: 63, endPoint x: 37, endPoint y: 158, distance: 96.2
click at [37, 158] on div "Solstice Feedback My projects ⚡ RevOps Projects To pick up a draggable item, pr…" at bounding box center [37, 125] width 74 height 251
click at [97, 21] on button "button" at bounding box center [100, 19] width 7 height 9
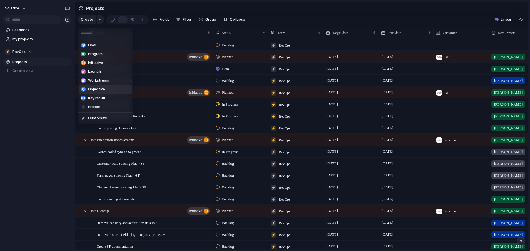
click at [267, 13] on div "Goal Program Initiative Launch Workstream Objective Key result Project Customize" at bounding box center [265, 125] width 530 height 251
